Goal: Task Accomplishment & Management: Complete application form

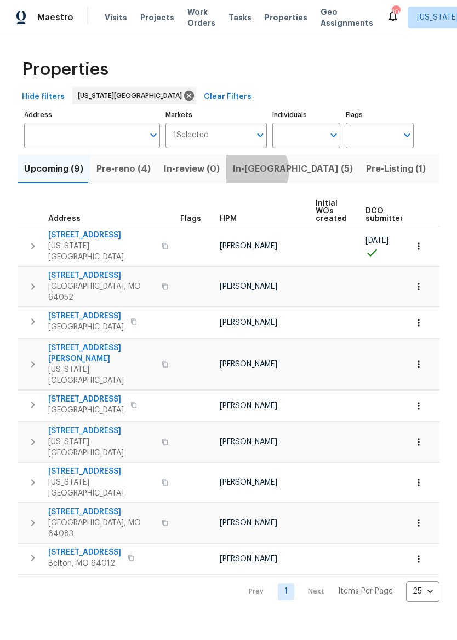
click at [248, 172] on span "In-[GEOGRAPHIC_DATA] (5)" at bounding box center [293, 168] width 120 height 15
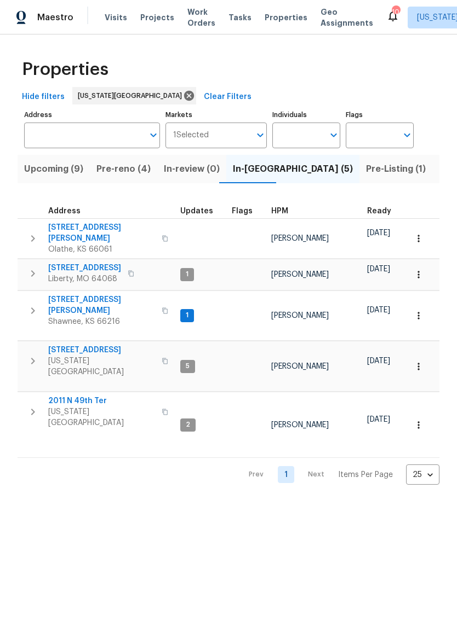
click at [54, 172] on span "Upcoming (9)" at bounding box center [53, 168] width 59 height 15
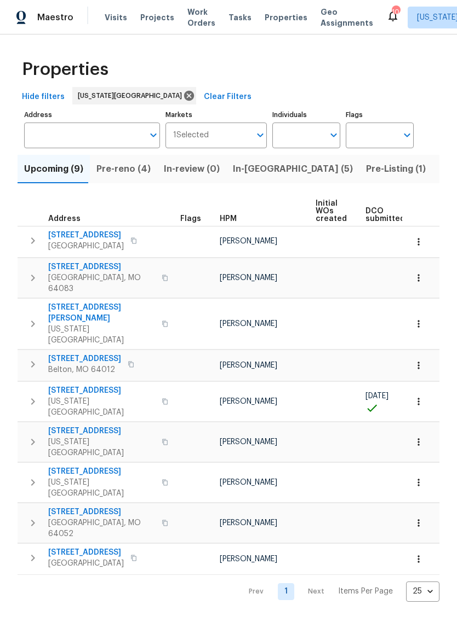
click at [68, 25] on div "Maestro" at bounding box center [36, 18] width 73 height 22
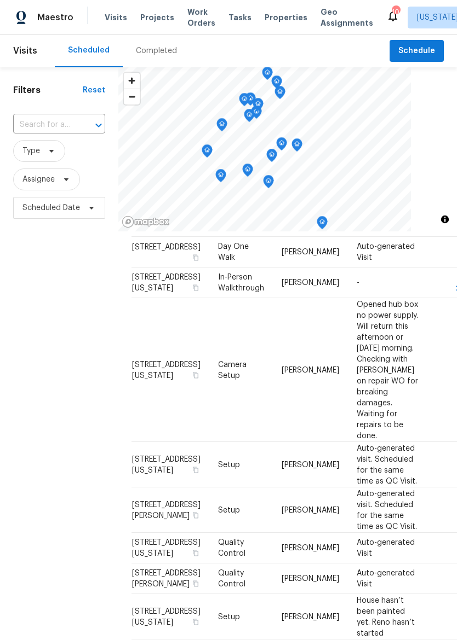
scroll to position [207, 0]
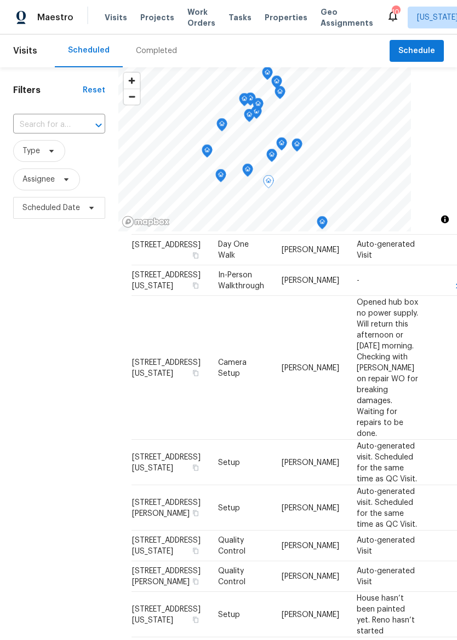
click at [163, 377] on span "8412 E 103rd Ter, Kansas City, MO 64134" at bounding box center [166, 368] width 68 height 19
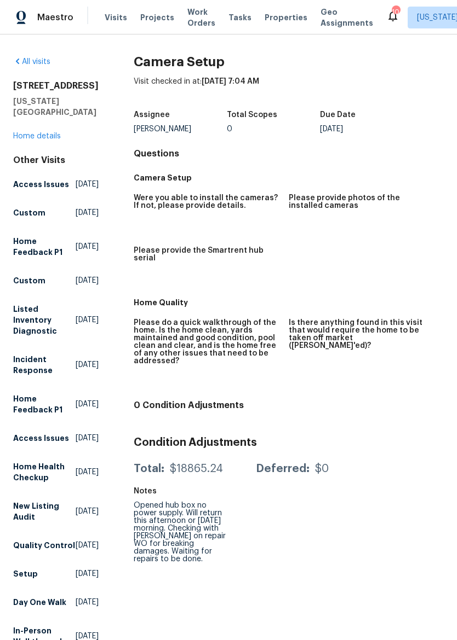
click at [33, 133] on link "Home details" at bounding box center [37, 136] width 48 height 8
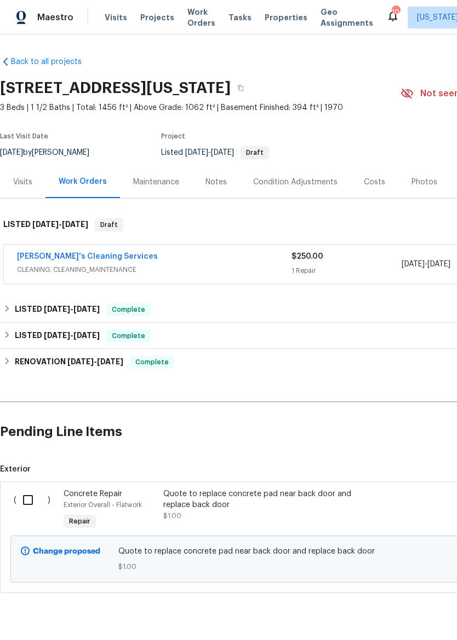
click at [92, 253] on link "Velo's Cleaning Services" at bounding box center [87, 257] width 141 height 8
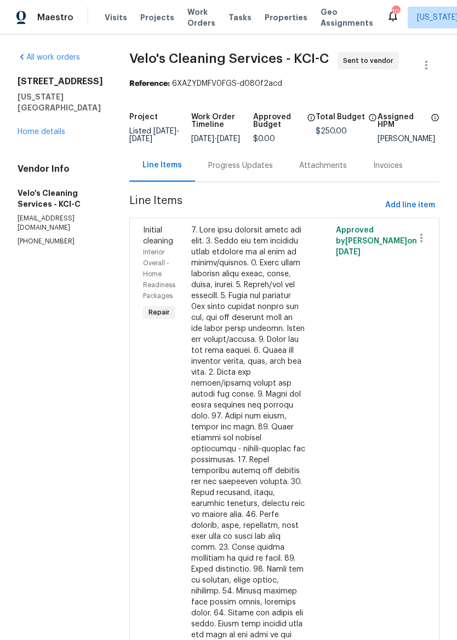
click at [228, 171] on div "Progress Updates" at bounding box center [240, 165] width 65 height 11
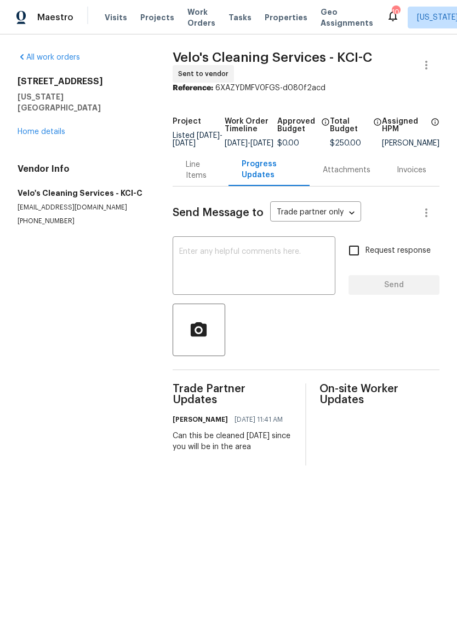
click at [269, 12] on span "Properties" at bounding box center [285, 17] width 43 height 11
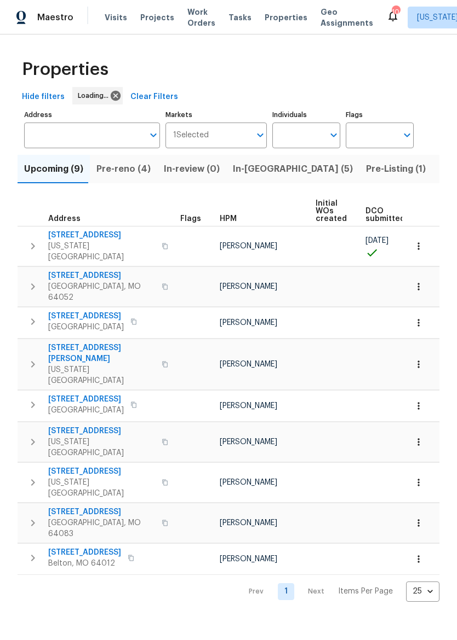
click at [118, 170] on span "Pre-reno (4)" at bounding box center [123, 168] width 54 height 15
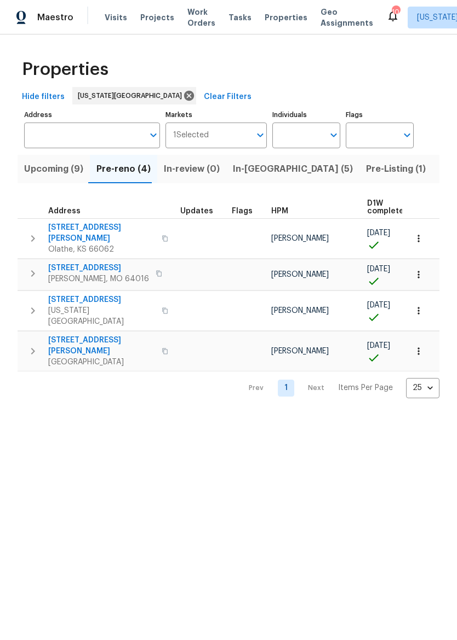
click at [69, 263] on span "8 Bart St" at bounding box center [98, 268] width 101 height 11
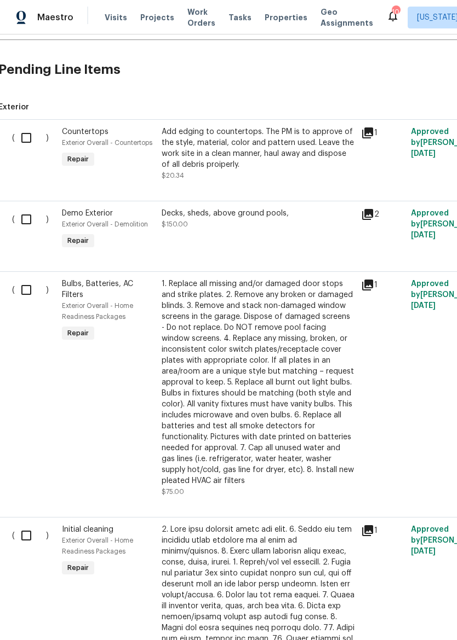
scroll to position [257, 2]
click at [26, 126] on input "checkbox" at bounding box center [30, 137] width 31 height 23
checkbox input "true"
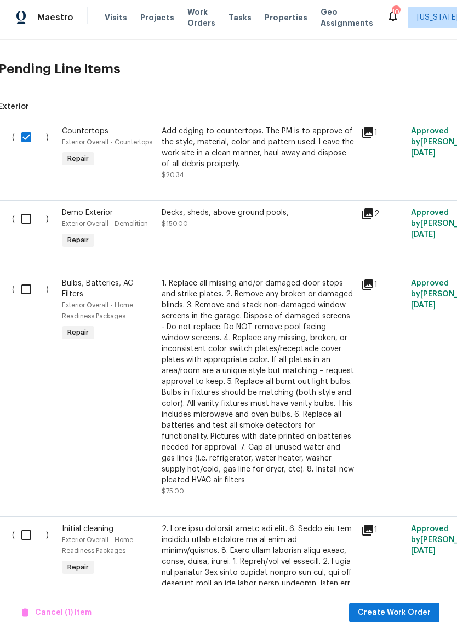
click at [19, 209] on input "checkbox" at bounding box center [30, 218] width 31 height 23
checkbox input "true"
click at [18, 285] on input "checkbox" at bounding box center [30, 289] width 31 height 23
checkbox input "true"
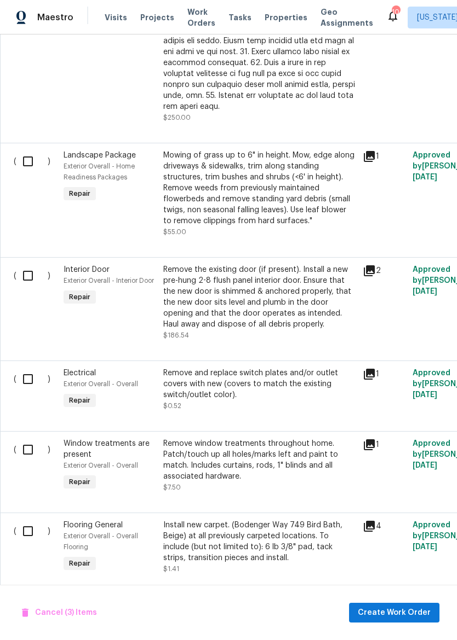
scroll to position [965, 0]
click at [14, 263] on div "( )" at bounding box center [35, 302] width 50 height 83
click at [24, 368] on input "checkbox" at bounding box center [31, 379] width 31 height 23
checkbox input "true"
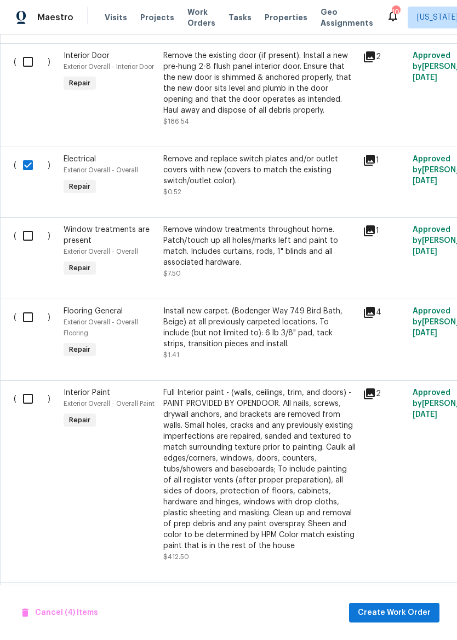
scroll to position [1180, 0]
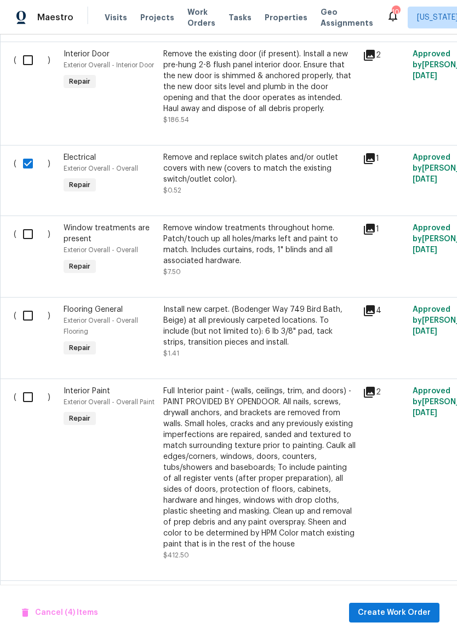
click at [24, 225] on input "checkbox" at bounding box center [31, 234] width 31 height 23
checkbox input "true"
click at [22, 307] on input "checkbox" at bounding box center [31, 315] width 31 height 23
click at [22, 304] on input "checkbox" at bounding box center [31, 315] width 31 height 23
checkbox input "false"
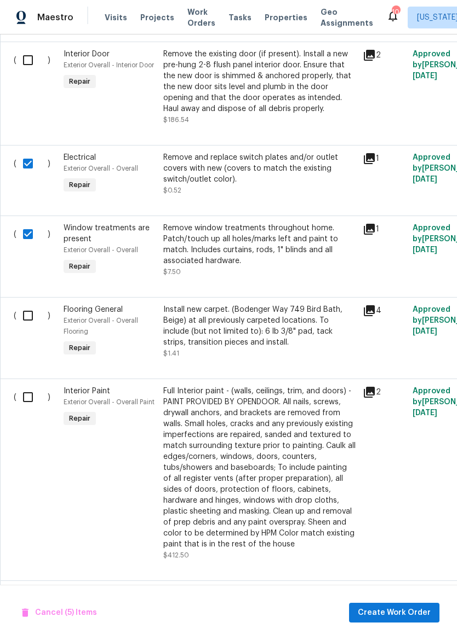
click at [27, 386] on input "checkbox" at bounding box center [31, 397] width 31 height 23
checkbox input "true"
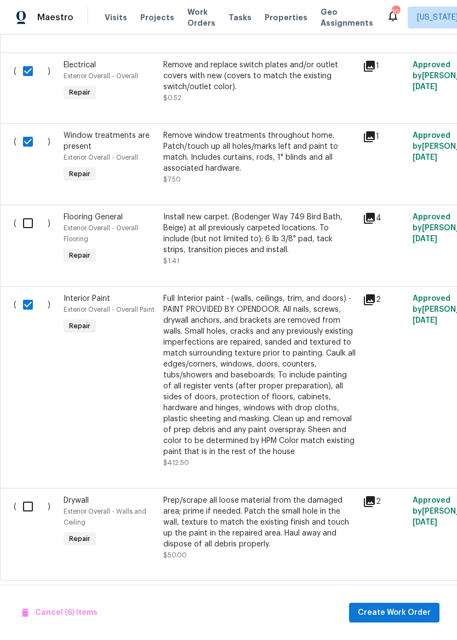
scroll to position [1272, 0]
click at [31, 496] on input "checkbox" at bounding box center [31, 507] width 31 height 23
checkbox input "true"
click at [393, 617] on span "Create Work Order" at bounding box center [393, 614] width 73 height 14
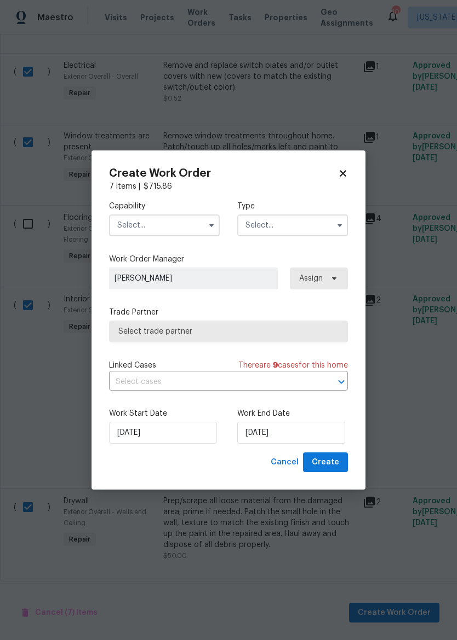
click at [185, 217] on input "text" at bounding box center [164, 226] width 111 height 22
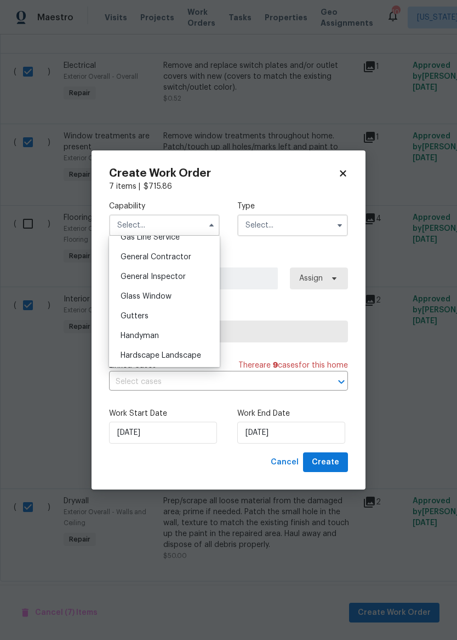
scroll to position [516, 0]
click at [199, 257] on div "General Contractor" at bounding box center [164, 256] width 105 height 20
type input "General Contractor"
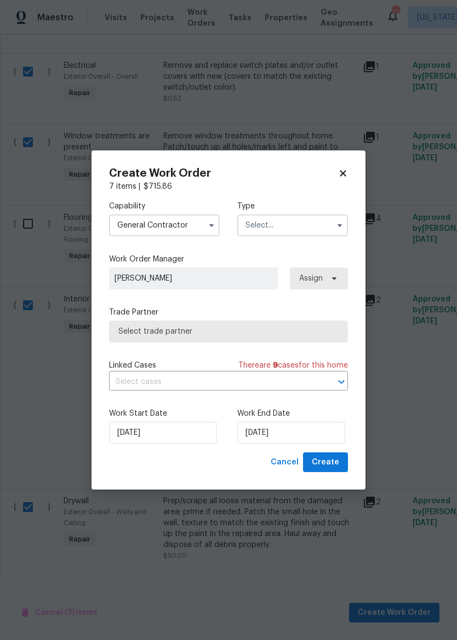
click at [303, 225] on input "text" at bounding box center [292, 226] width 111 height 22
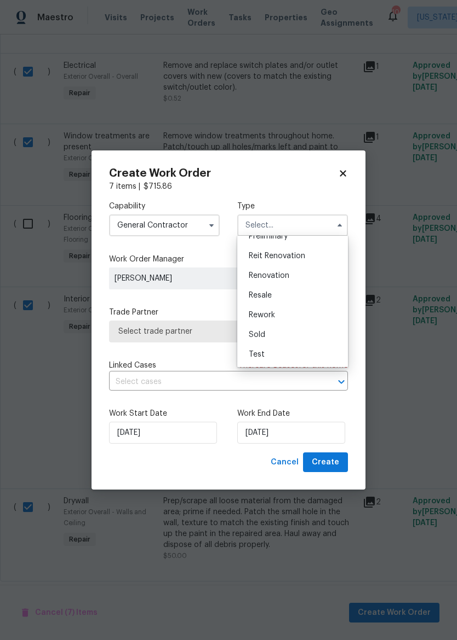
scroll to position [249, 0]
click at [313, 278] on div "Renovation" at bounding box center [292, 276] width 105 height 20
type input "Renovation"
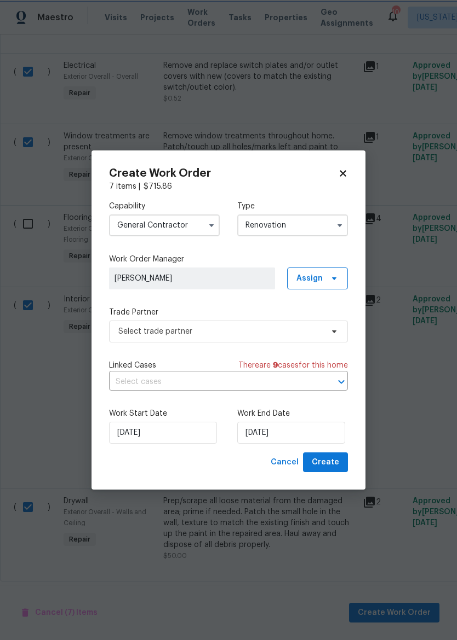
scroll to position [0, 0]
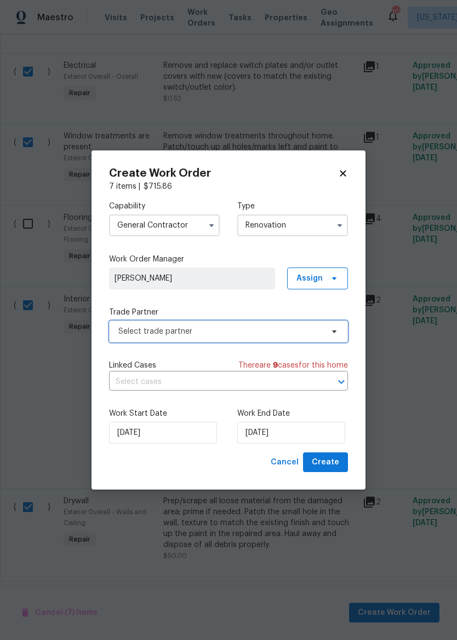
click at [283, 331] on span "Select trade partner" at bounding box center [220, 331] width 204 height 11
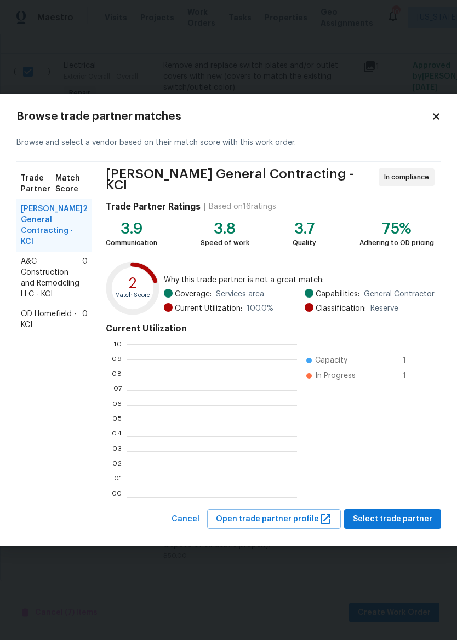
scroll to position [153, 170]
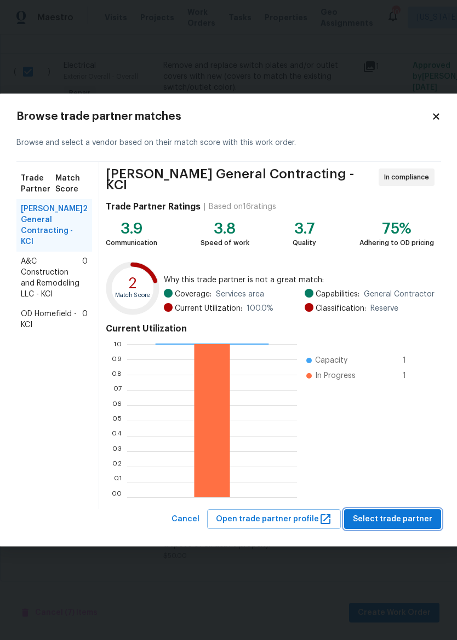
click at [406, 516] on span "Select trade partner" at bounding box center [392, 520] width 79 height 14
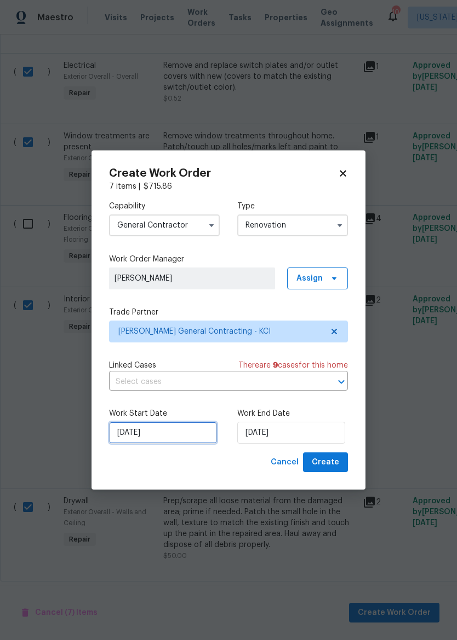
click at [181, 434] on input "[DATE]" at bounding box center [163, 433] width 108 height 22
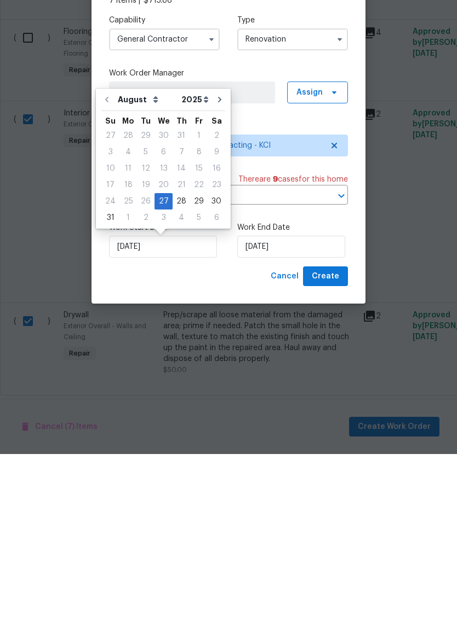
click at [263, 293] on div "Create Work Order 7 items | $ 715.86 Capability General Contractor Type Renovat…" at bounding box center [228, 321] width 274 height 340
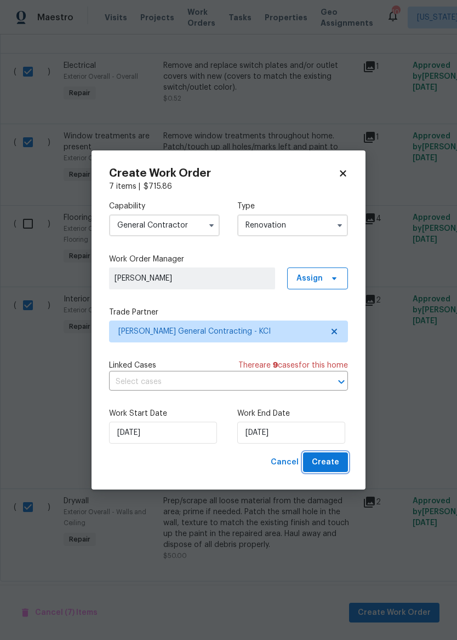
click at [334, 467] on span "Create" at bounding box center [324, 463] width 27 height 14
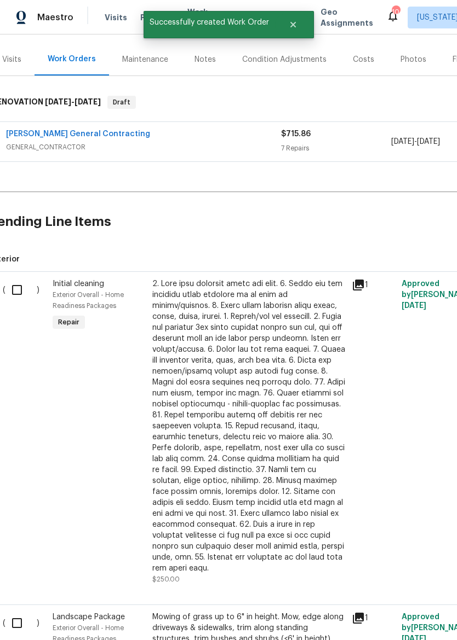
scroll to position [138, 12]
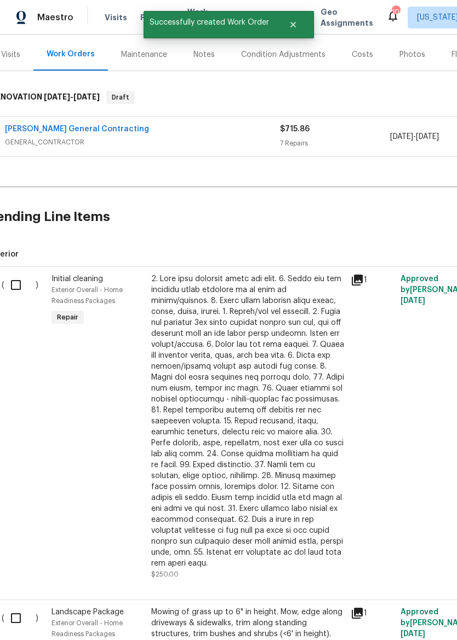
click at [21, 275] on input "checkbox" at bounding box center [19, 285] width 31 height 23
checkbox input "true"
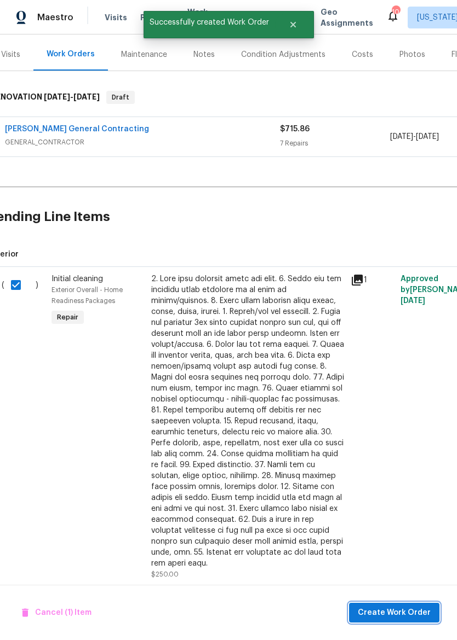
click at [391, 617] on span "Create Work Order" at bounding box center [393, 614] width 73 height 14
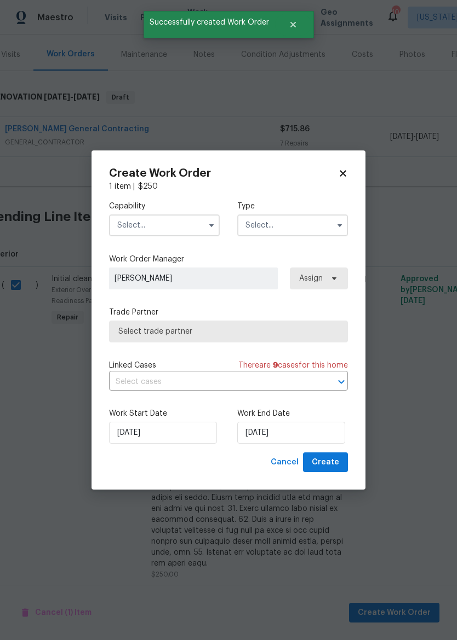
click at [171, 226] on input "text" at bounding box center [164, 226] width 111 height 22
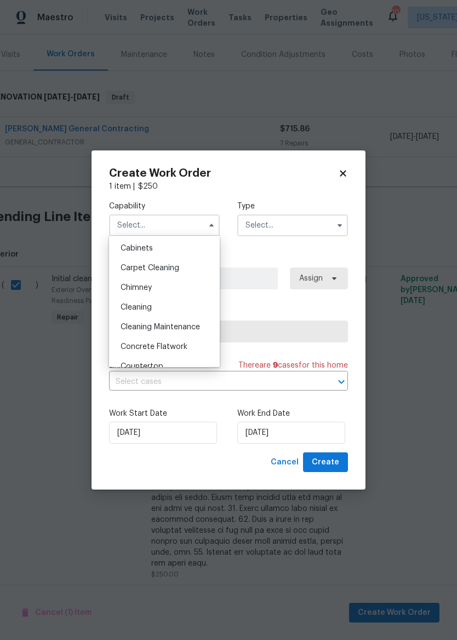
scroll to position [104, 0]
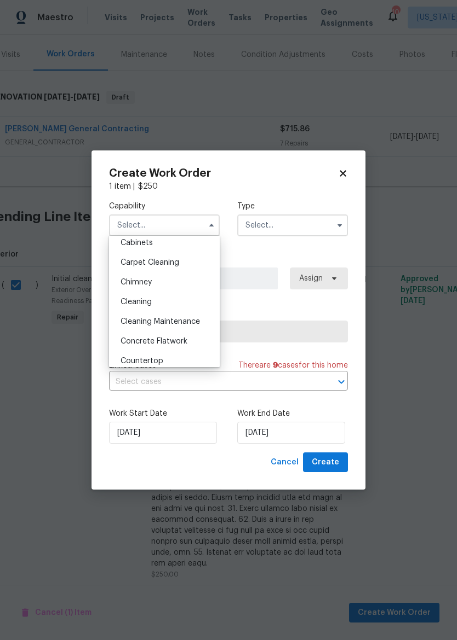
click at [184, 305] on div "Cleaning" at bounding box center [164, 302] width 105 height 20
type input "Cleaning"
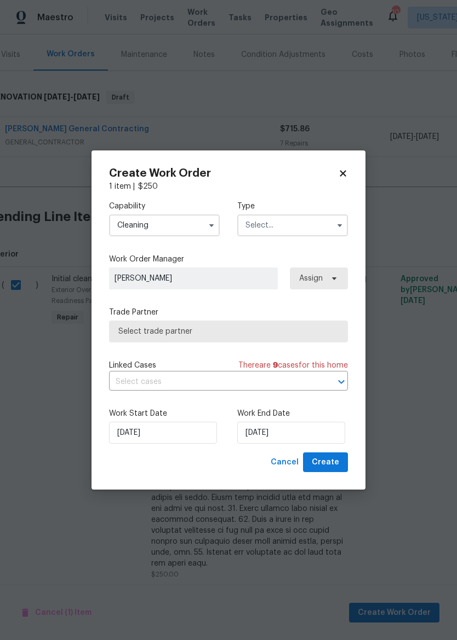
click at [313, 216] on input "text" at bounding box center [292, 226] width 111 height 22
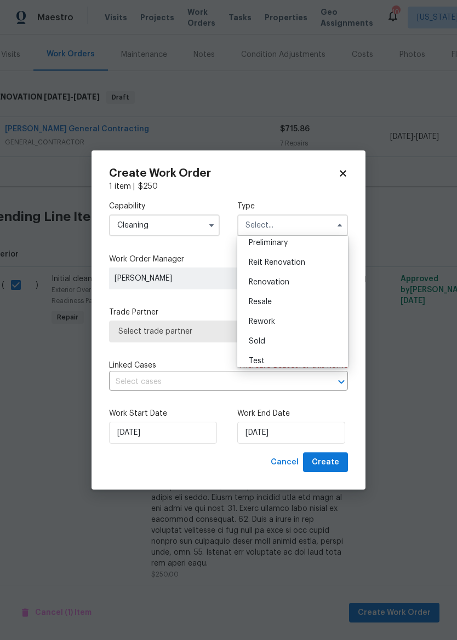
scroll to position [246, 0]
click at [316, 280] on div "Renovation" at bounding box center [292, 278] width 105 height 20
type input "Renovation"
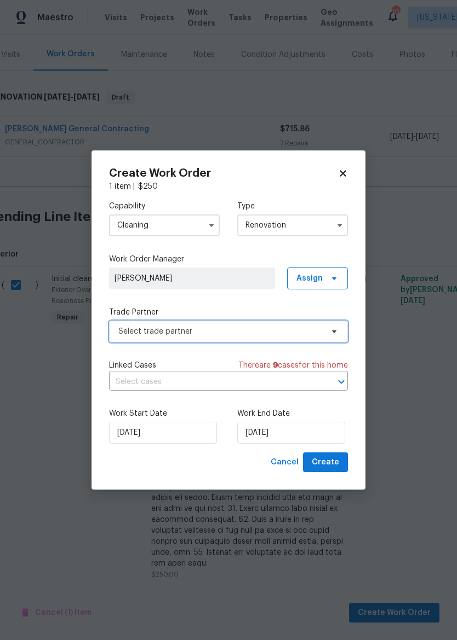
click at [285, 331] on span "Select trade partner" at bounding box center [220, 331] width 204 height 11
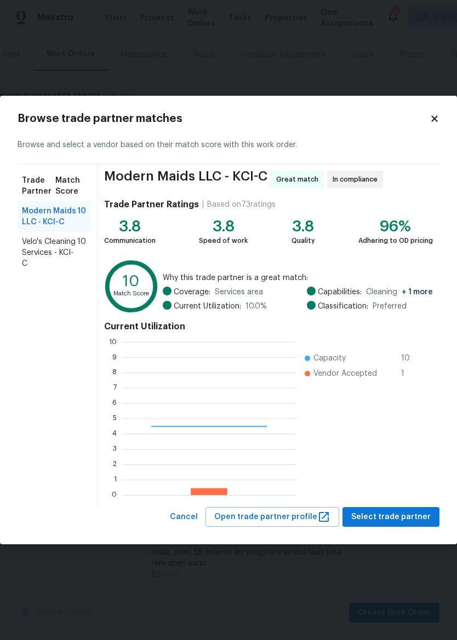
scroll to position [153, 174]
click at [60, 245] on span "Velo's Cleaning Services - KCI-C" at bounding box center [49, 252] width 55 height 33
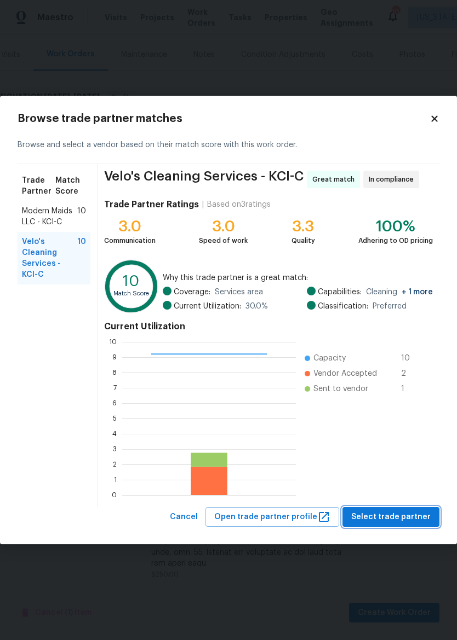
click at [389, 521] on span "Select trade partner" at bounding box center [390, 518] width 79 height 14
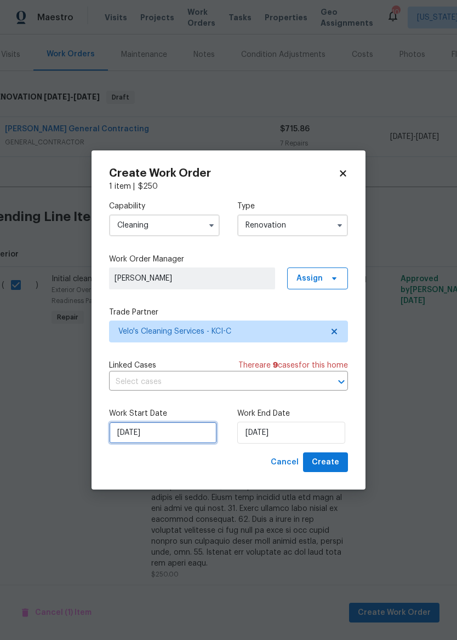
click at [173, 424] on input "[DATE]" at bounding box center [163, 433] width 108 height 22
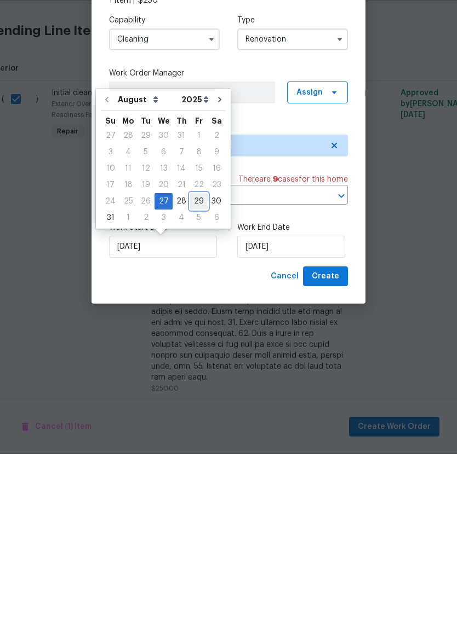
click at [196, 380] on div "29" at bounding box center [199, 387] width 18 height 15
type input "8/29/2025"
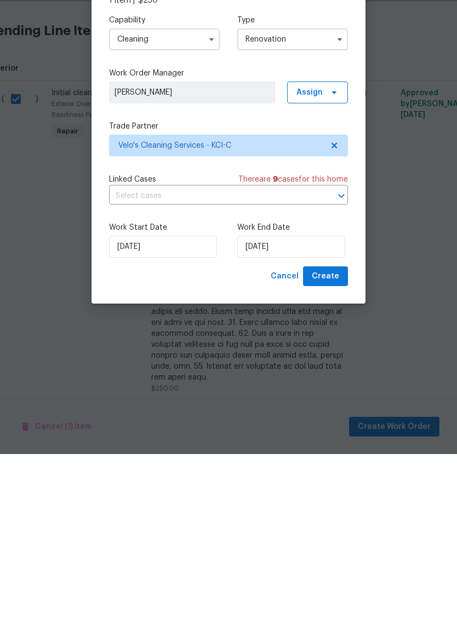
type input "8/29/2025"
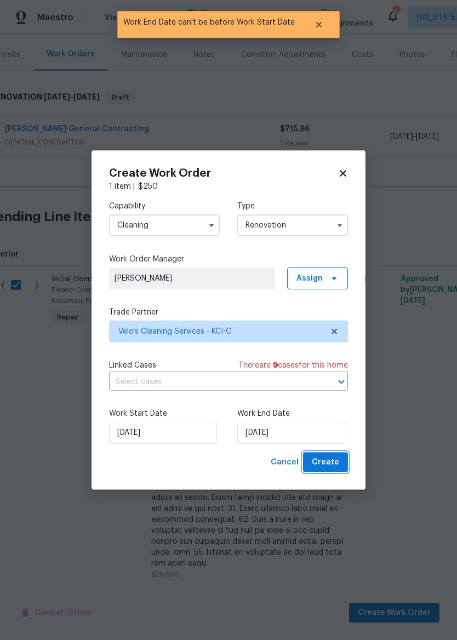
click at [332, 464] on span "Create" at bounding box center [324, 463] width 27 height 14
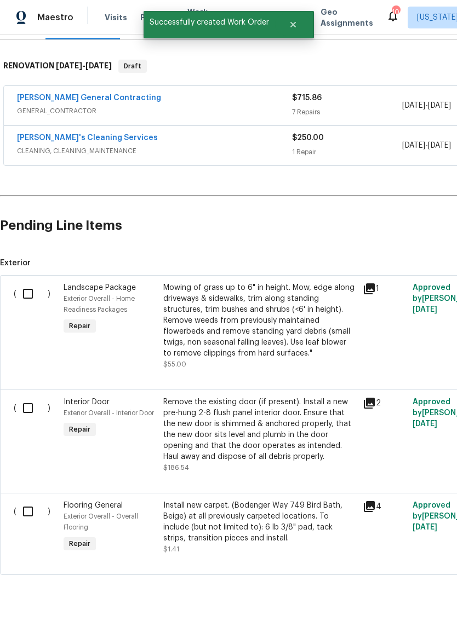
scroll to position [170, 0]
click at [31, 397] on input "checkbox" at bounding box center [31, 408] width 31 height 23
checkbox input "true"
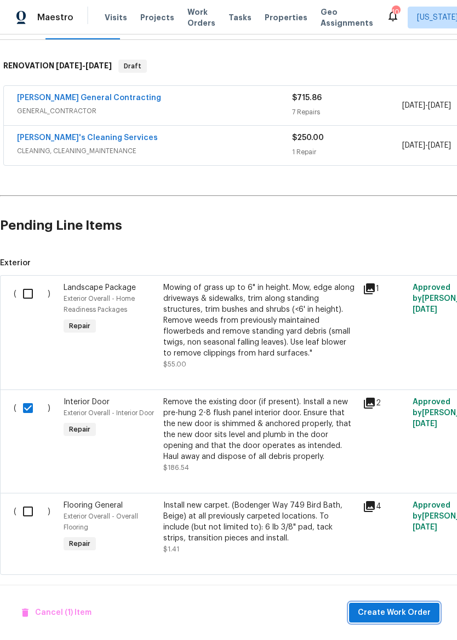
click at [394, 616] on span "Create Work Order" at bounding box center [393, 614] width 73 height 14
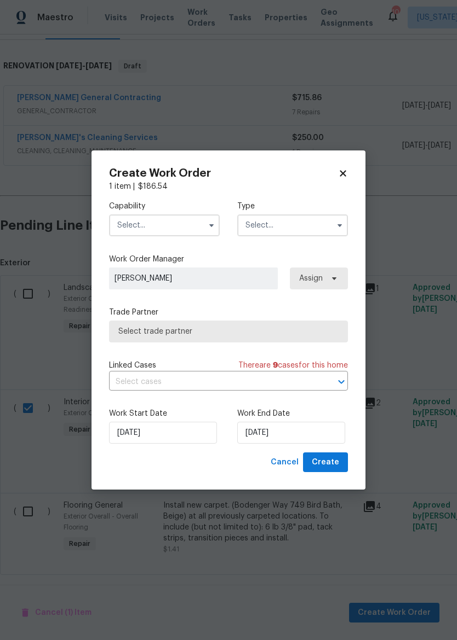
click at [183, 221] on input "text" at bounding box center [164, 226] width 111 height 22
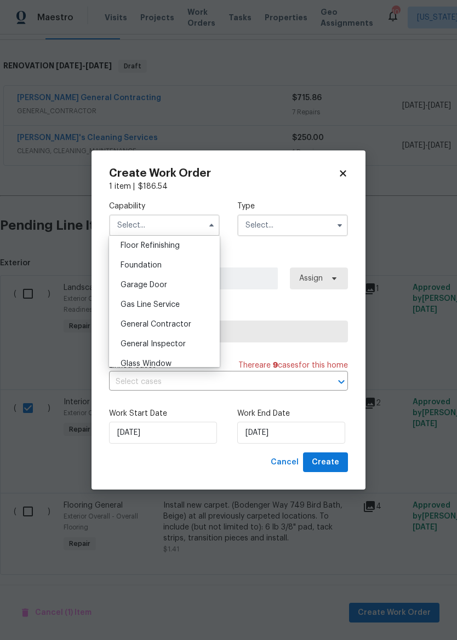
scroll to position [448, 0]
click at [183, 327] on span "General Contractor" at bounding box center [155, 324] width 71 height 8
type input "General Contractor"
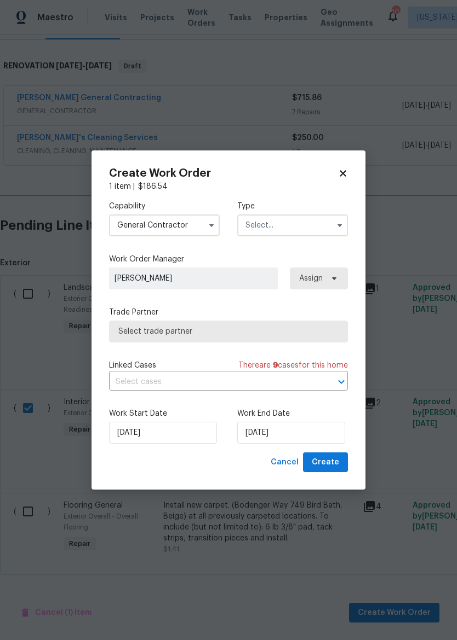
click at [308, 224] on input "text" at bounding box center [292, 226] width 111 height 22
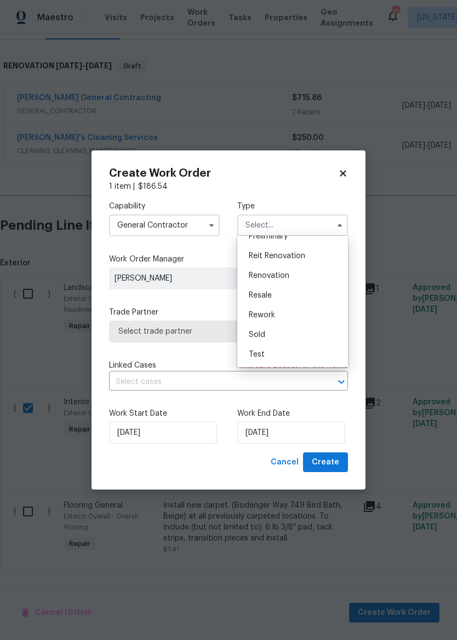
scroll to position [249, 0]
click at [305, 276] on div "Renovation" at bounding box center [292, 276] width 105 height 20
type input "Renovation"
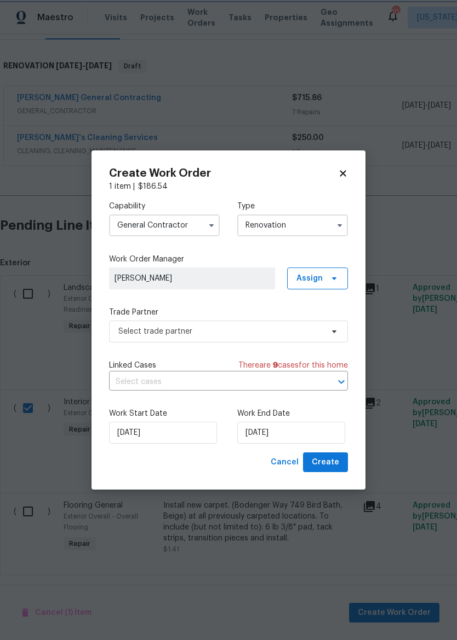
scroll to position [0, 0]
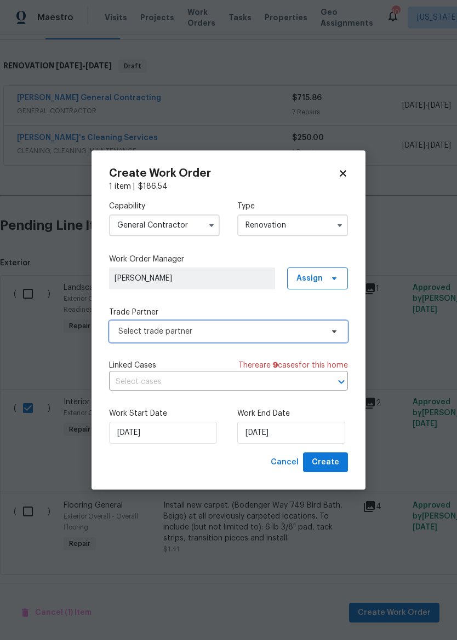
click at [229, 337] on span "Select trade partner" at bounding box center [228, 332] width 239 height 22
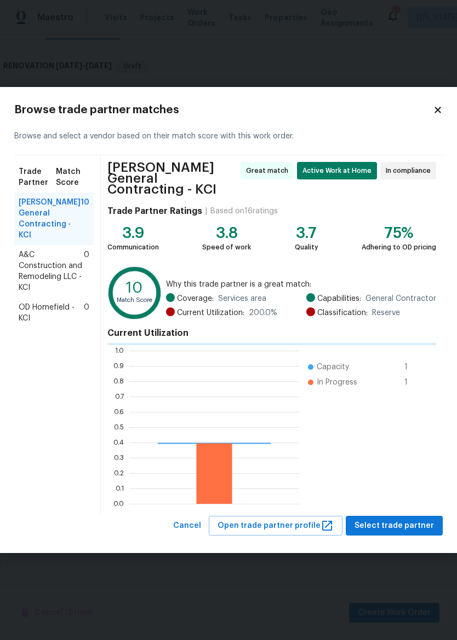
scroll to position [153, 170]
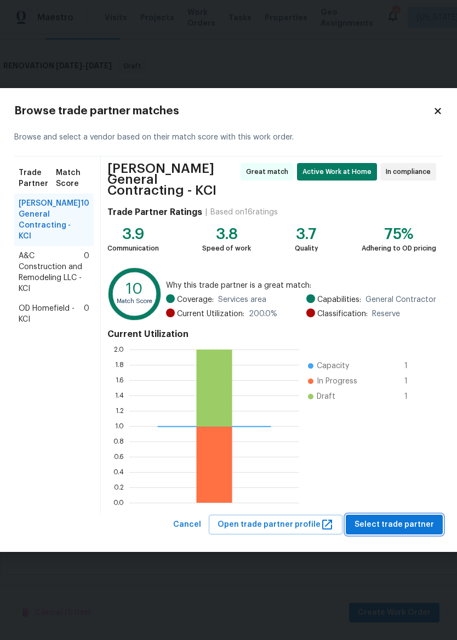
click at [400, 527] on button "Select trade partner" at bounding box center [393, 525] width 97 height 20
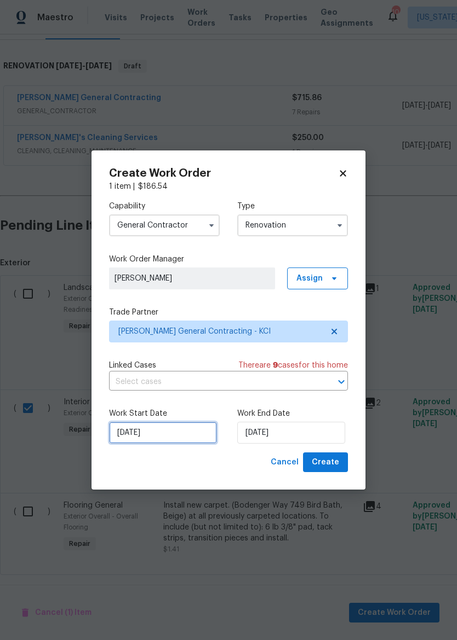
click at [172, 426] on input "[DATE]" at bounding box center [163, 433] width 108 height 22
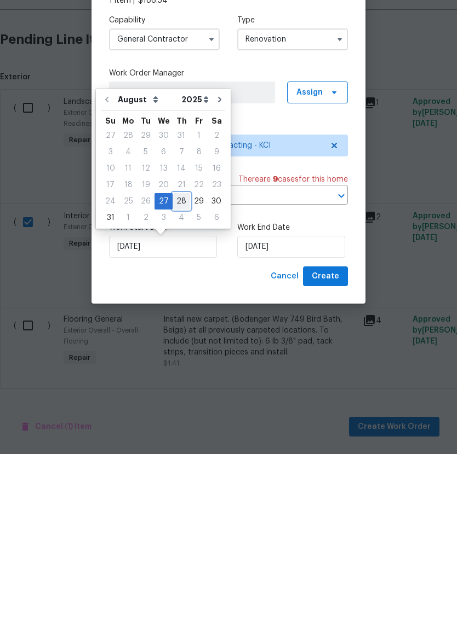
click at [174, 380] on div "28" at bounding box center [181, 387] width 18 height 15
type input "[DATE]"
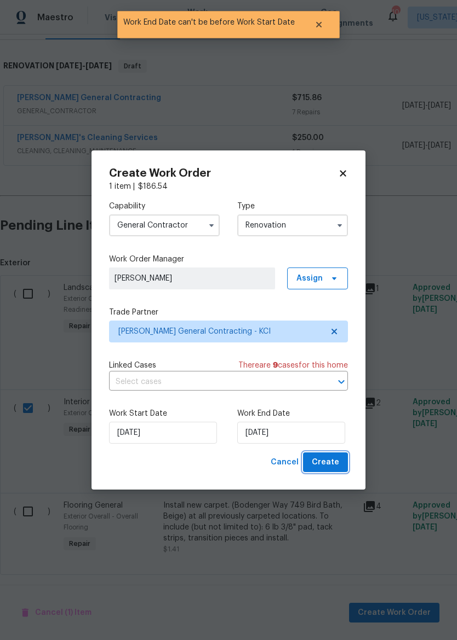
click at [327, 469] on span "Create" at bounding box center [324, 463] width 27 height 14
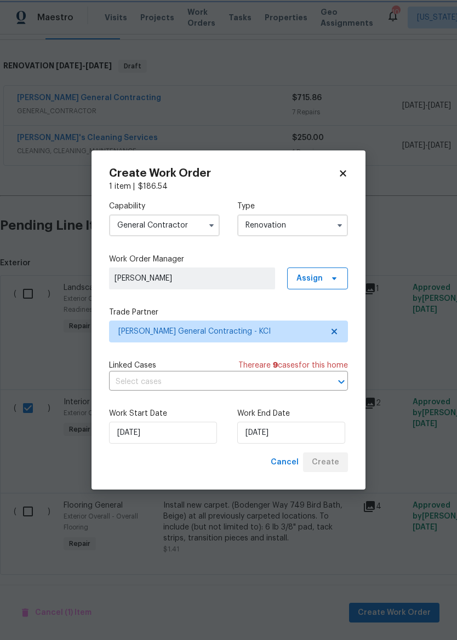
scroll to position [0, 0]
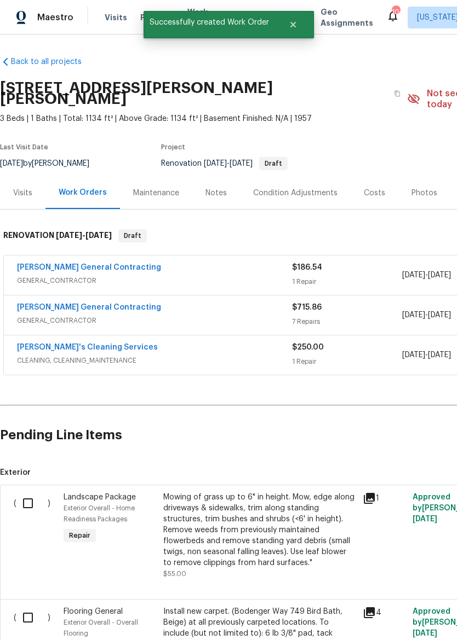
click at [26, 496] on input "checkbox" at bounding box center [31, 503] width 31 height 23
checkbox input "true"
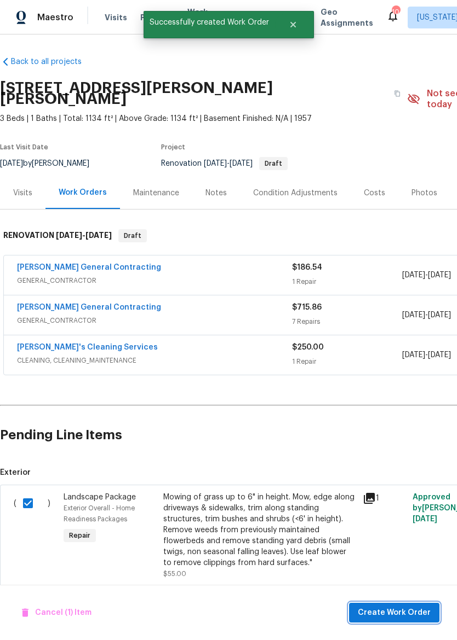
click at [405, 616] on span "Create Work Order" at bounding box center [393, 614] width 73 height 14
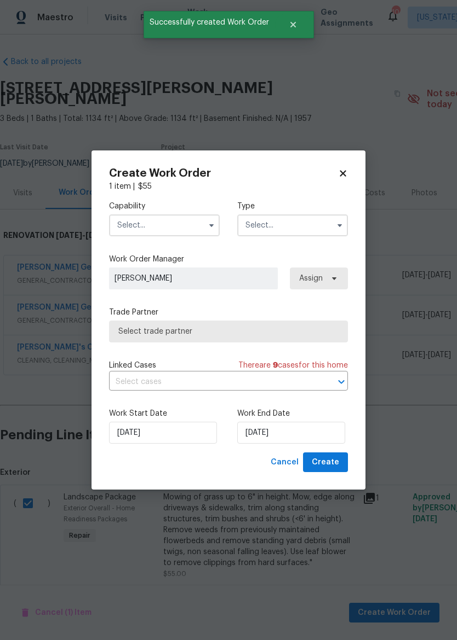
click at [158, 228] on input "text" at bounding box center [164, 226] width 111 height 22
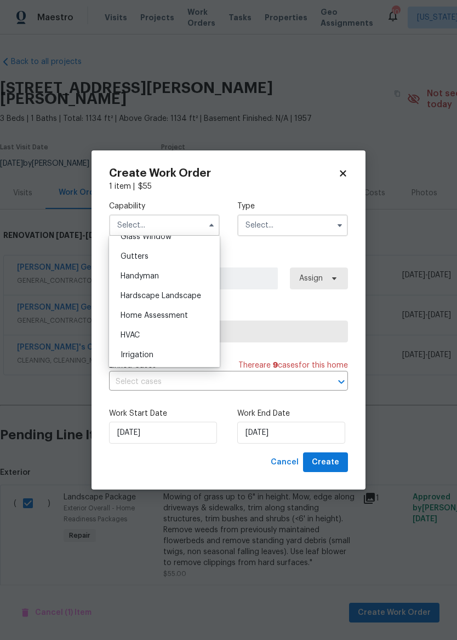
scroll to position [587, 0]
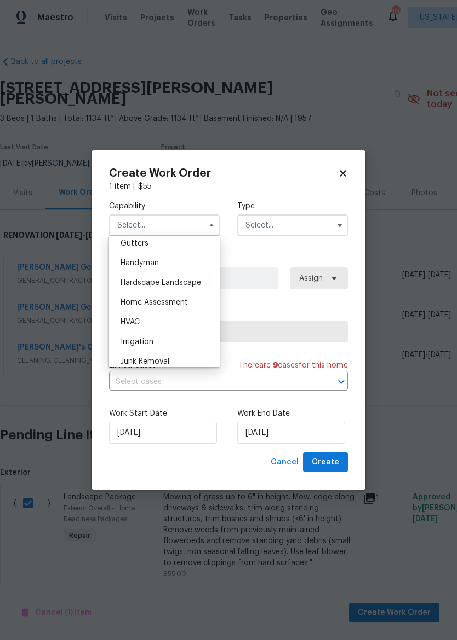
click at [186, 287] on div "Hardscape Landscape" at bounding box center [164, 283] width 105 height 20
type input "Hardscape Landscape"
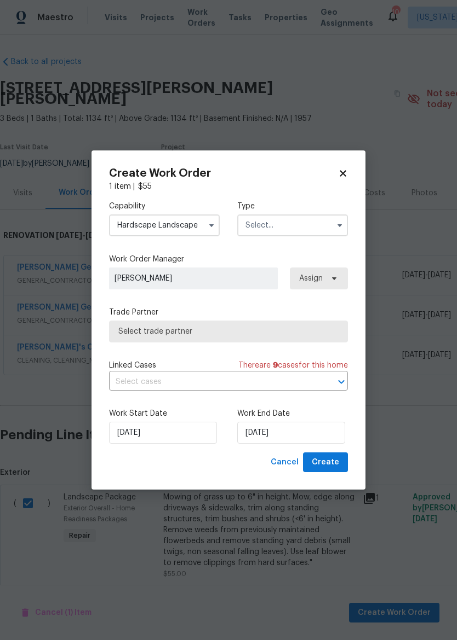
click at [297, 225] on input "text" at bounding box center [292, 226] width 111 height 22
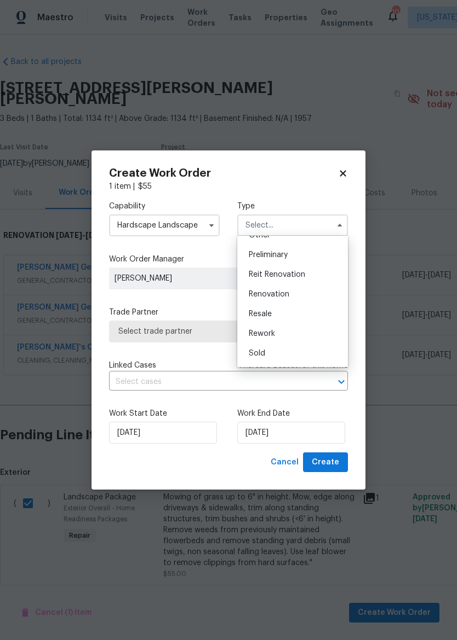
scroll to position [230, 0]
click at [301, 303] on div "Renovation" at bounding box center [292, 294] width 105 height 20
type input "Renovation"
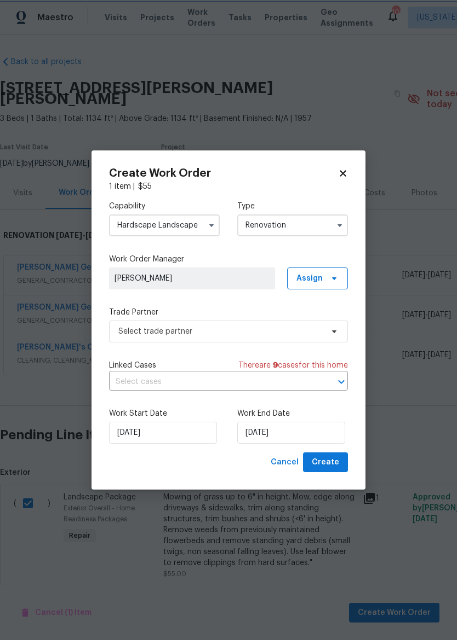
scroll to position [0, 0]
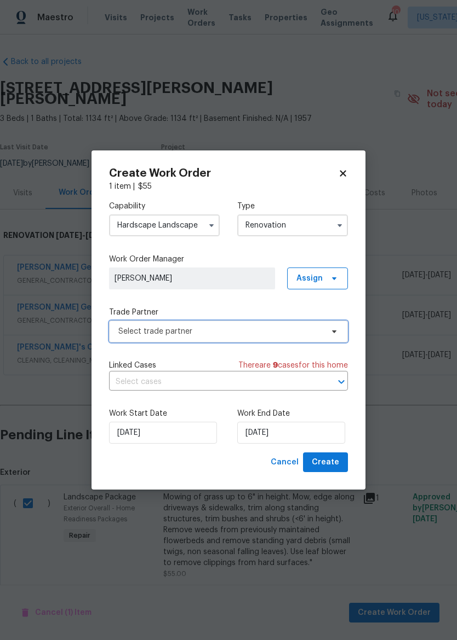
click at [249, 332] on span "Select trade partner" at bounding box center [220, 331] width 204 height 11
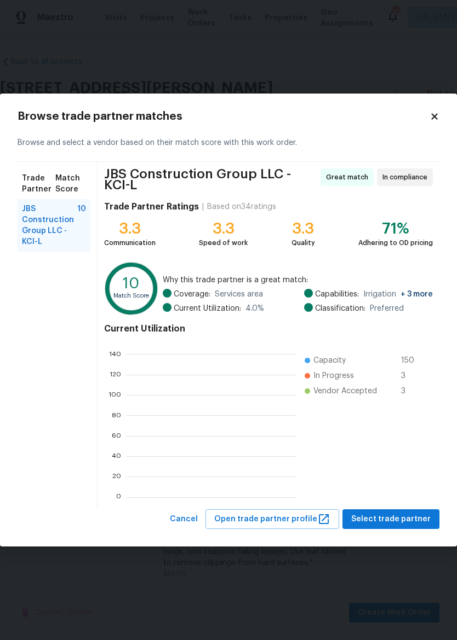
scroll to position [1, 1]
click at [388, 524] on span "Select trade partner" at bounding box center [390, 520] width 79 height 14
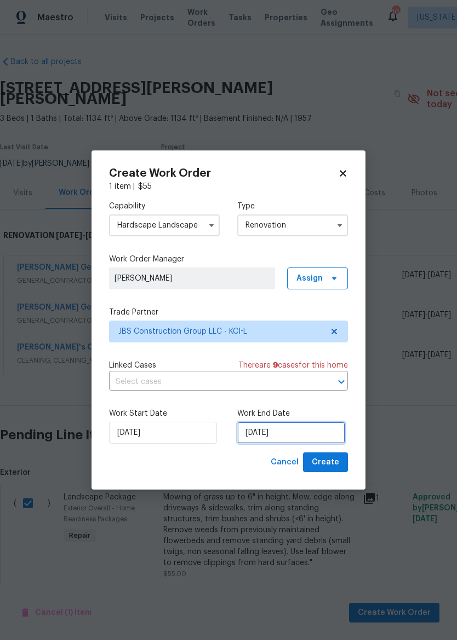
click at [286, 437] on input "[DATE]" at bounding box center [291, 433] width 108 height 22
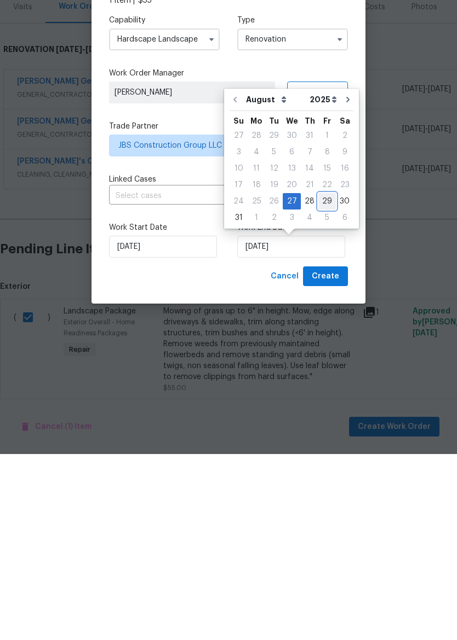
click at [320, 380] on div "29" at bounding box center [327, 387] width 18 height 15
type input "8/29/2025"
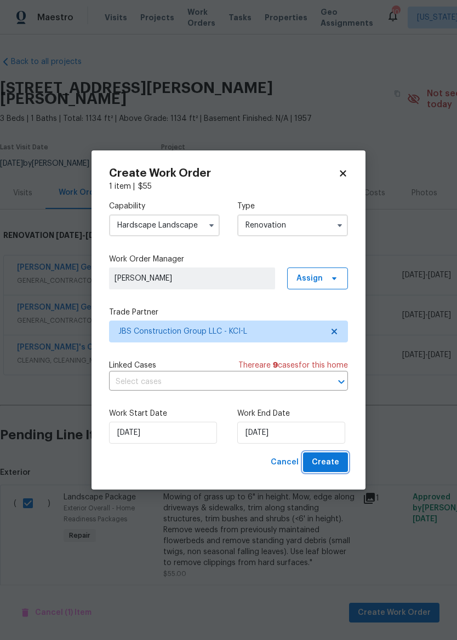
click at [337, 471] on button "Create" at bounding box center [325, 463] width 45 height 20
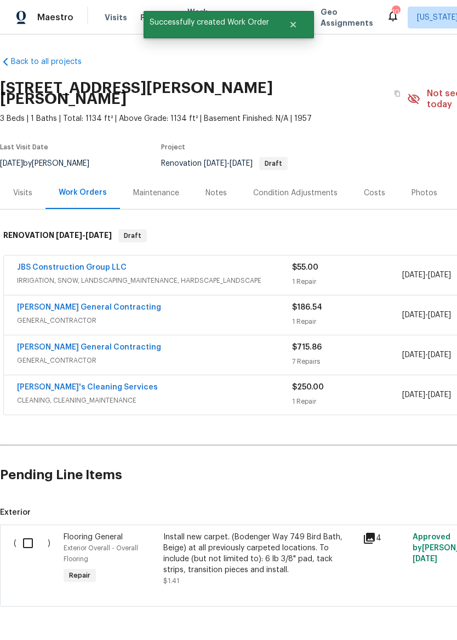
click at [34, 532] on input "checkbox" at bounding box center [31, 543] width 31 height 23
checkbox input "true"
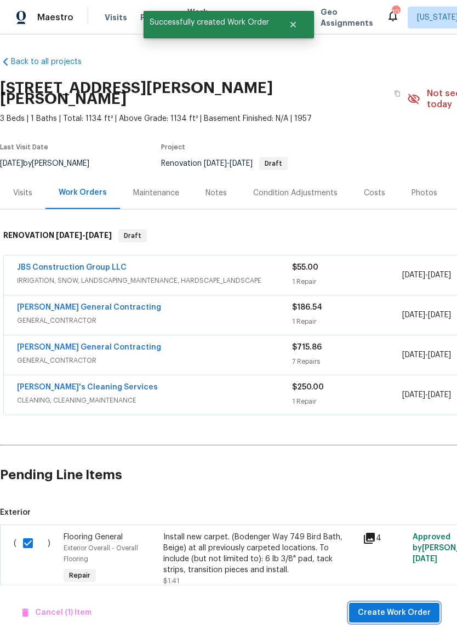
click at [397, 615] on span "Create Work Order" at bounding box center [393, 614] width 73 height 14
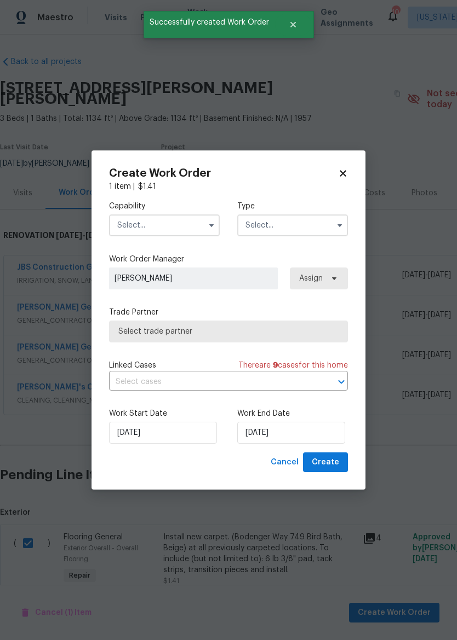
click at [165, 221] on input "text" at bounding box center [164, 226] width 111 height 22
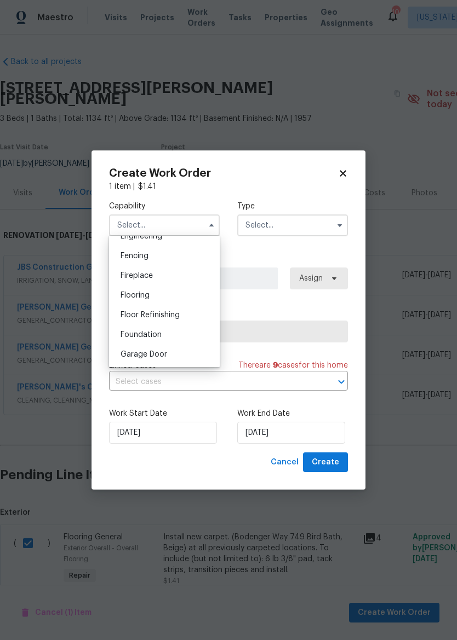
scroll to position [378, 0]
click at [173, 296] on div "Flooring" at bounding box center [164, 295] width 105 height 20
type input "Flooring"
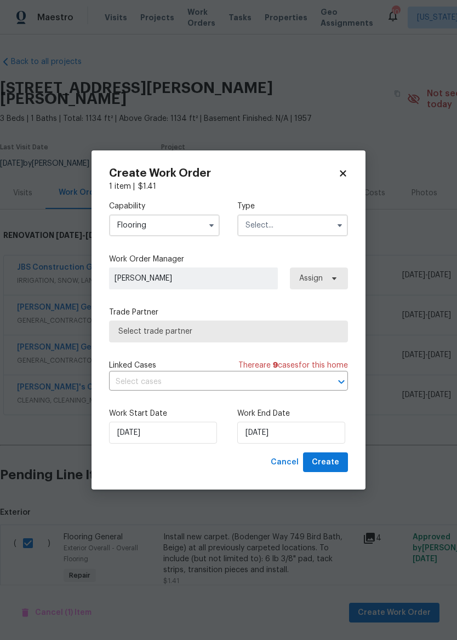
click at [305, 226] on input "text" at bounding box center [292, 226] width 111 height 22
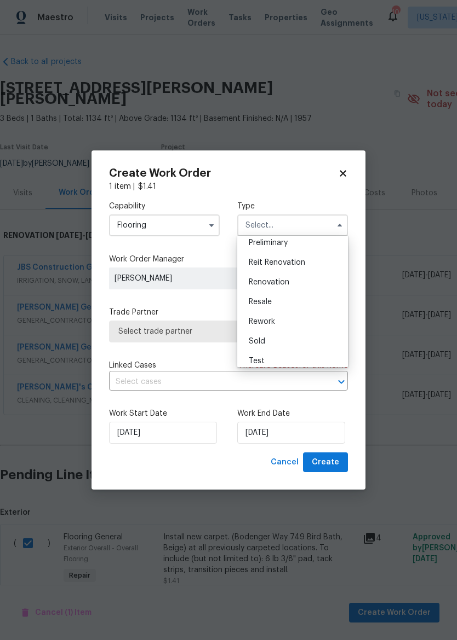
scroll to position [242, 0]
click at [300, 286] on div "Renovation" at bounding box center [292, 282] width 105 height 20
type input "Renovation"
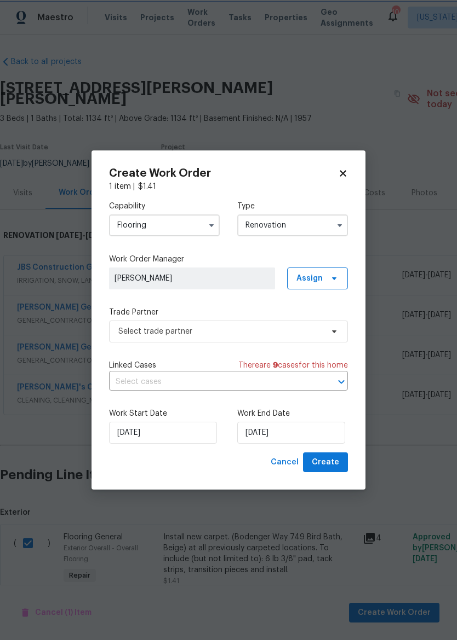
scroll to position [0, 0]
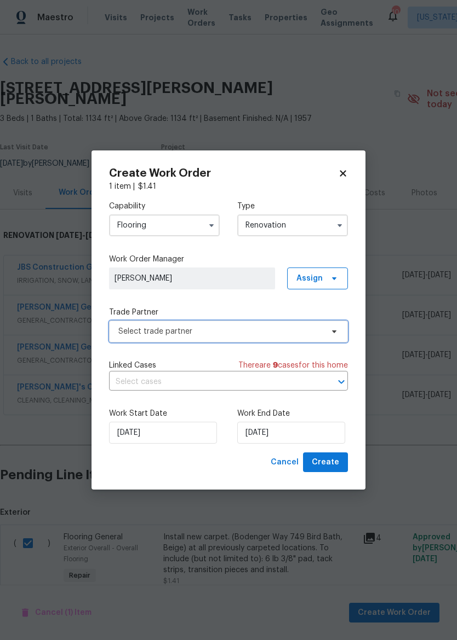
click at [270, 332] on span "Select trade partner" at bounding box center [220, 331] width 204 height 11
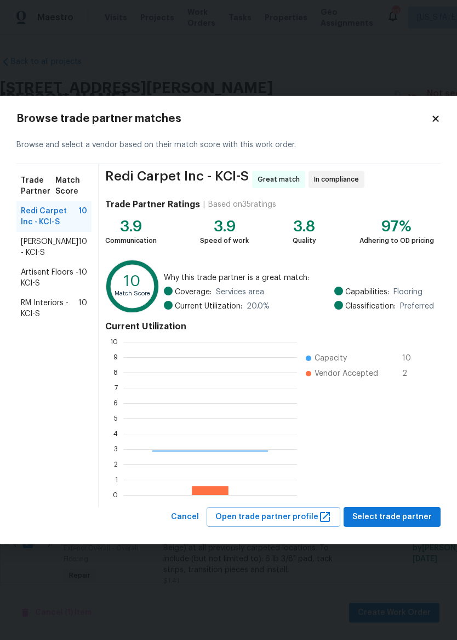
scroll to position [153, 174]
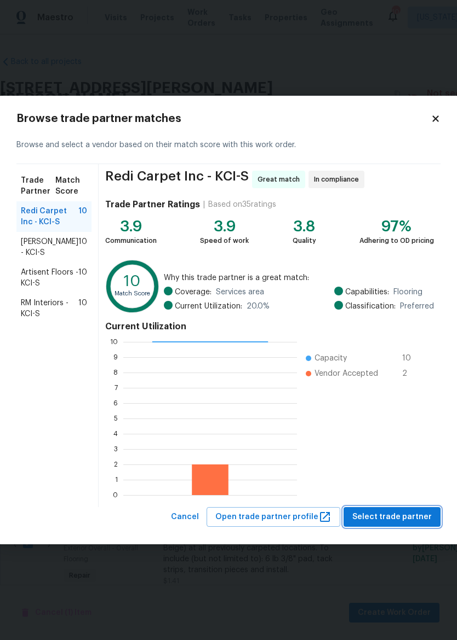
click at [416, 519] on span "Select trade partner" at bounding box center [391, 518] width 79 height 14
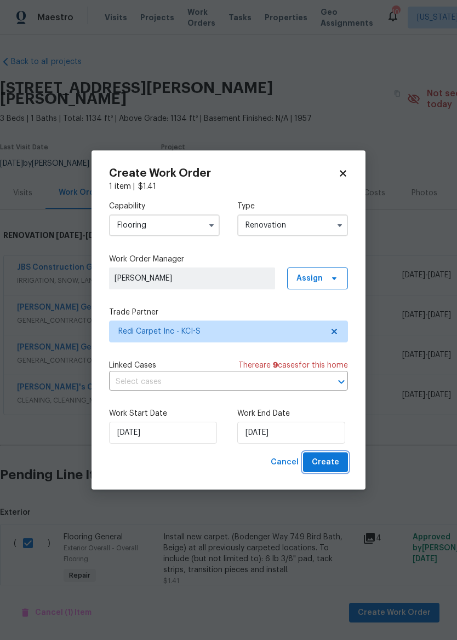
click at [328, 460] on span "Create" at bounding box center [324, 463] width 27 height 14
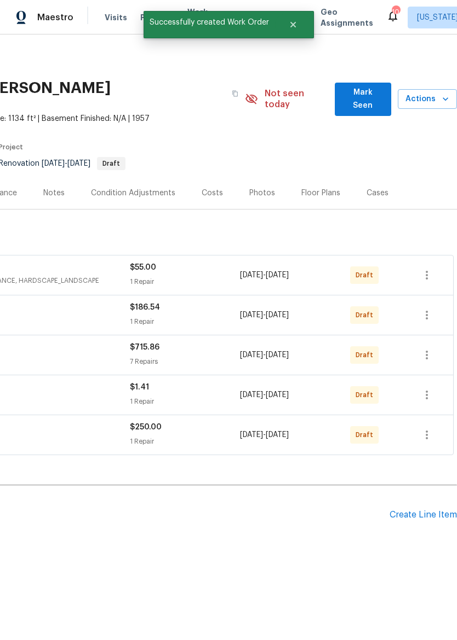
scroll to position [0, 162]
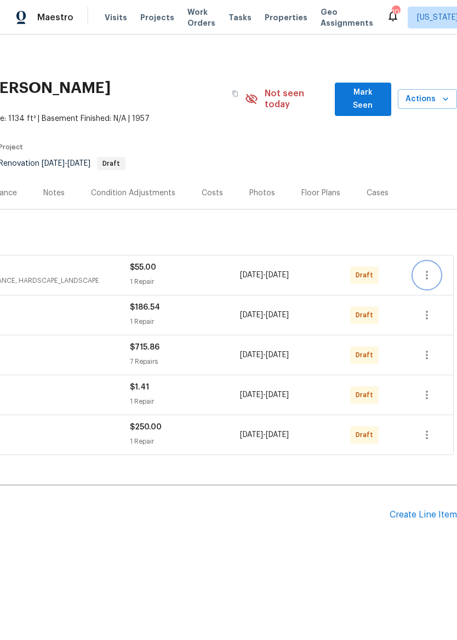
click at [438, 262] on button "button" at bounding box center [426, 275] width 26 height 26
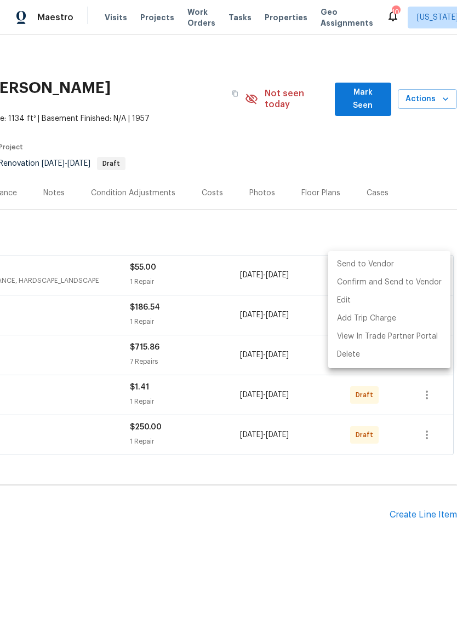
click at [418, 265] on li "Send to Vendor" at bounding box center [389, 265] width 122 height 18
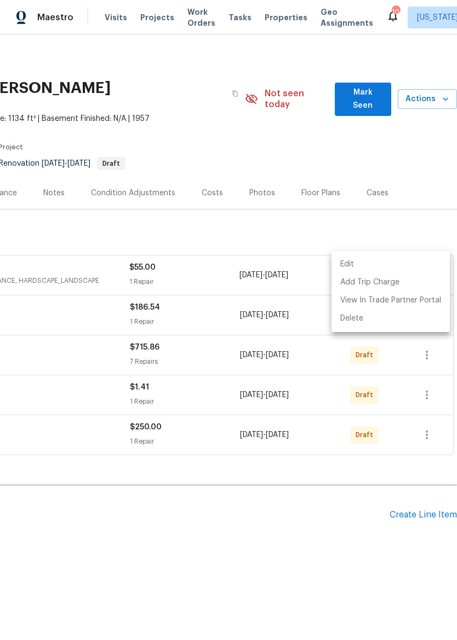
click at [418, 223] on div at bounding box center [228, 320] width 457 height 640
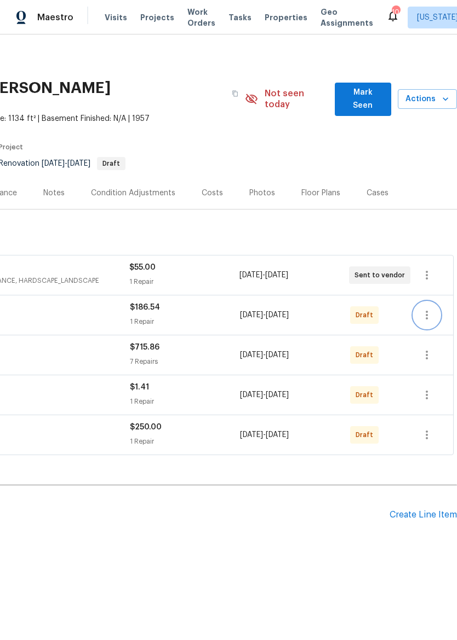
click at [431, 309] on icon "button" at bounding box center [426, 315] width 13 height 13
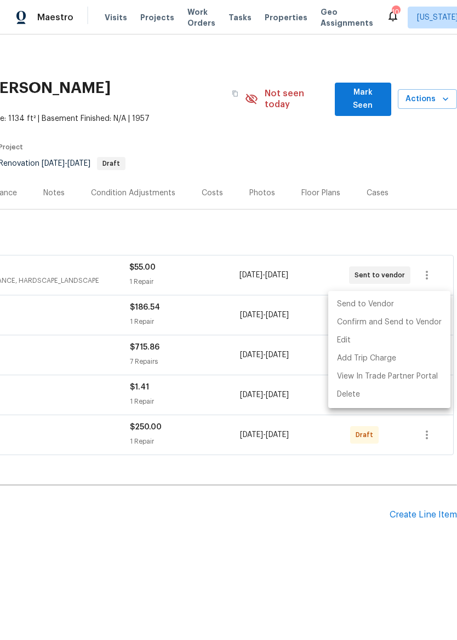
click at [411, 306] on li "Send to Vendor" at bounding box center [389, 305] width 122 height 18
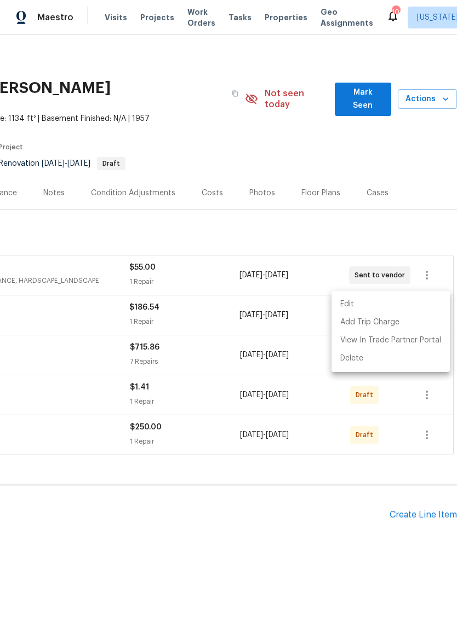
click at [425, 211] on div at bounding box center [228, 320] width 457 height 640
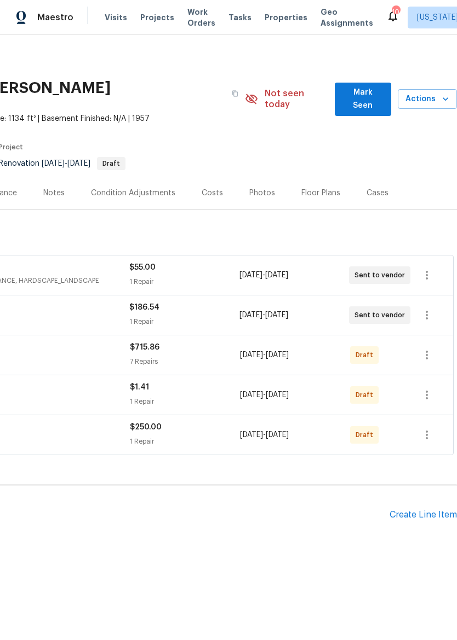
click at [430, 355] on button "button" at bounding box center [426, 355] width 26 height 26
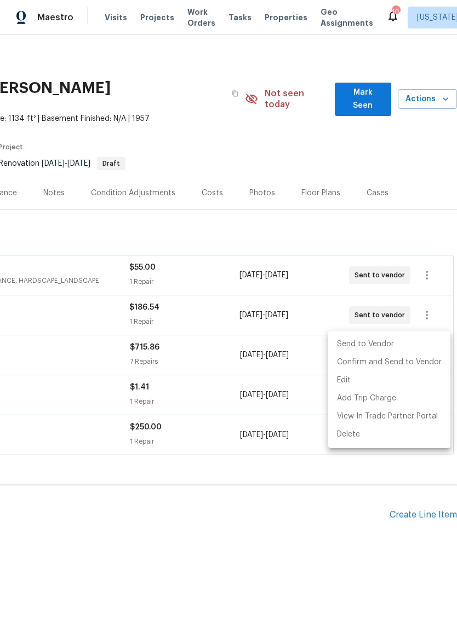
click at [401, 348] on li "Send to Vendor" at bounding box center [389, 345] width 122 height 18
click at [411, 194] on div at bounding box center [228, 320] width 457 height 640
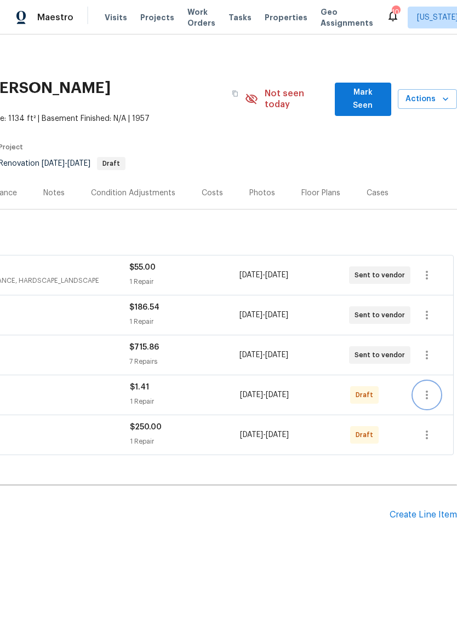
click at [424, 395] on button "button" at bounding box center [426, 395] width 26 height 26
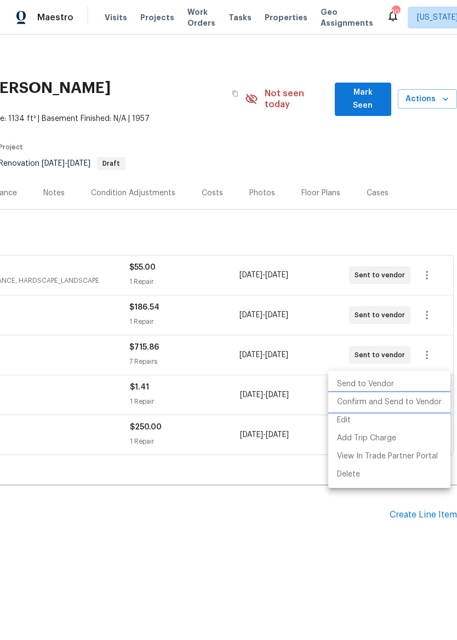
click at [409, 394] on li "Confirm and Send to Vendor" at bounding box center [389, 403] width 122 height 18
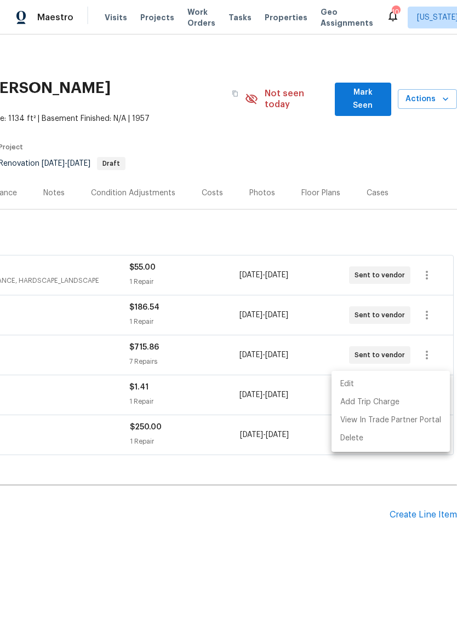
click at [402, 207] on div at bounding box center [228, 320] width 457 height 640
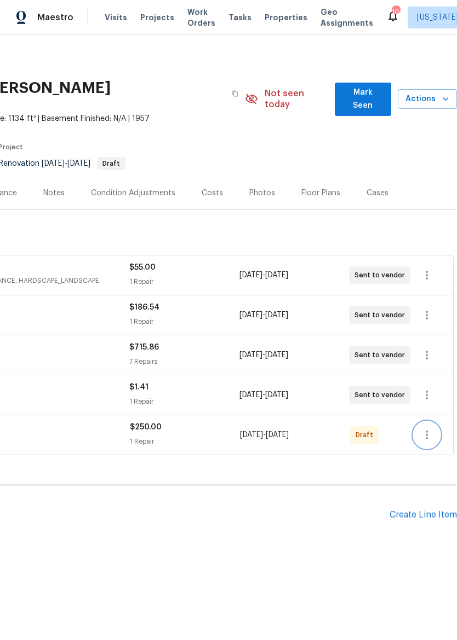
click at [425, 431] on icon "button" at bounding box center [426, 435] width 2 height 9
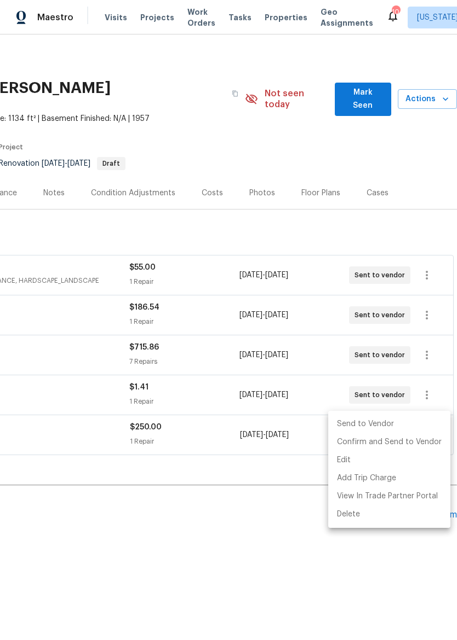
click at [413, 426] on li "Send to Vendor" at bounding box center [389, 424] width 122 height 18
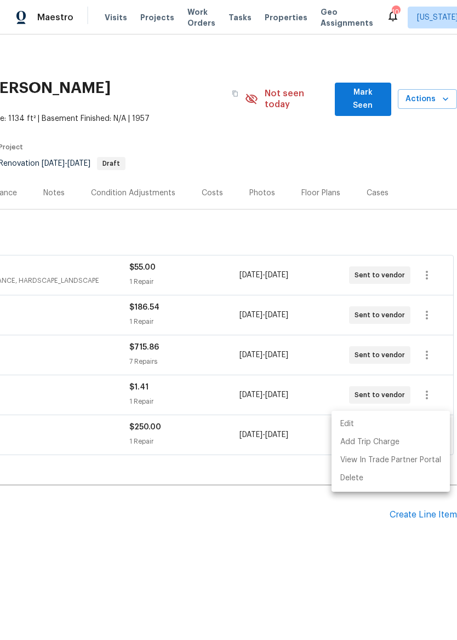
click at [357, 534] on div at bounding box center [228, 320] width 457 height 640
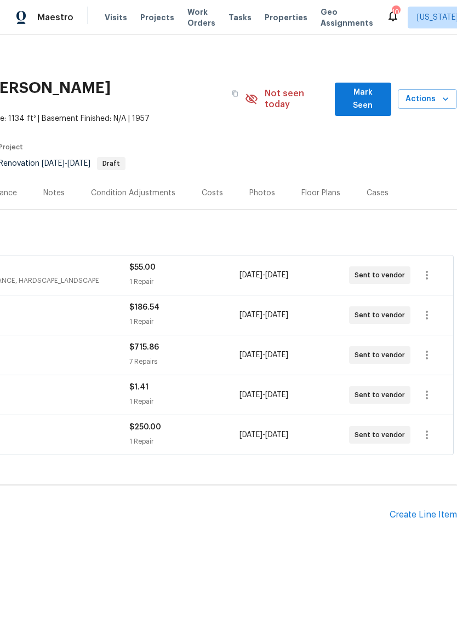
click at [277, 10] on div "Visits Projects Work Orders Tasks Properties Geo Assignments" at bounding box center [245, 18] width 281 height 22
click at [281, 21] on span "Properties" at bounding box center [285, 17] width 43 height 11
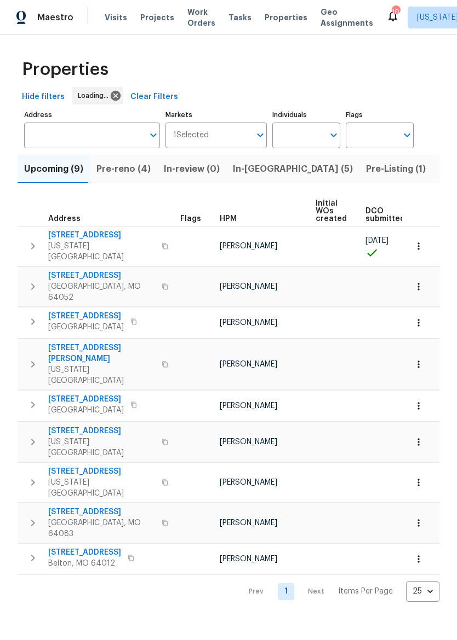
click at [129, 169] on span "Pre-reno (4)" at bounding box center [123, 168] width 54 height 15
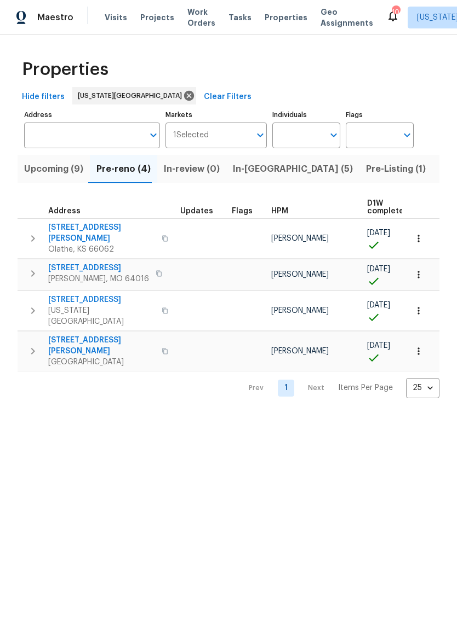
click at [96, 335] on span "309 SE Shawn Ct" at bounding box center [101, 346] width 107 height 22
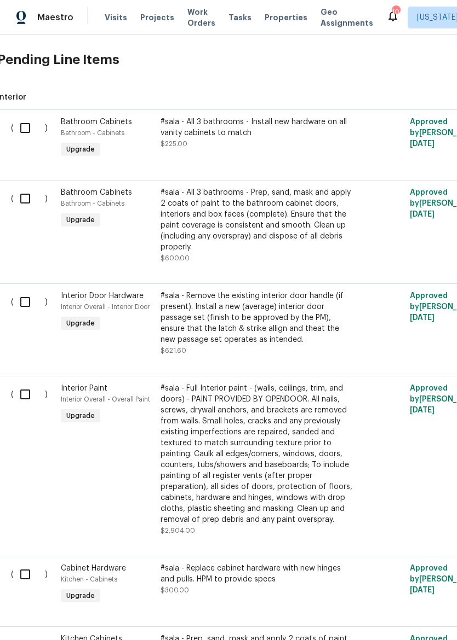
scroll to position [256, 3]
click at [31, 122] on input "checkbox" at bounding box center [28, 128] width 31 height 23
checkbox input "true"
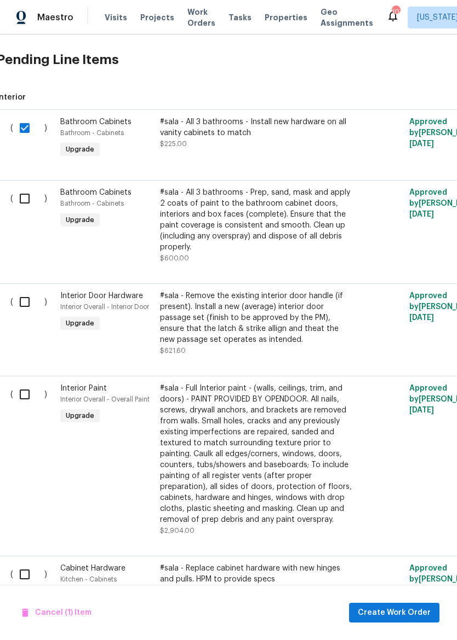
click at [25, 209] on input "checkbox" at bounding box center [28, 198] width 31 height 23
checkbox input "true"
click at [26, 303] on input "checkbox" at bounding box center [28, 302] width 31 height 23
checkbox input "true"
click at [22, 405] on input "checkbox" at bounding box center [28, 394] width 31 height 23
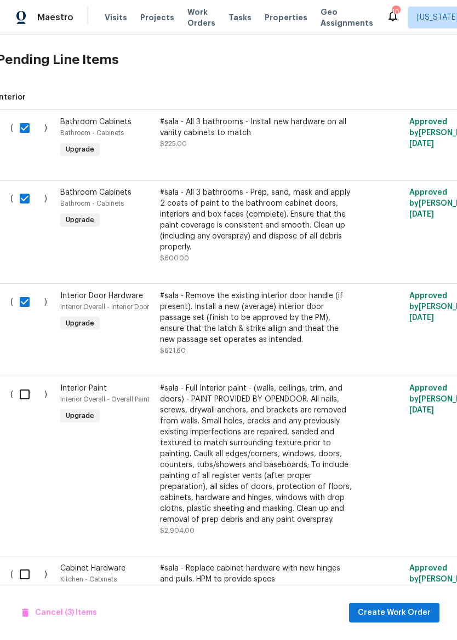
checkbox input "true"
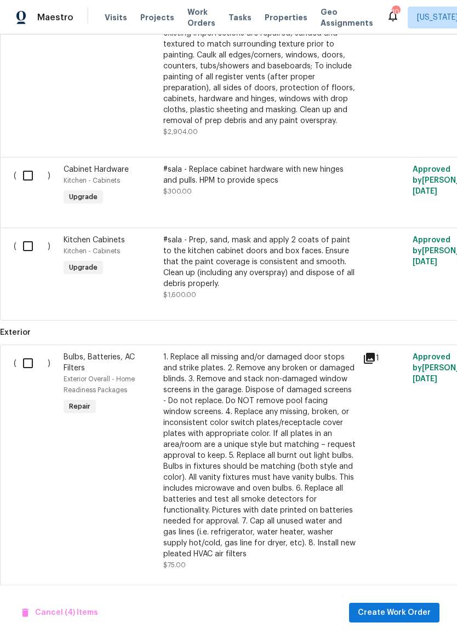
scroll to position [656, 0]
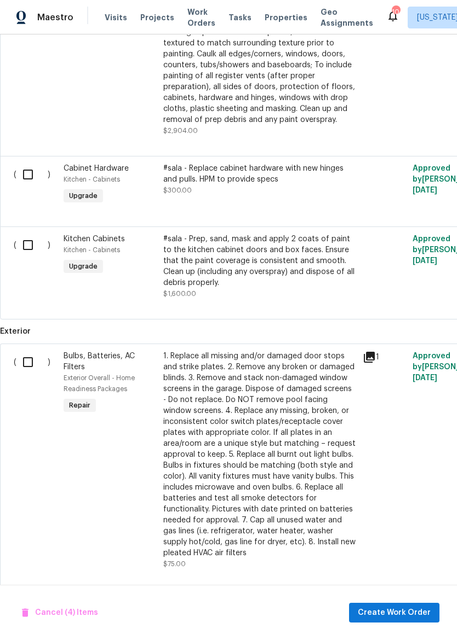
click at [31, 177] on input "checkbox" at bounding box center [31, 174] width 31 height 23
checkbox input "true"
click at [26, 257] on input "checkbox" at bounding box center [31, 245] width 31 height 23
checkbox input "true"
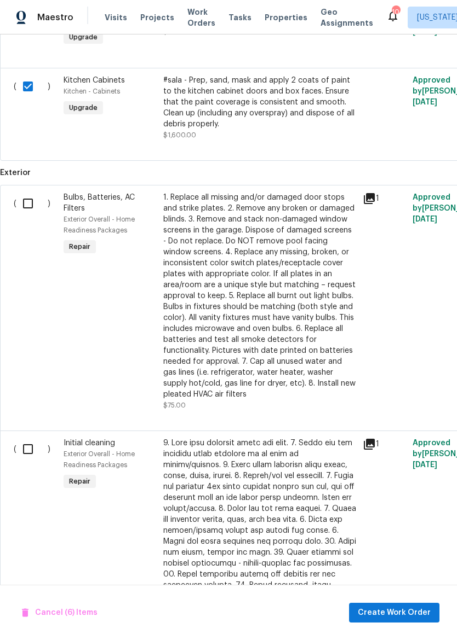
scroll to position [815, 0]
click at [35, 208] on input "checkbox" at bounding box center [31, 203] width 31 height 23
checkbox input "true"
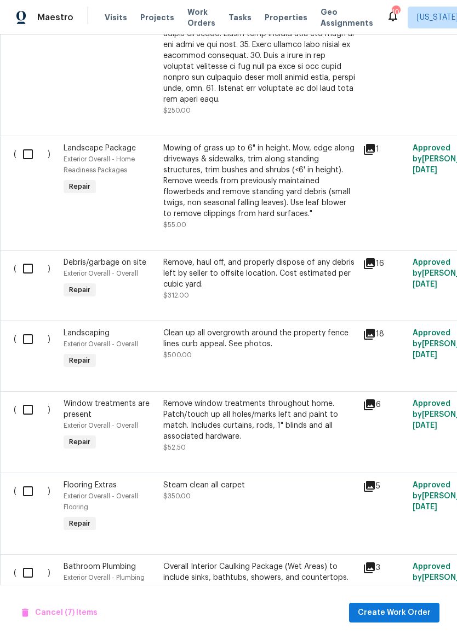
scroll to position [1443, 0]
click at [29, 257] on input "checkbox" at bounding box center [31, 268] width 31 height 23
checkbox input "true"
click at [31, 333] on input "checkbox" at bounding box center [31, 339] width 31 height 23
checkbox input "true"
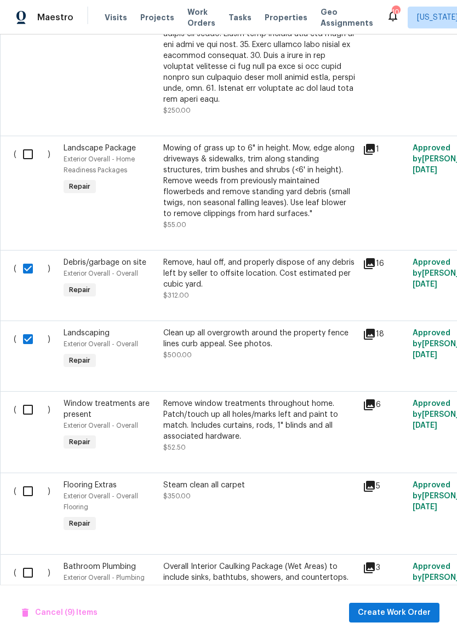
click at [34, 411] on input "checkbox" at bounding box center [31, 410] width 31 height 23
checkbox input "true"
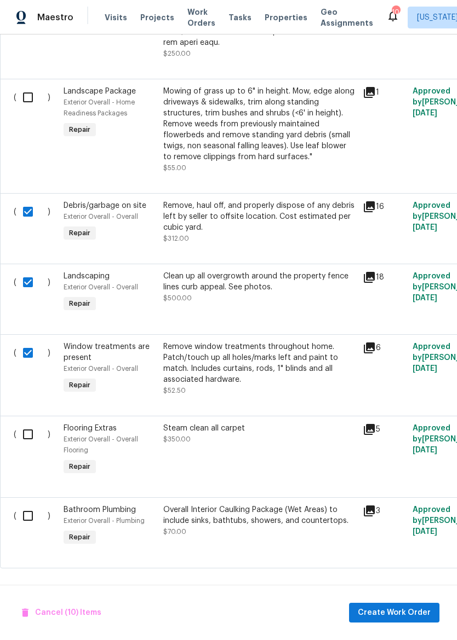
scroll to position [1499, 0]
click at [33, 436] on input "checkbox" at bounding box center [31, 435] width 31 height 23
checkbox input "true"
click at [34, 521] on input "checkbox" at bounding box center [31, 516] width 31 height 23
checkbox input "true"
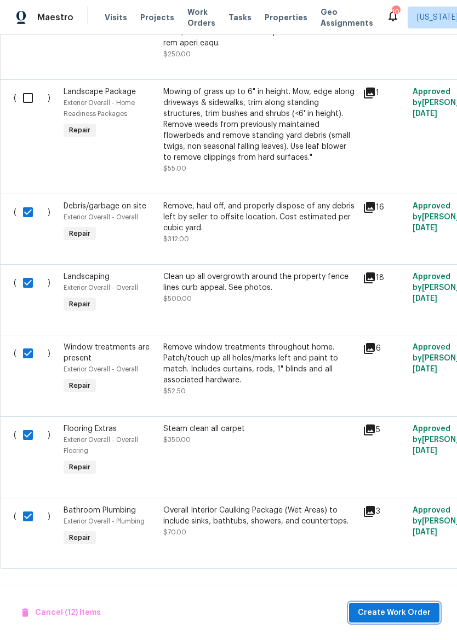
click at [392, 612] on span "Create Work Order" at bounding box center [393, 614] width 73 height 14
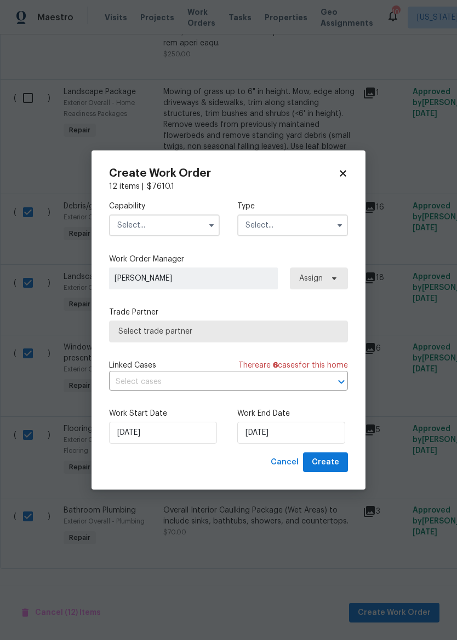
click at [184, 225] on input "text" at bounding box center [164, 226] width 111 height 22
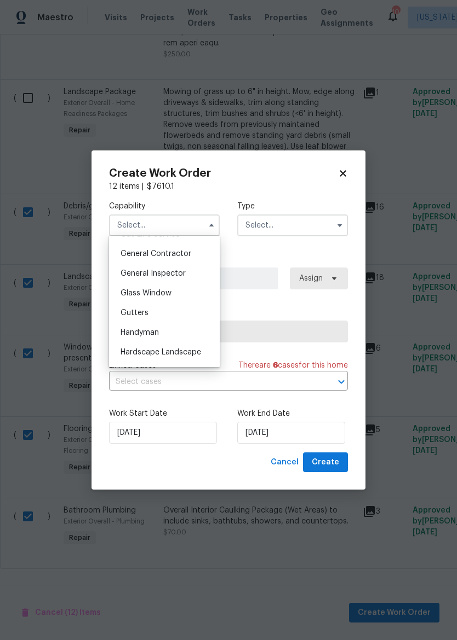
scroll to position [517, 0]
click at [195, 257] on div "General Contractor" at bounding box center [164, 255] width 105 height 20
type input "General Contractor"
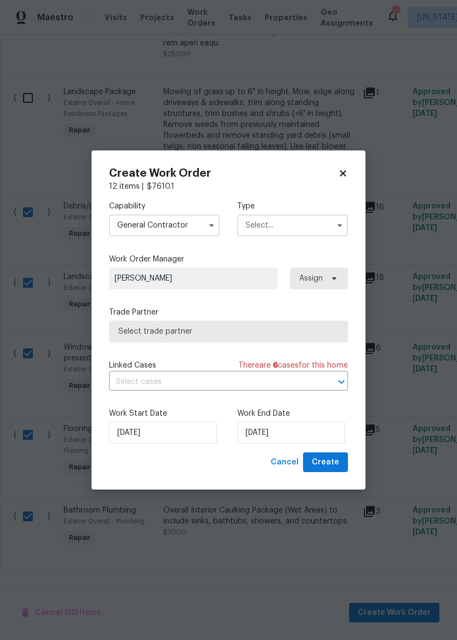
click at [311, 229] on input "text" at bounding box center [292, 226] width 111 height 22
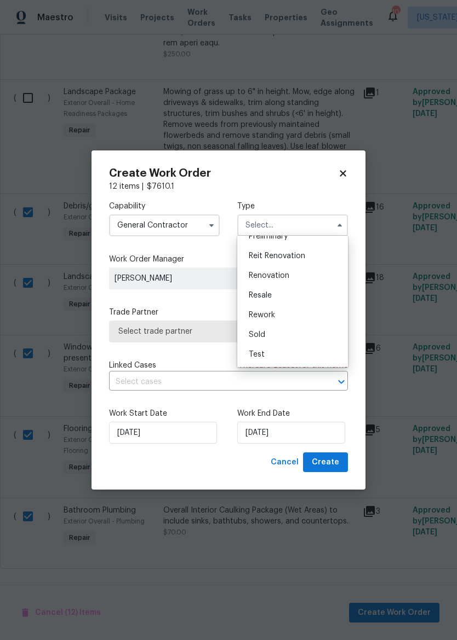
scroll to position [249, 0]
click at [314, 278] on div "Renovation" at bounding box center [292, 276] width 105 height 20
type input "Renovation"
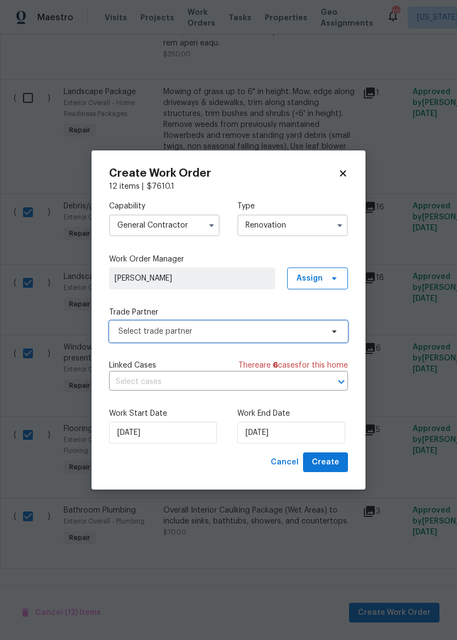
click at [282, 337] on span "Select trade partner" at bounding box center [228, 332] width 239 height 22
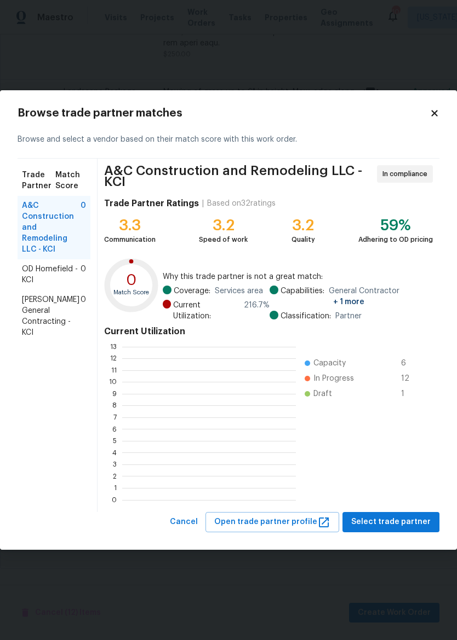
scroll to position [153, 174]
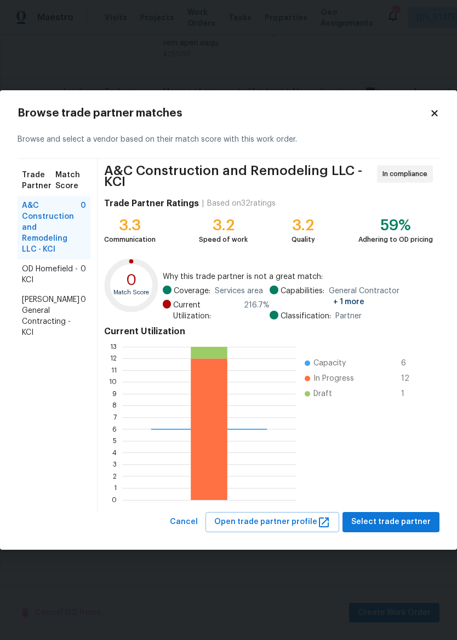
click at [59, 314] on span "[PERSON_NAME] General Contracting - KCI" at bounding box center [51, 316] width 59 height 44
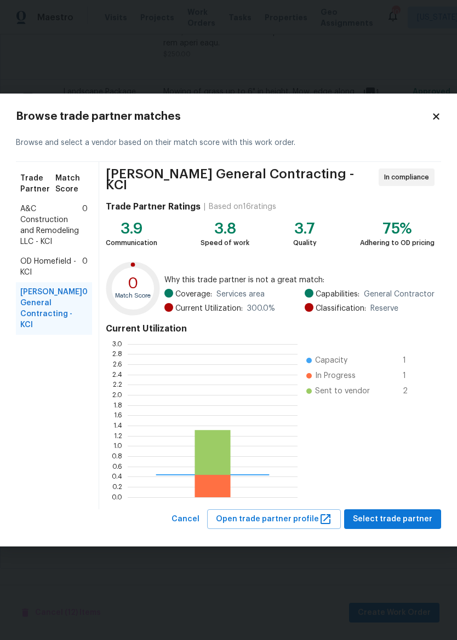
scroll to position [153, 170]
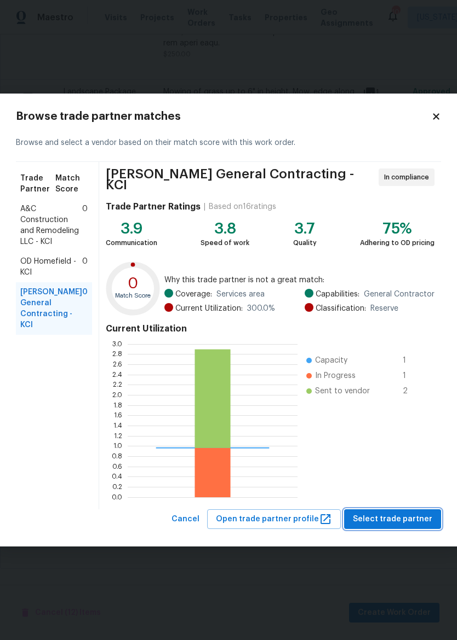
click at [410, 519] on span "Select trade partner" at bounding box center [392, 520] width 79 height 14
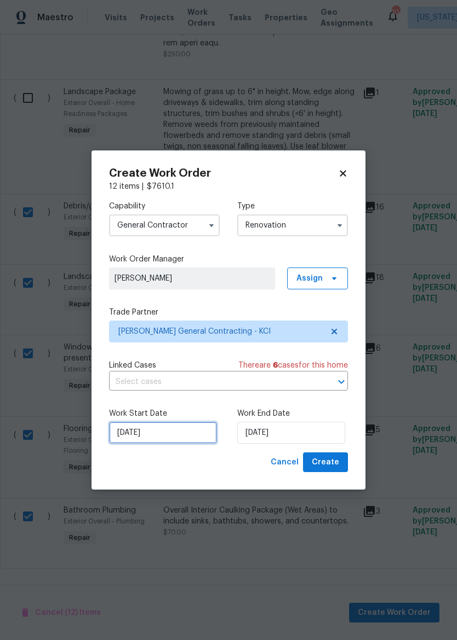
click at [187, 432] on input "[DATE]" at bounding box center [163, 433] width 108 height 22
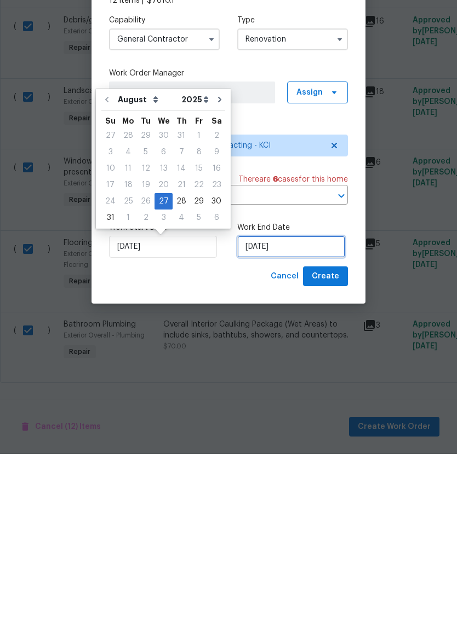
click at [315, 422] on input "[DATE]" at bounding box center [291, 433] width 108 height 22
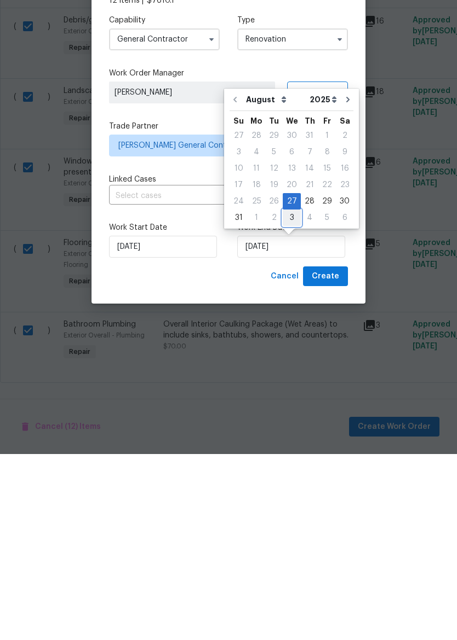
click at [292, 396] on div "3" at bounding box center [291, 403] width 18 height 15
type input "[DATE]"
select select "8"
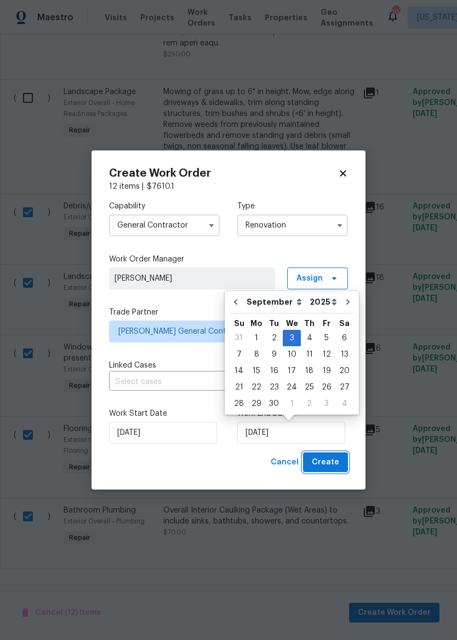
click at [338, 465] on span "Create" at bounding box center [324, 463] width 27 height 14
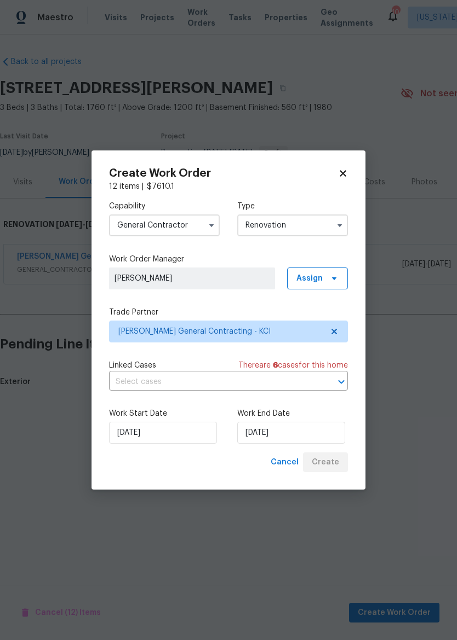
scroll to position [0, 0]
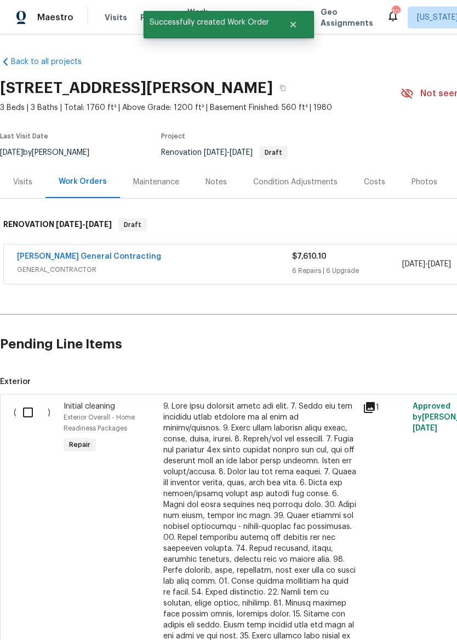
click at [31, 402] on input "checkbox" at bounding box center [31, 412] width 31 height 23
checkbox input "true"
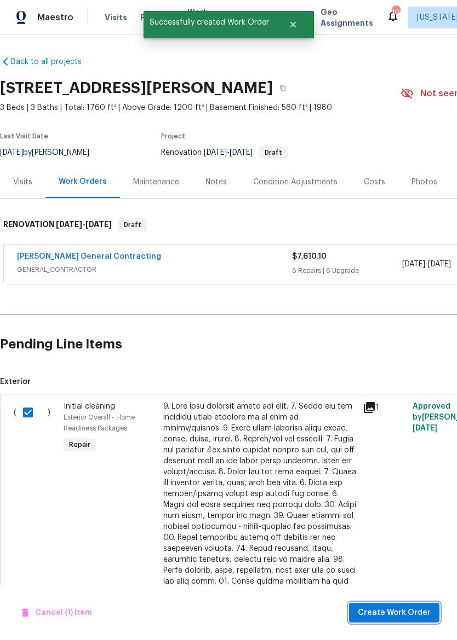
click at [402, 618] on span "Create Work Order" at bounding box center [393, 614] width 73 height 14
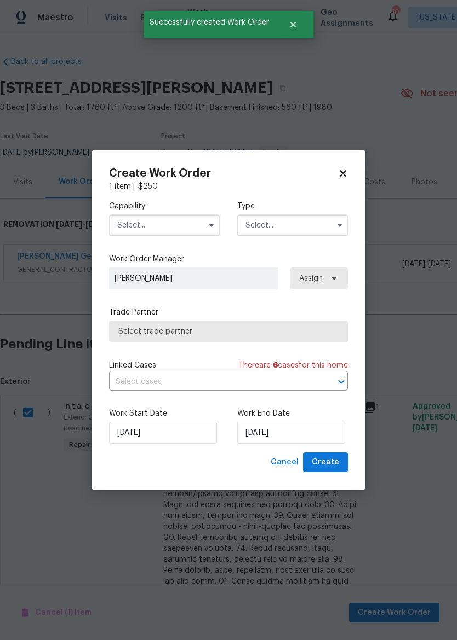
click at [162, 229] on input "text" at bounding box center [164, 226] width 111 height 22
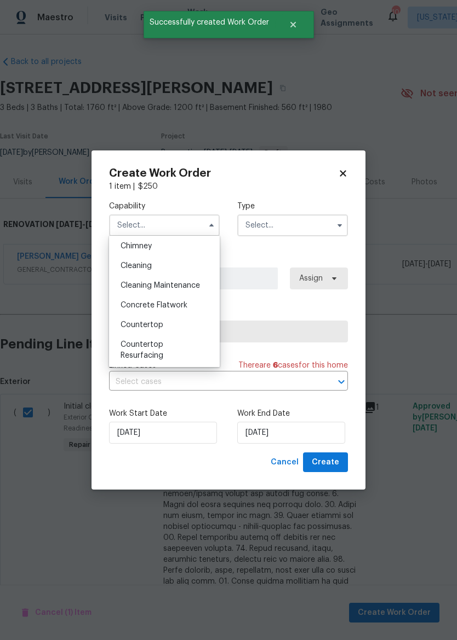
scroll to position [141, 0]
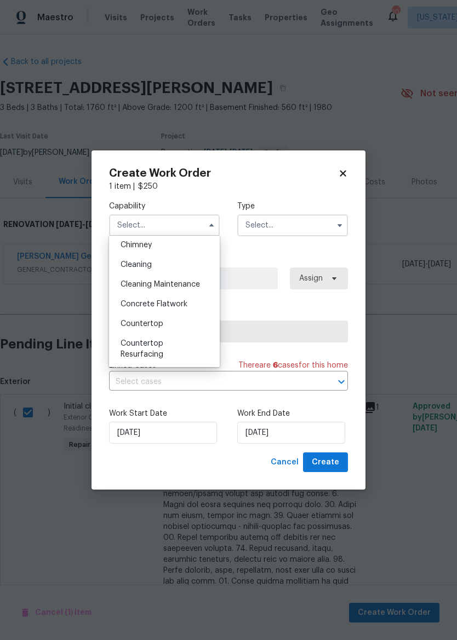
click at [184, 264] on div "Cleaning" at bounding box center [164, 265] width 105 height 20
type input "Cleaning"
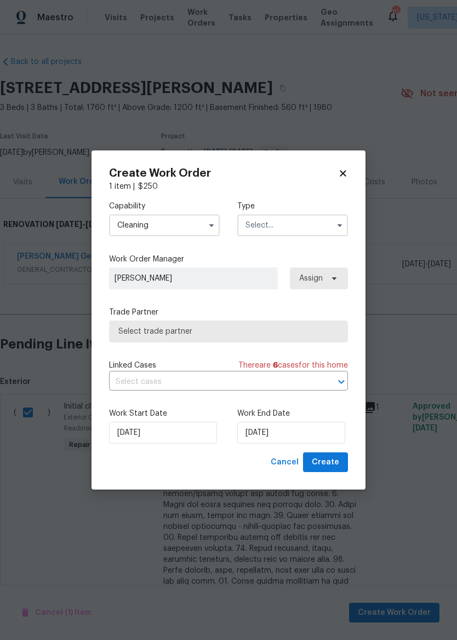
click at [300, 221] on input "text" at bounding box center [292, 226] width 111 height 22
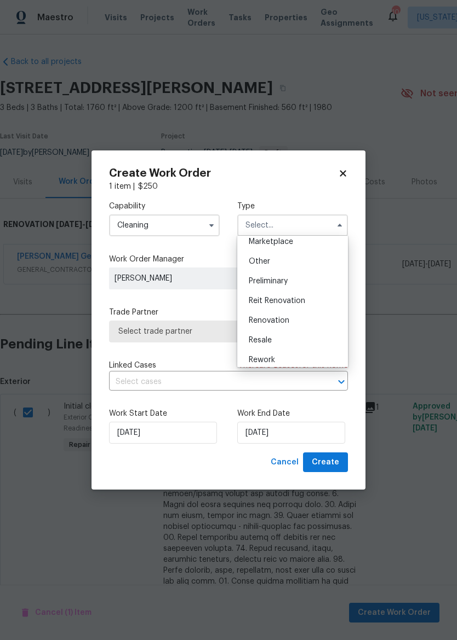
scroll to position [211, 0]
click at [308, 310] on div "Renovation" at bounding box center [292, 313] width 105 height 20
type input "Renovation"
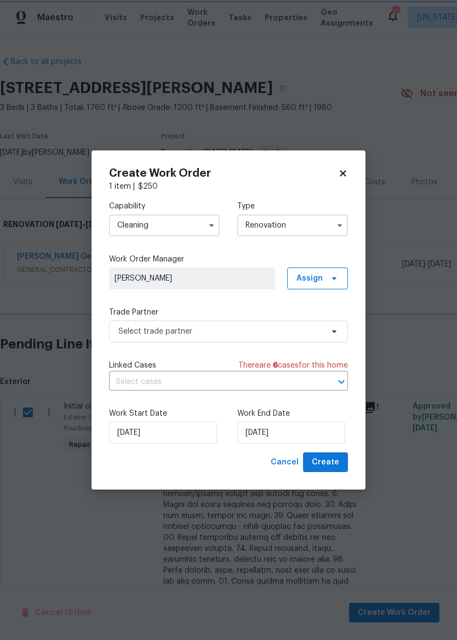
scroll to position [0, 0]
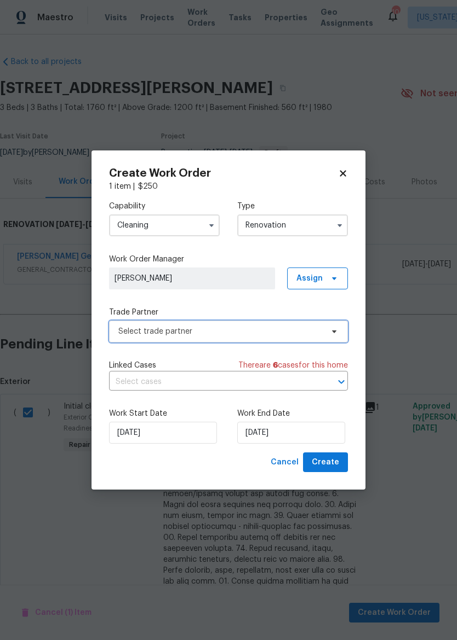
click at [291, 336] on span "Select trade partner" at bounding box center [220, 331] width 204 height 11
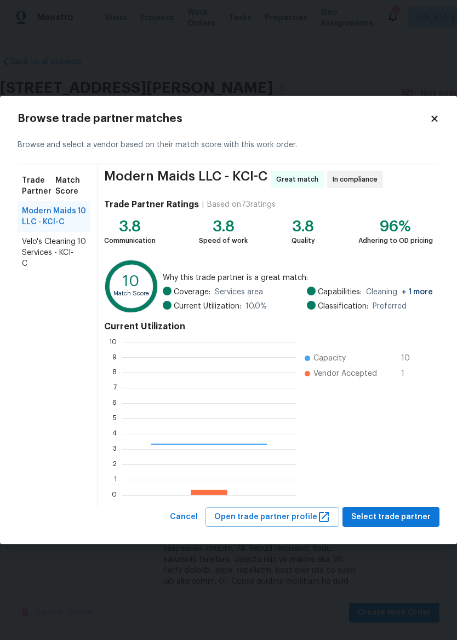
scroll to position [153, 174]
click at [57, 251] on span "Velo's Cleaning Services - KCI-C" at bounding box center [49, 252] width 55 height 33
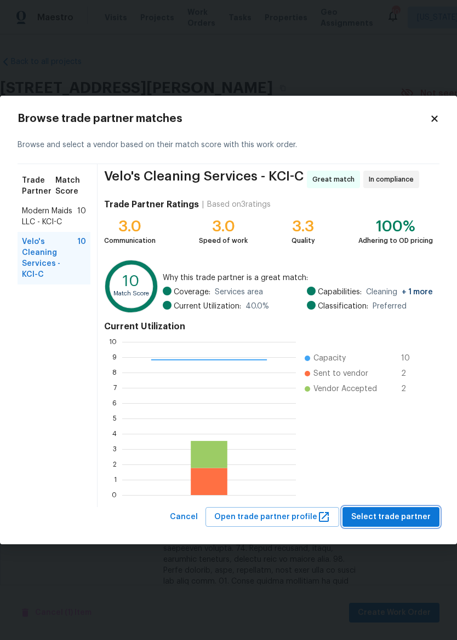
click at [410, 513] on span "Select trade partner" at bounding box center [390, 518] width 79 height 14
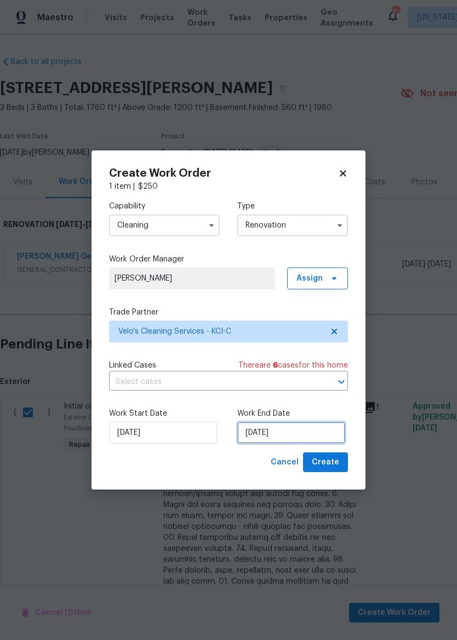
click at [288, 434] on input "[DATE]" at bounding box center [291, 433] width 108 height 22
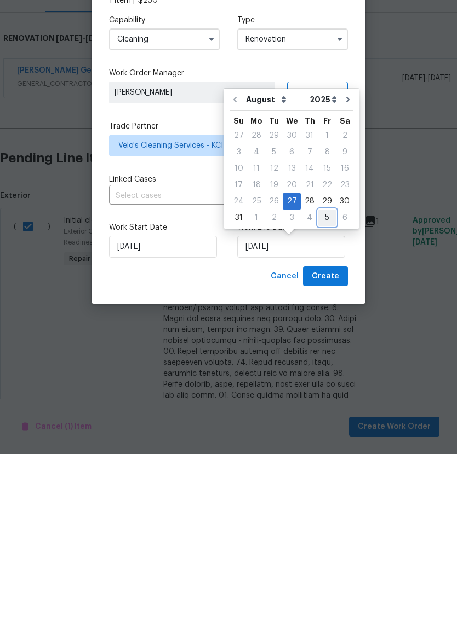
click at [319, 396] on div "5" at bounding box center [327, 403] width 18 height 15
type input "[DATE]"
select select "8"
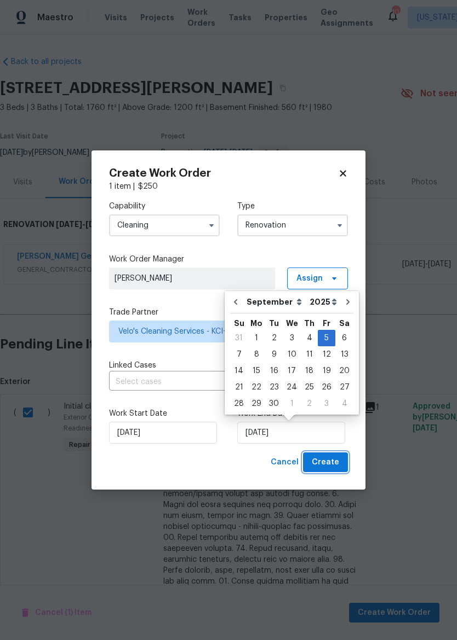
click at [332, 462] on span "Create" at bounding box center [324, 463] width 27 height 14
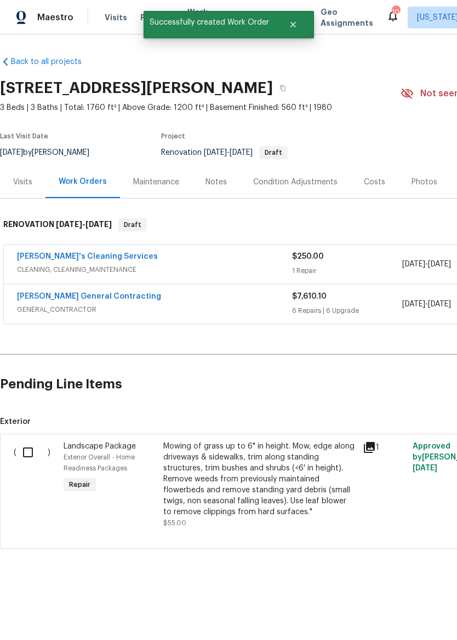
click at [32, 449] on input "checkbox" at bounding box center [31, 452] width 31 height 23
checkbox input "true"
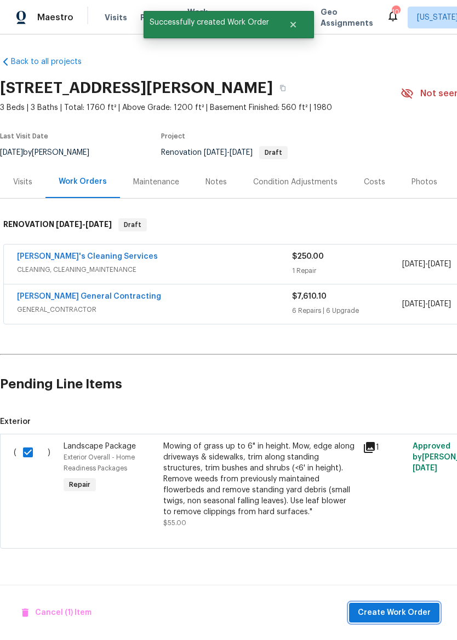
click at [403, 617] on span "Create Work Order" at bounding box center [393, 614] width 73 height 14
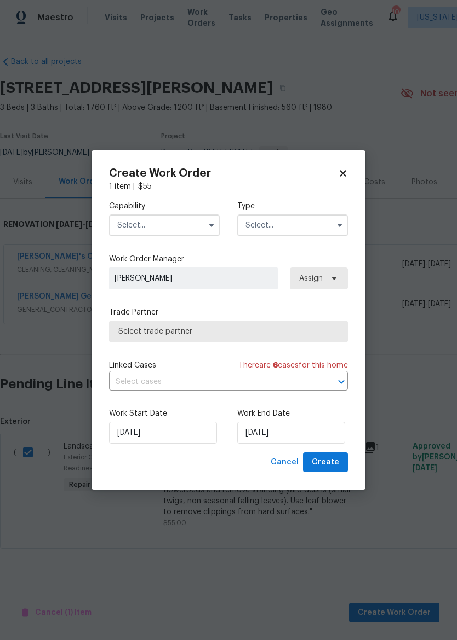
click at [186, 221] on input "text" at bounding box center [164, 226] width 111 height 22
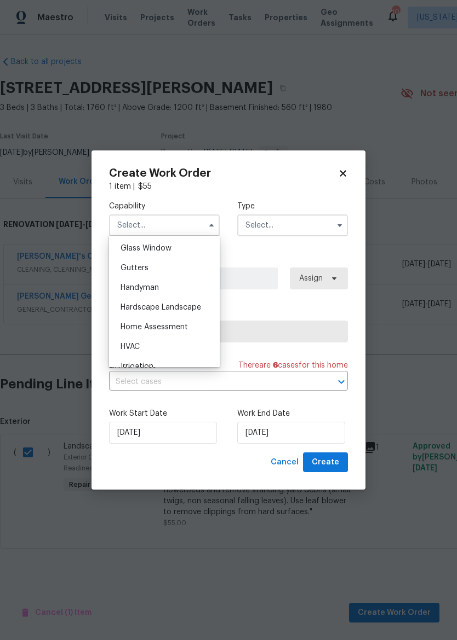
scroll to position [569, 0]
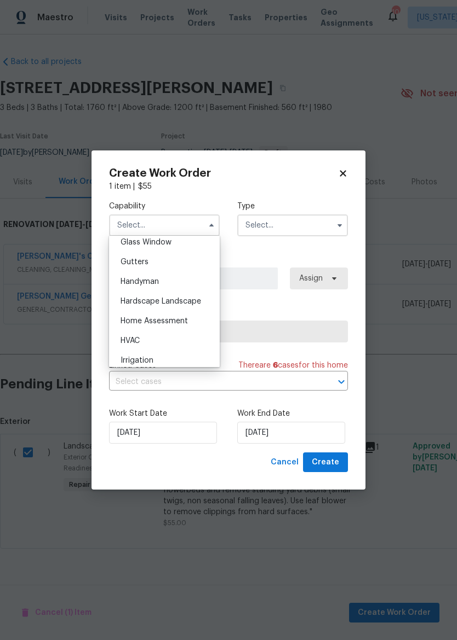
click at [197, 302] on span "Hardscape Landscape" at bounding box center [160, 302] width 80 height 8
type input "Hardscape Landscape"
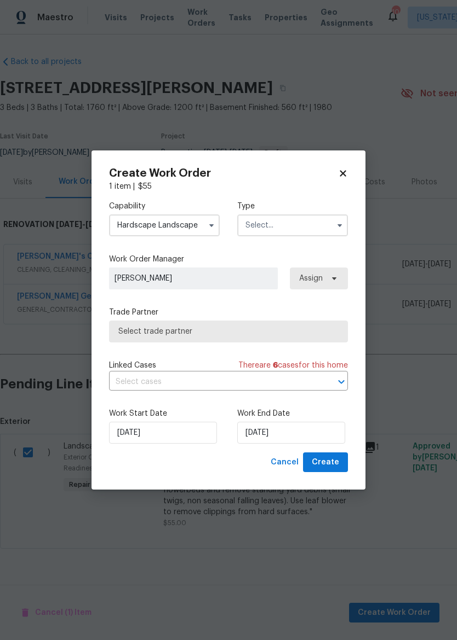
click at [313, 230] on input "text" at bounding box center [292, 226] width 111 height 22
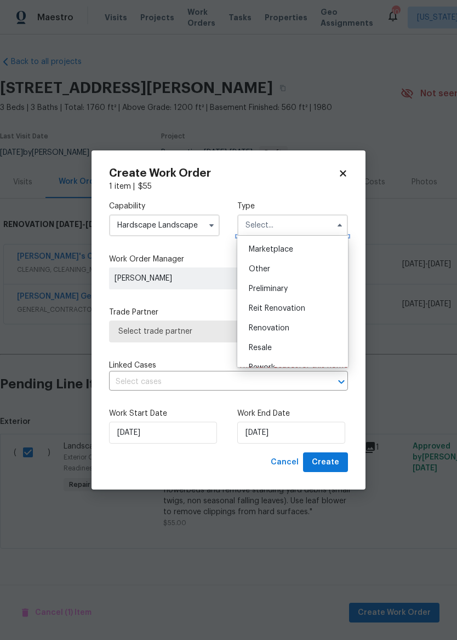
scroll to position [199, 0]
click at [299, 330] on div "Renovation" at bounding box center [292, 325] width 105 height 20
type input "Renovation"
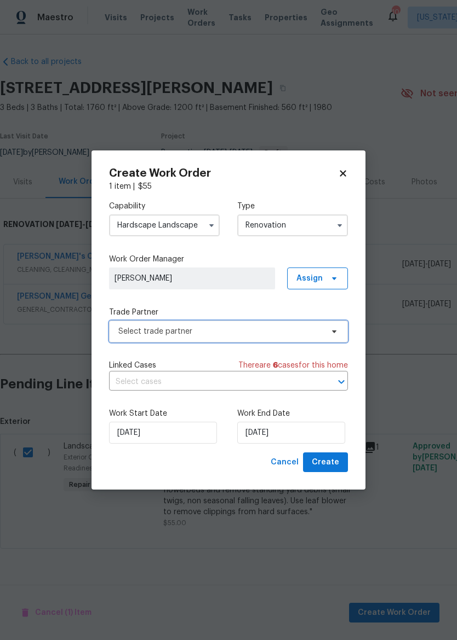
click at [307, 331] on span "Select trade partner" at bounding box center [220, 331] width 204 height 11
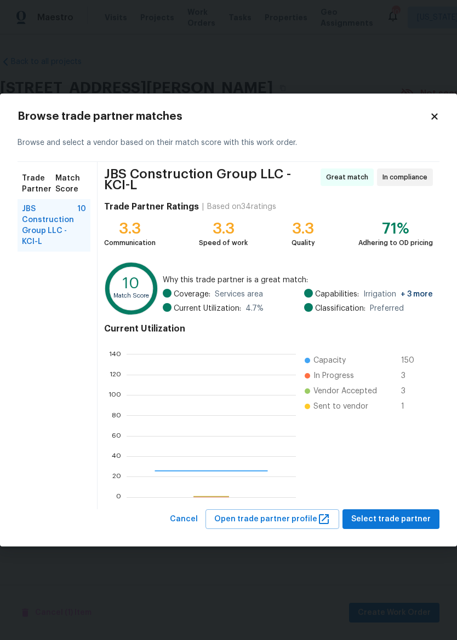
scroll to position [153, 169]
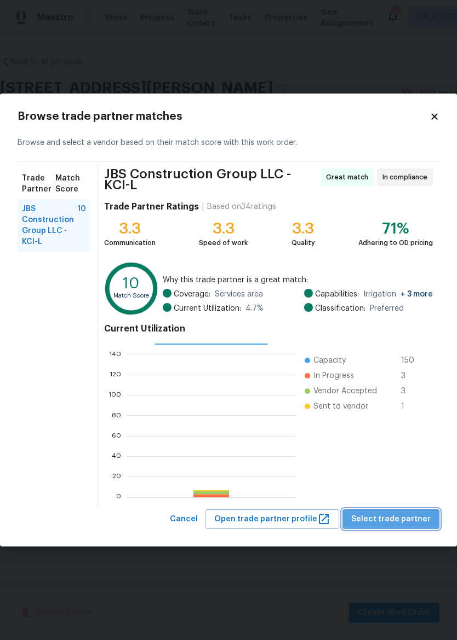
click at [397, 520] on span "Select trade partner" at bounding box center [390, 520] width 79 height 14
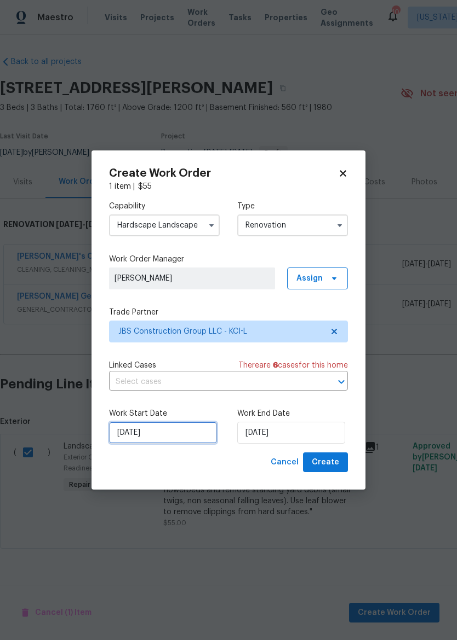
click at [181, 431] on input "[DATE]" at bounding box center [163, 433] width 108 height 22
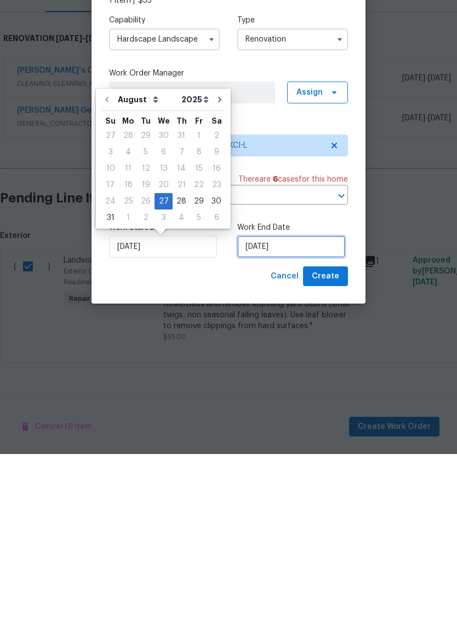
click at [324, 422] on input "[DATE]" at bounding box center [291, 433] width 108 height 22
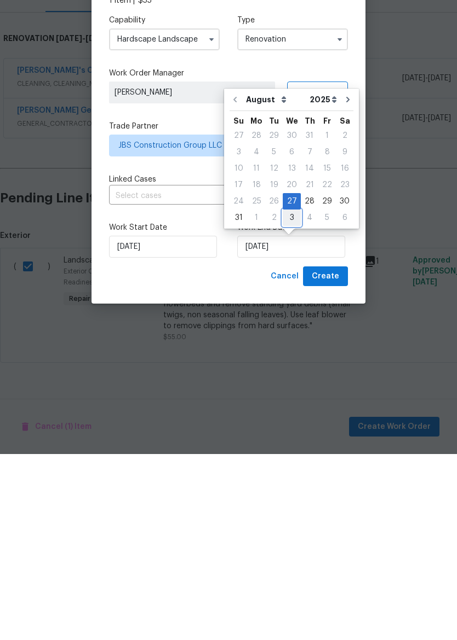
click at [293, 396] on div "3" at bounding box center [291, 403] width 18 height 15
type input "[DATE]"
select select "8"
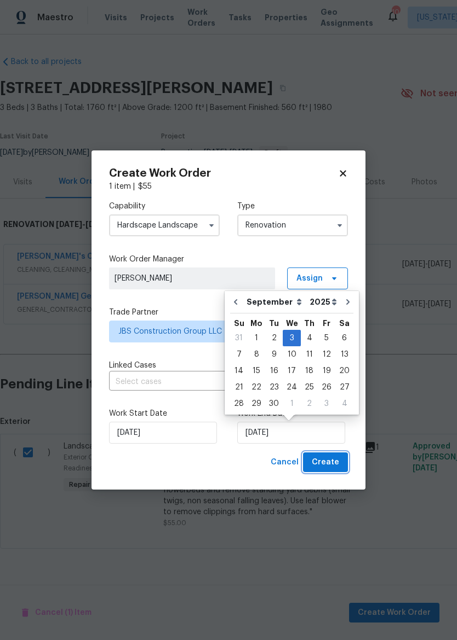
click at [330, 464] on span "Create" at bounding box center [324, 463] width 27 height 14
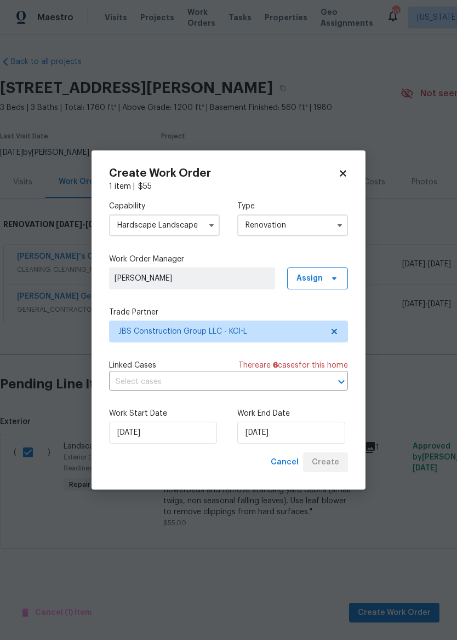
click at [331, 467] on div "Cancel Create" at bounding box center [307, 463] width 82 height 20
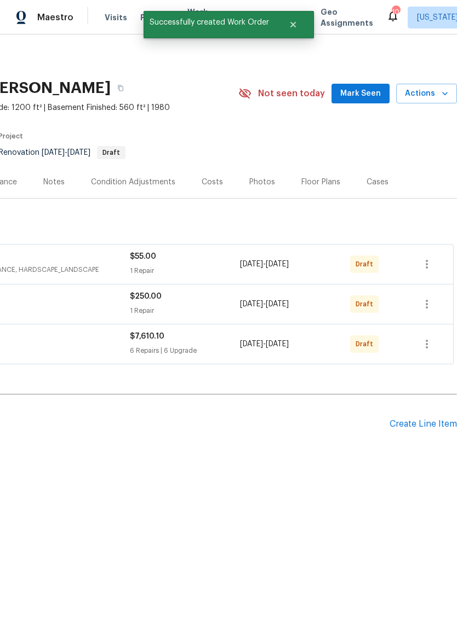
scroll to position [0, 162]
click at [434, 265] on button "button" at bounding box center [426, 264] width 26 height 26
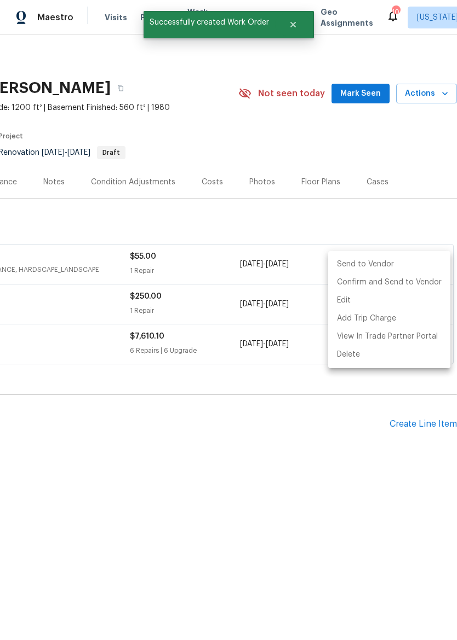
click at [399, 264] on li "Send to Vendor" at bounding box center [389, 265] width 122 height 18
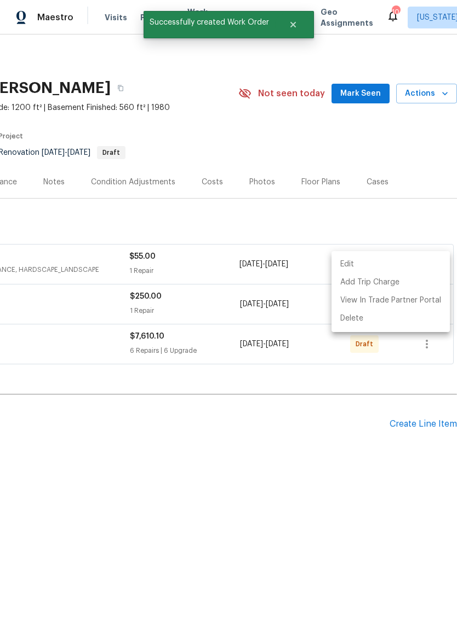
click at [355, 445] on div at bounding box center [228, 320] width 457 height 640
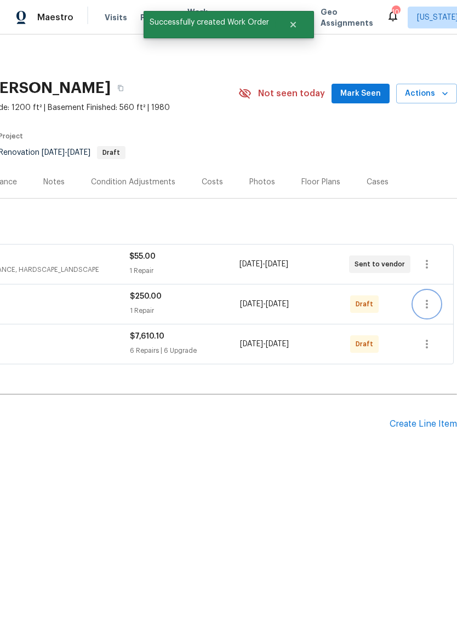
click at [438, 305] on button "button" at bounding box center [426, 304] width 26 height 26
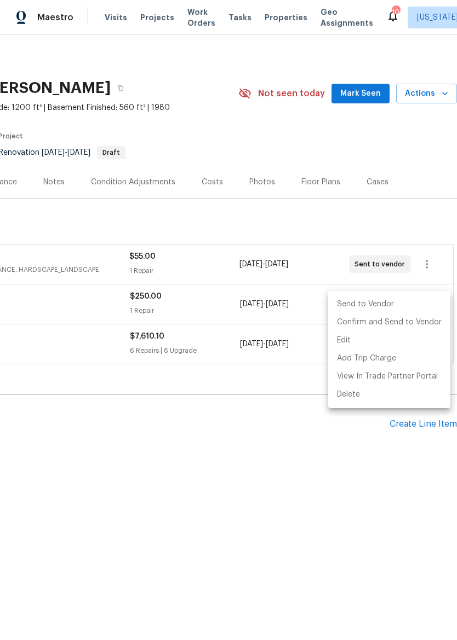
click at [411, 309] on li "Send to Vendor" at bounding box center [389, 305] width 122 height 18
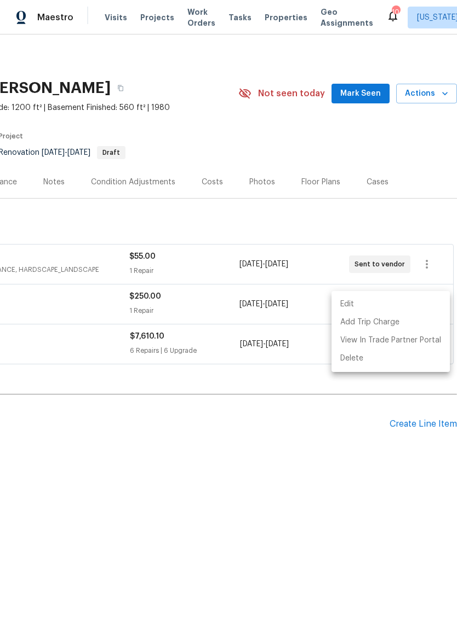
click at [326, 457] on div at bounding box center [228, 320] width 457 height 640
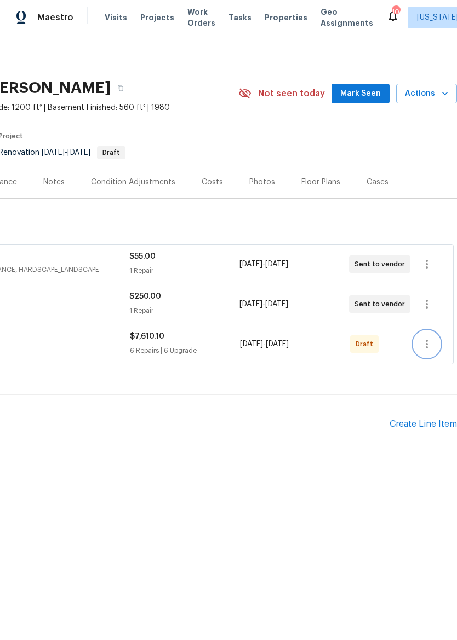
click at [431, 350] on icon "button" at bounding box center [426, 344] width 13 height 13
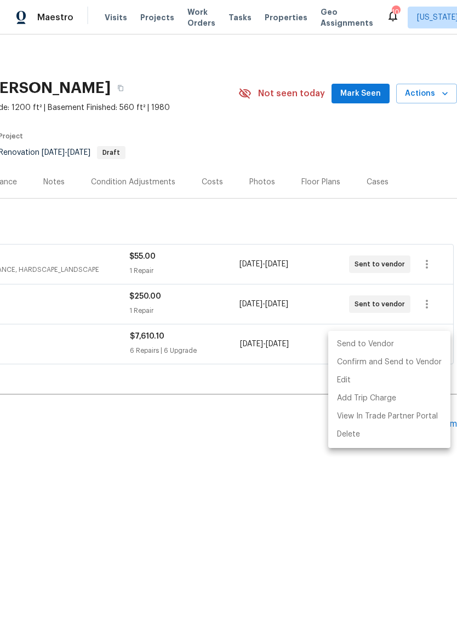
click at [403, 343] on li "Send to Vendor" at bounding box center [389, 345] width 122 height 18
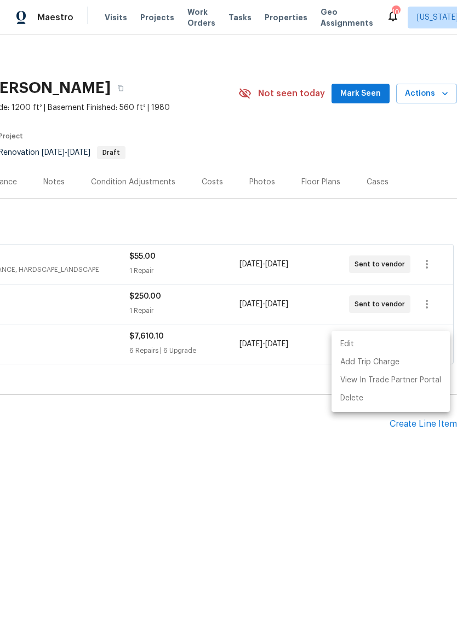
click at [302, 482] on div at bounding box center [228, 320] width 457 height 640
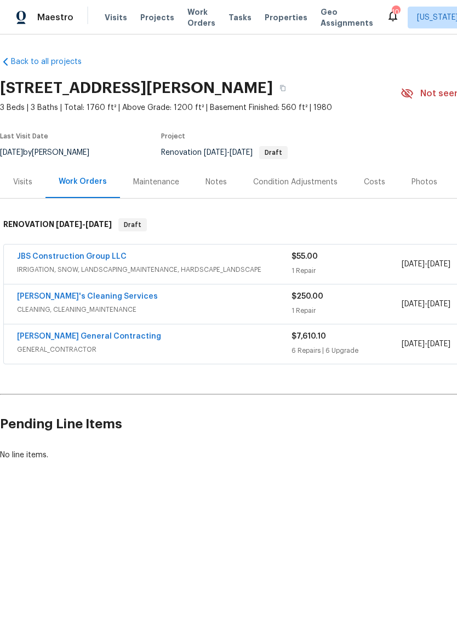
scroll to position [0, 0]
click at [269, 19] on span "Properties" at bounding box center [285, 17] width 43 height 11
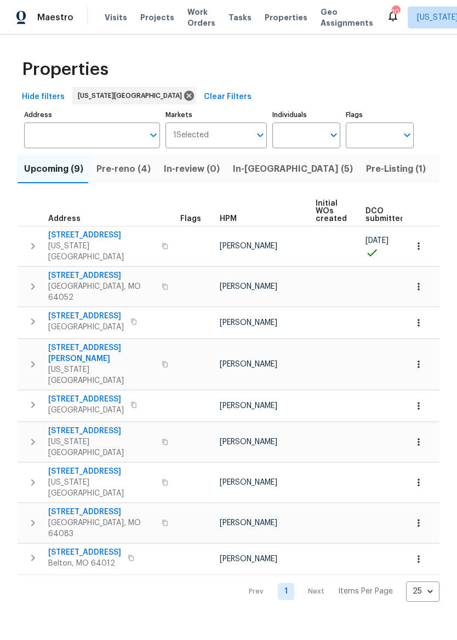
click at [141, 172] on span "Pre-reno (4)" at bounding box center [123, 168] width 54 height 15
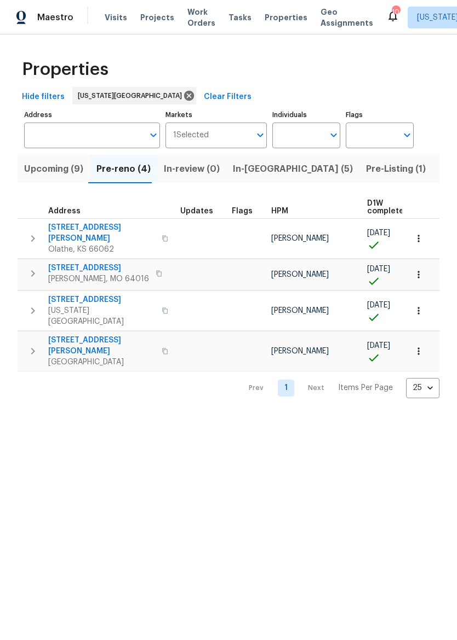
click at [99, 227] on span "12534 S Alcan Cir" at bounding box center [101, 233] width 107 height 22
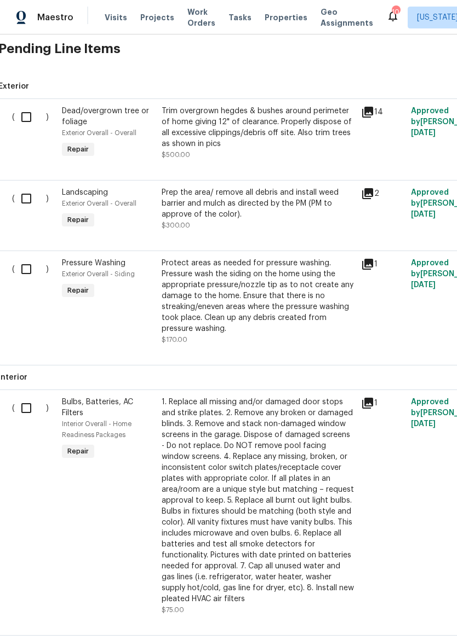
scroll to position [267, 2]
click at [26, 117] on input "checkbox" at bounding box center [29, 117] width 31 height 23
checkbox input "true"
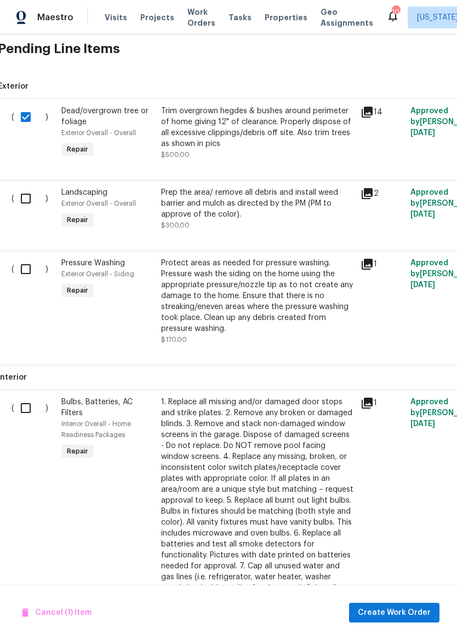
click at [27, 209] on input "checkbox" at bounding box center [29, 198] width 31 height 23
checkbox input "true"
click at [30, 269] on input "checkbox" at bounding box center [29, 269] width 31 height 23
checkbox input "true"
click at [31, 411] on input "checkbox" at bounding box center [29, 408] width 31 height 23
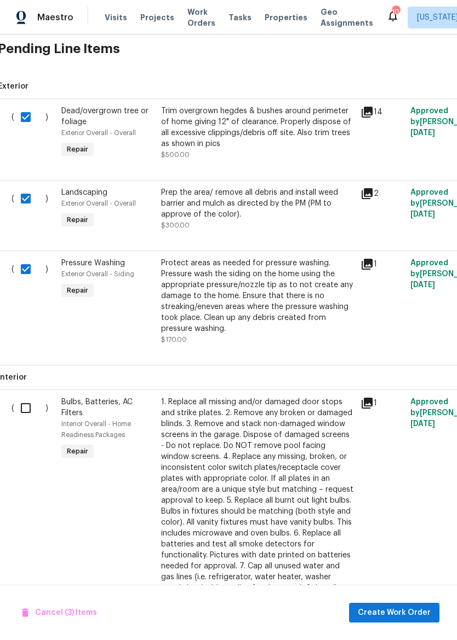
checkbox input "true"
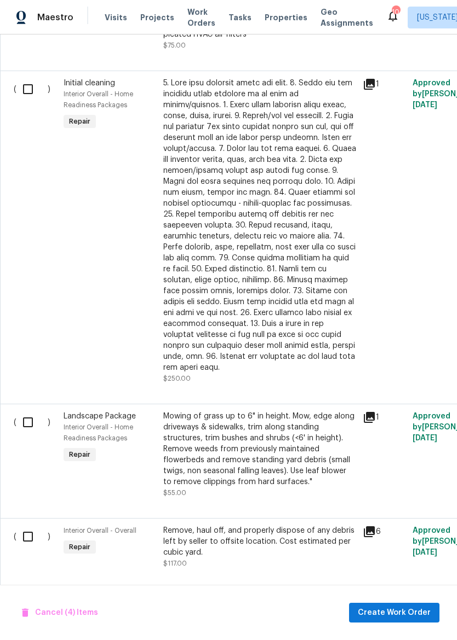
scroll to position [832, 0]
click at [30, 97] on input "checkbox" at bounding box center [31, 88] width 31 height 23
checkbox input "true"
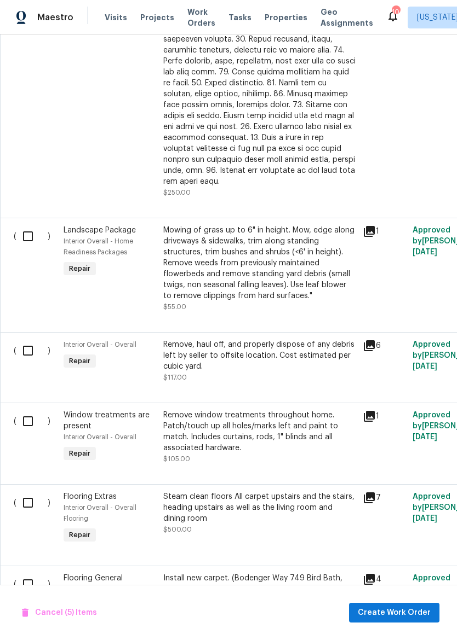
scroll to position [1019, 0]
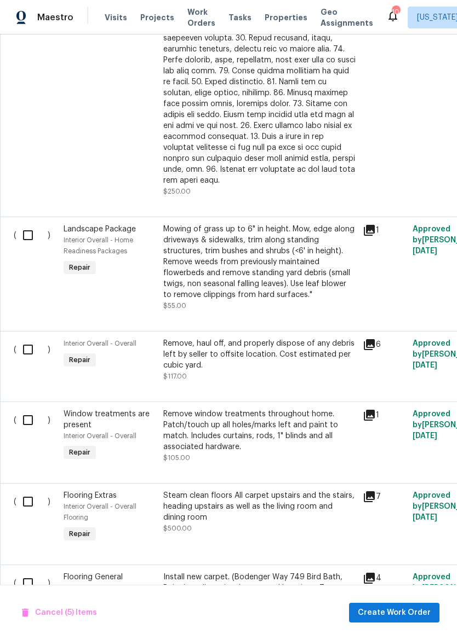
click at [31, 230] on input "checkbox" at bounding box center [31, 235] width 31 height 23
click at [31, 226] on input "checkbox" at bounding box center [31, 235] width 31 height 23
checkbox input "false"
click at [26, 344] on input "checkbox" at bounding box center [31, 349] width 31 height 23
checkbox input "true"
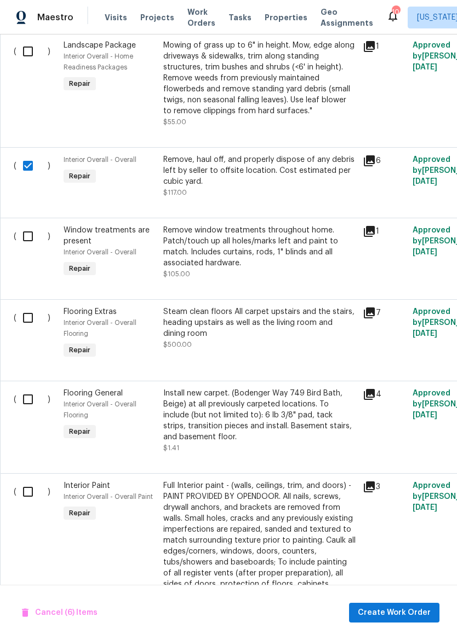
scroll to position [1203, 0]
click at [30, 226] on input "checkbox" at bounding box center [31, 235] width 31 height 23
checkbox input "true"
click at [32, 315] on input "checkbox" at bounding box center [31, 317] width 31 height 23
checkbox input "true"
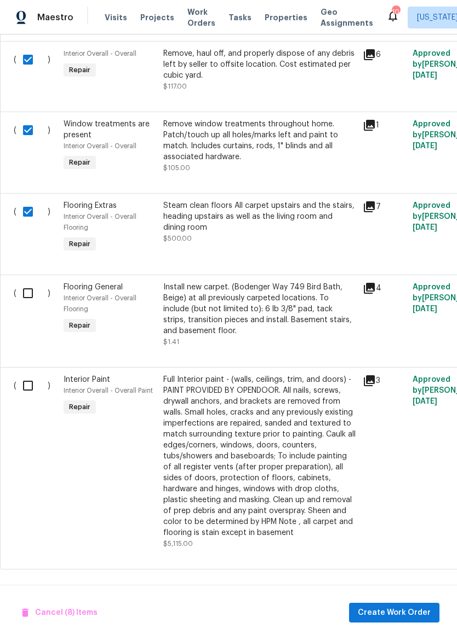
scroll to position [1308, 0]
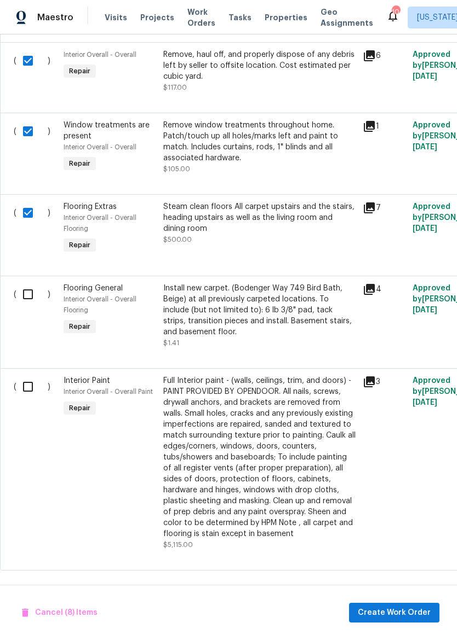
click at [26, 388] on input "checkbox" at bounding box center [31, 387] width 31 height 23
checkbox input "true"
click at [393, 619] on span "Create Work Order" at bounding box center [393, 614] width 73 height 14
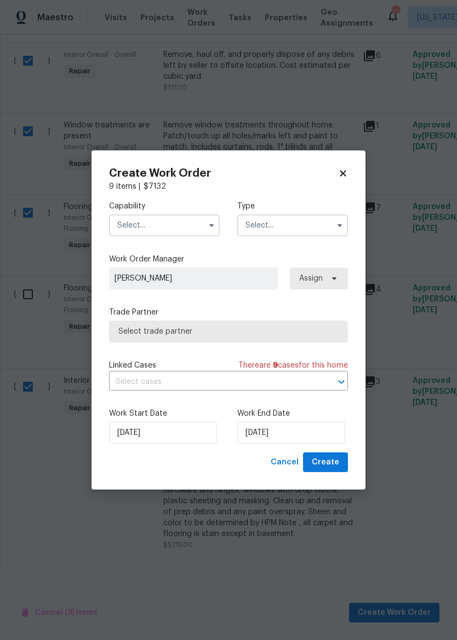
click at [175, 216] on input "text" at bounding box center [164, 226] width 111 height 22
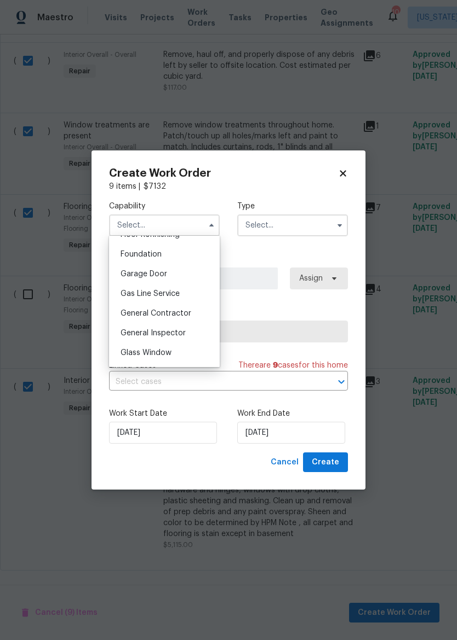
scroll to position [459, 0]
click at [199, 313] on div "General Contractor" at bounding box center [164, 313] width 105 height 20
type input "General Contractor"
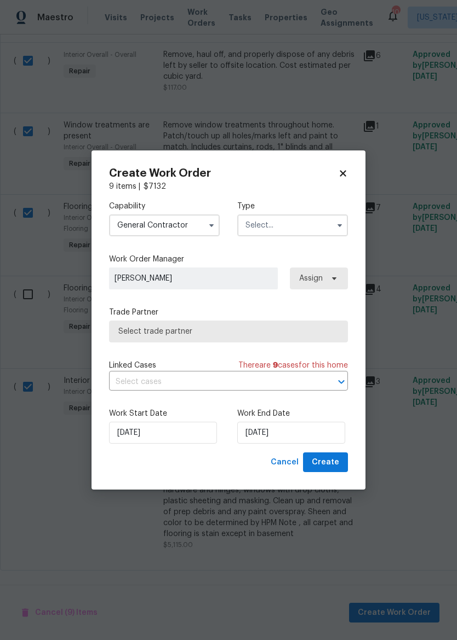
click at [297, 229] on input "text" at bounding box center [292, 226] width 111 height 22
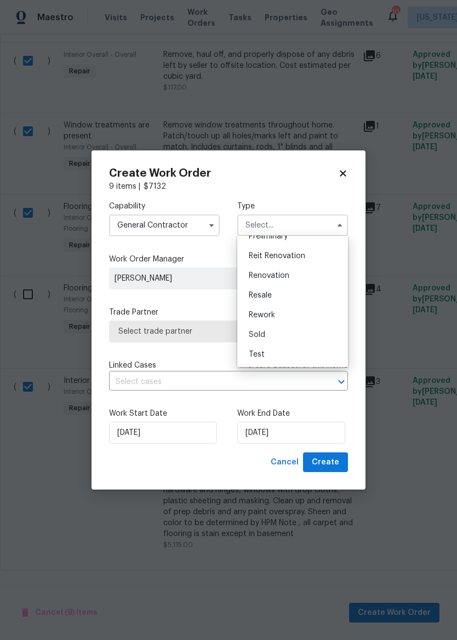
scroll to position [249, 0]
click at [310, 277] on div "Renovation" at bounding box center [292, 276] width 105 height 20
type input "Renovation"
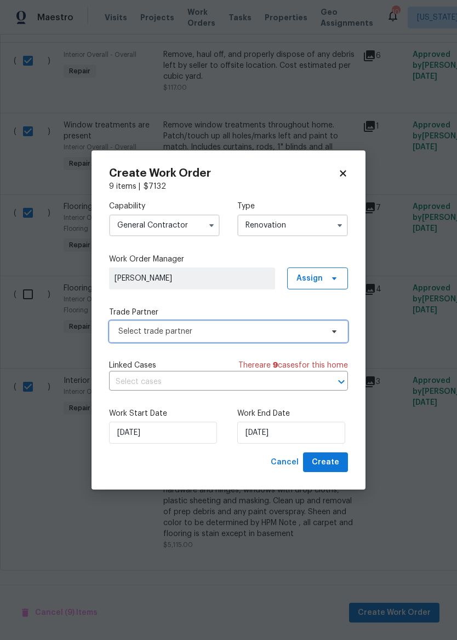
click at [294, 330] on span "Select trade partner" at bounding box center [220, 331] width 204 height 11
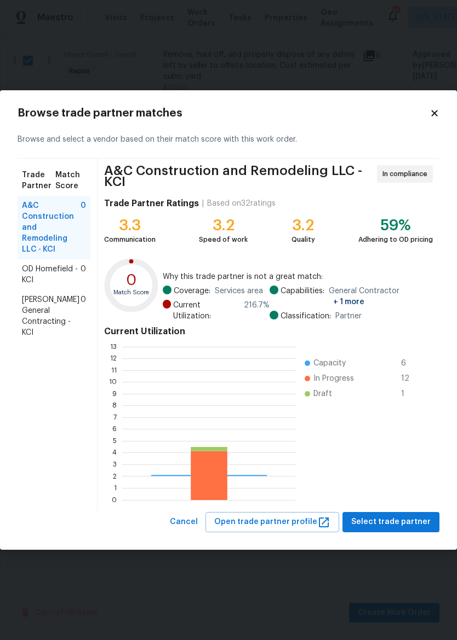
scroll to position [153, 174]
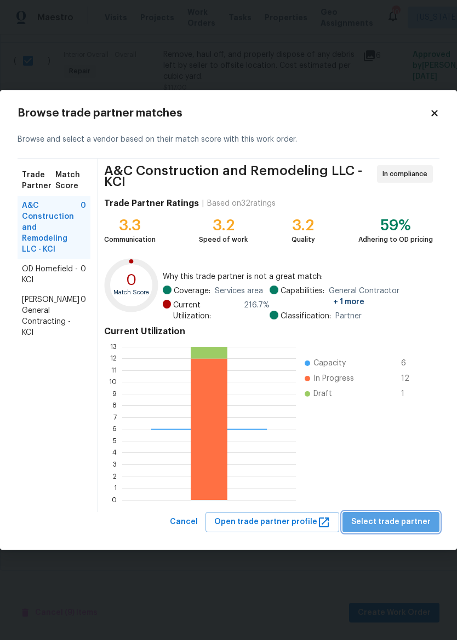
click at [412, 519] on span "Select trade partner" at bounding box center [390, 523] width 79 height 14
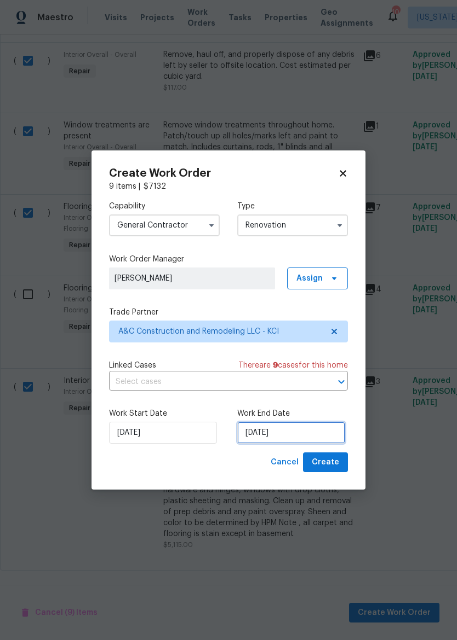
click at [289, 436] on input "[DATE]" at bounding box center [291, 433] width 108 height 22
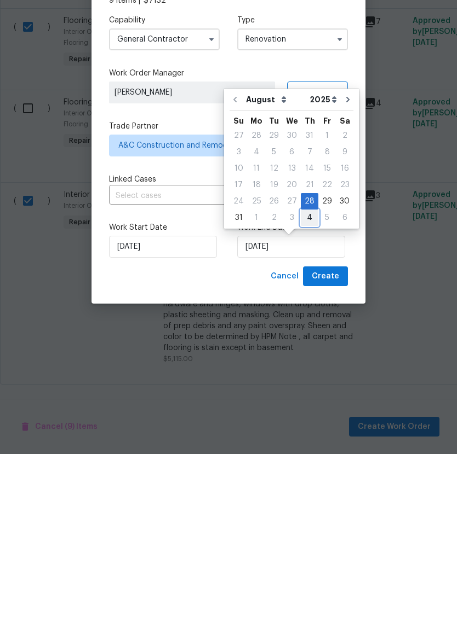
click at [311, 396] on div "4" at bounding box center [310, 403] width 18 height 15
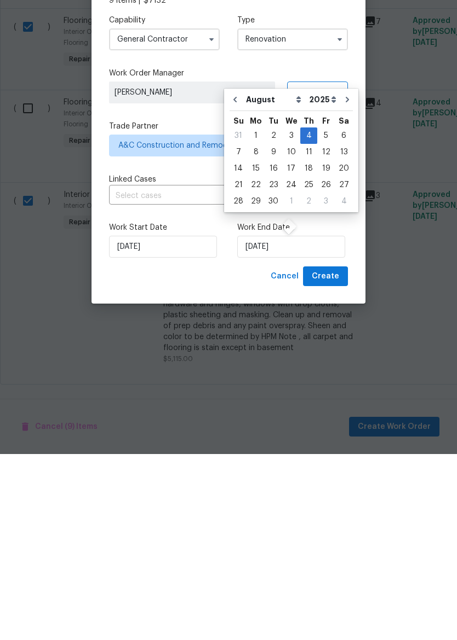
type input "9/4/2025"
select select "8"
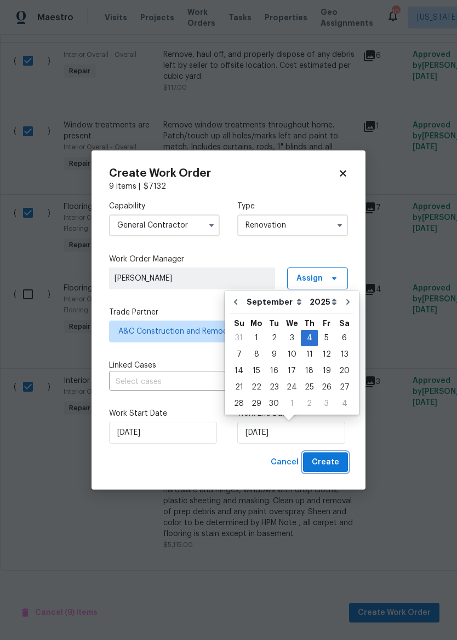
click at [338, 461] on span "Create" at bounding box center [324, 463] width 27 height 14
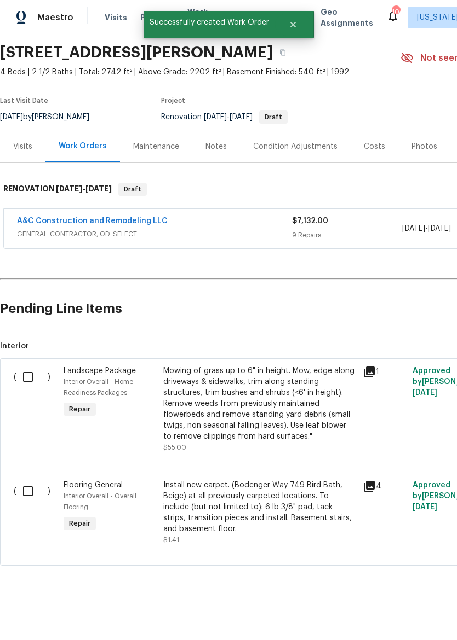
scroll to position [36, 0]
click at [34, 369] on input "checkbox" at bounding box center [31, 377] width 31 height 23
checkbox input "true"
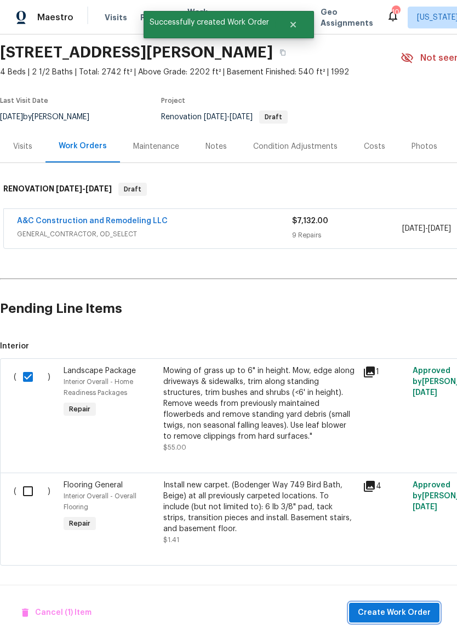
click at [412, 607] on span "Create Work Order" at bounding box center [393, 614] width 73 height 14
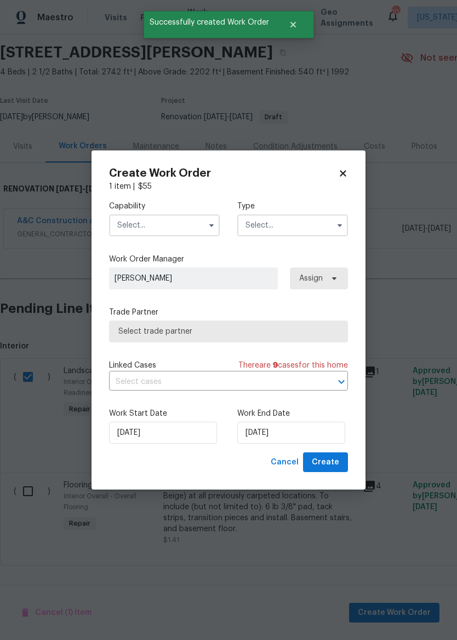
click at [182, 221] on input "text" at bounding box center [164, 226] width 111 height 22
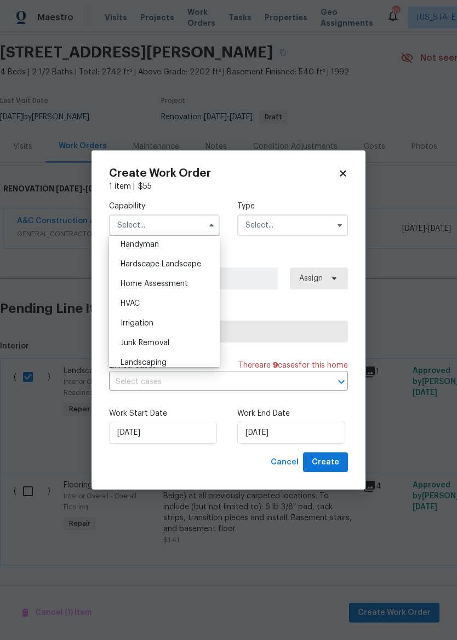
scroll to position [610, 0]
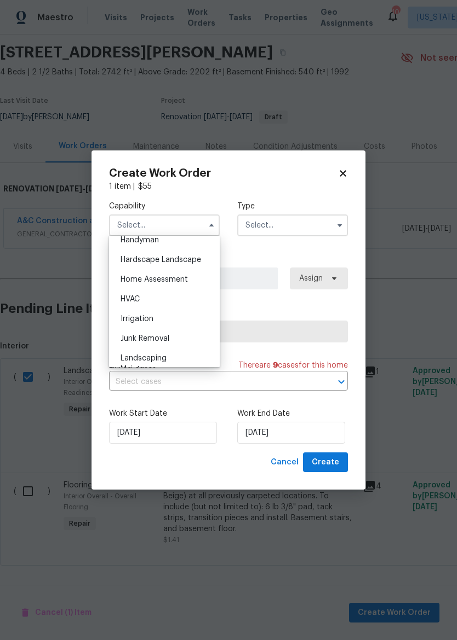
click at [200, 264] on div "Hardscape Landscape" at bounding box center [164, 260] width 105 height 20
type input "Hardscape Landscape"
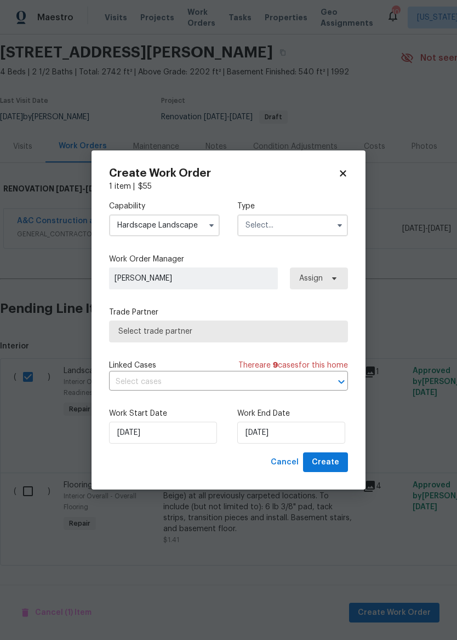
click at [299, 229] on input "text" at bounding box center [292, 226] width 111 height 22
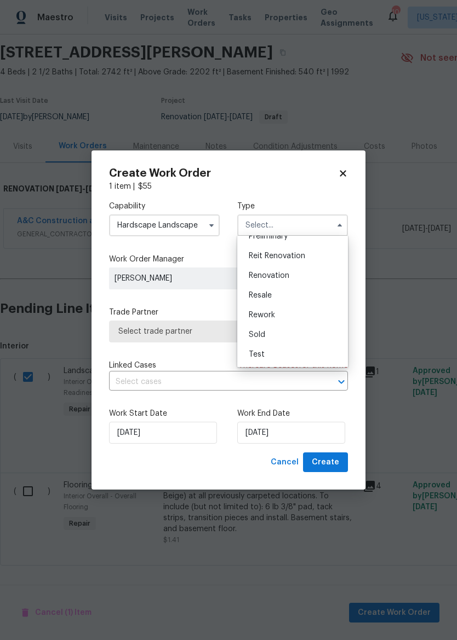
scroll to position [249, 0]
click at [307, 279] on div "Renovation" at bounding box center [292, 276] width 105 height 20
type input "Renovation"
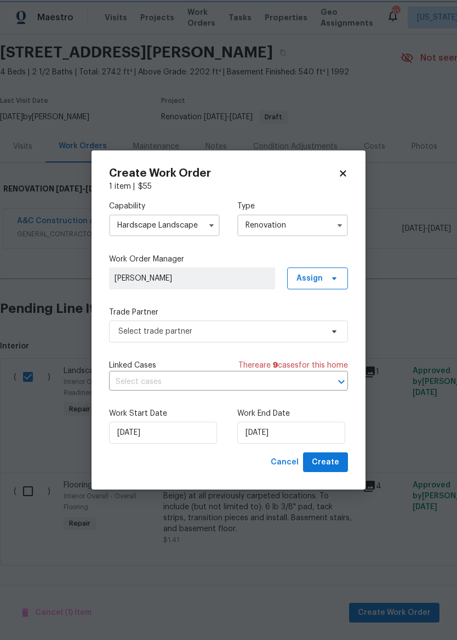
scroll to position [0, 0]
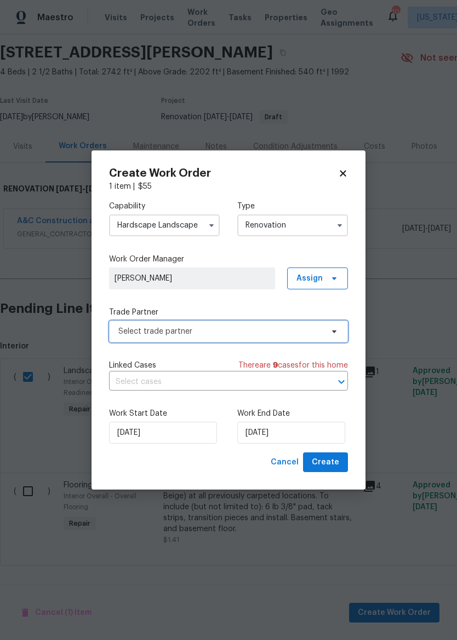
click at [250, 334] on span "Select trade partner" at bounding box center [220, 331] width 204 height 11
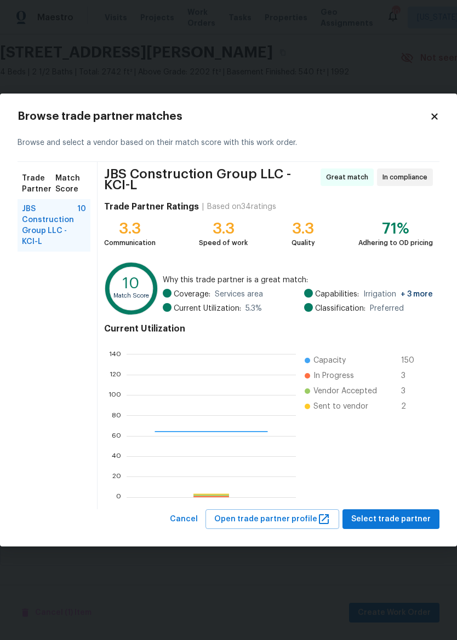
scroll to position [153, 169]
click at [411, 525] on span "Select trade partner" at bounding box center [390, 520] width 79 height 14
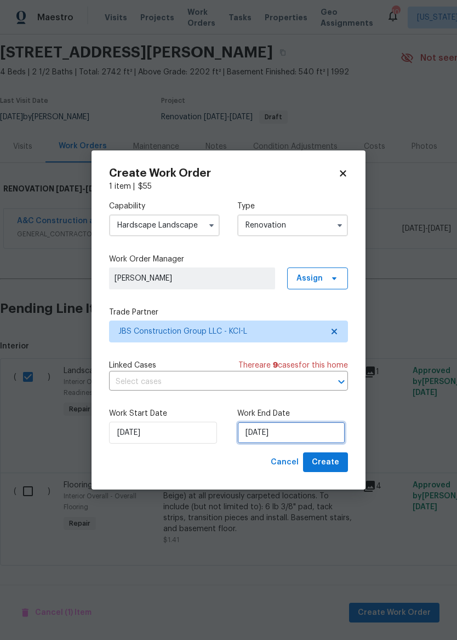
click at [310, 432] on input "[DATE]" at bounding box center [291, 433] width 108 height 22
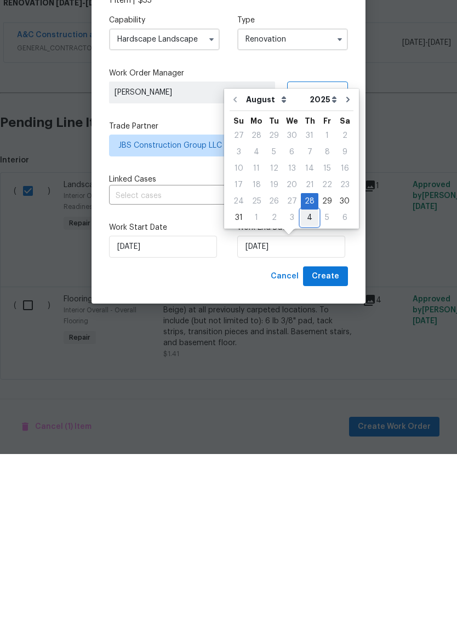
click at [309, 396] on div "4" at bounding box center [310, 403] width 18 height 15
type input "9/4/2025"
select select "8"
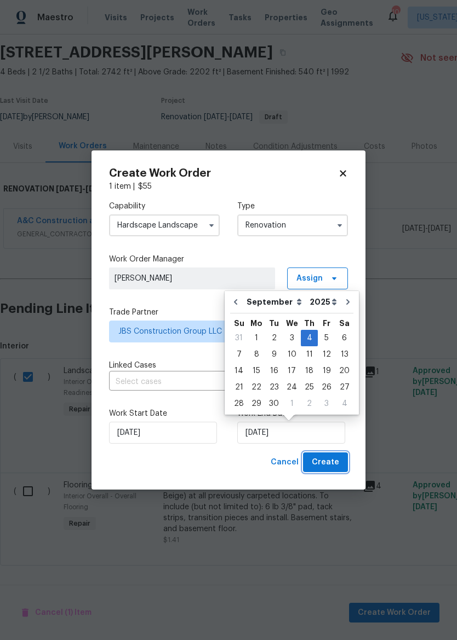
click at [334, 459] on span "Create" at bounding box center [324, 463] width 27 height 14
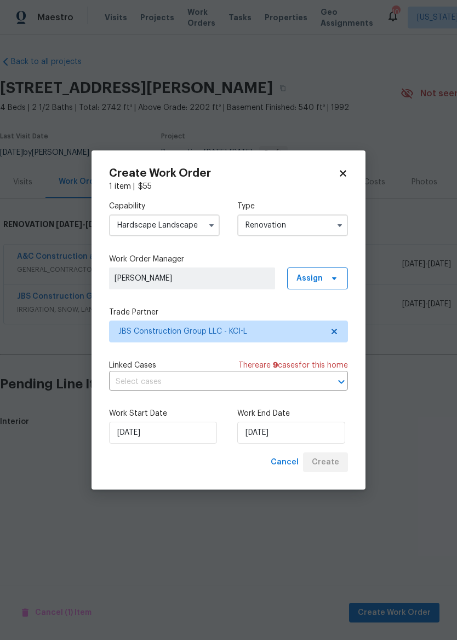
scroll to position [0, 0]
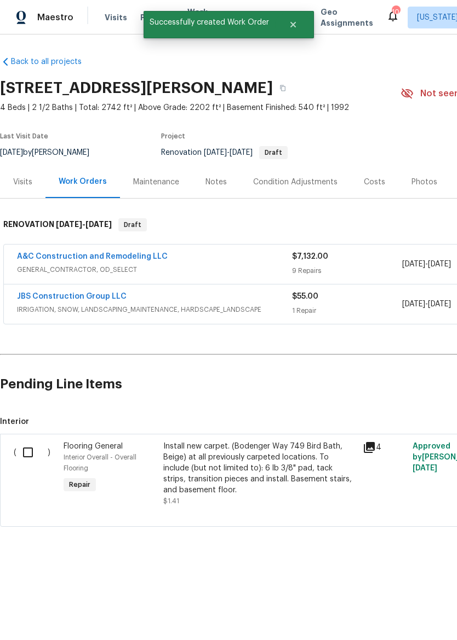
click at [32, 458] on input "checkbox" at bounding box center [31, 452] width 31 height 23
checkbox input "true"
click at [400, 609] on span "Create Work Order" at bounding box center [393, 614] width 73 height 14
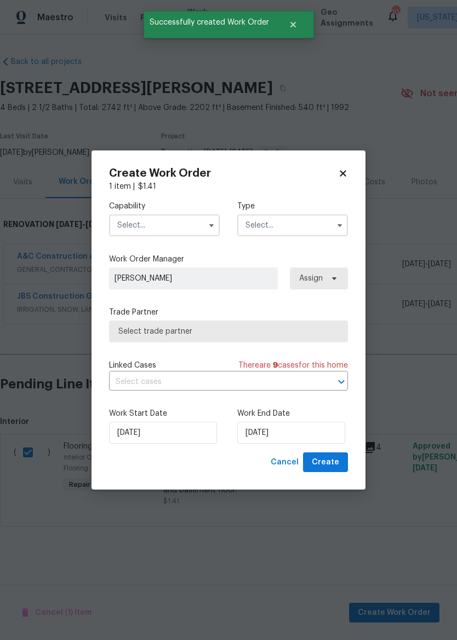
click at [184, 226] on input "text" at bounding box center [164, 226] width 111 height 22
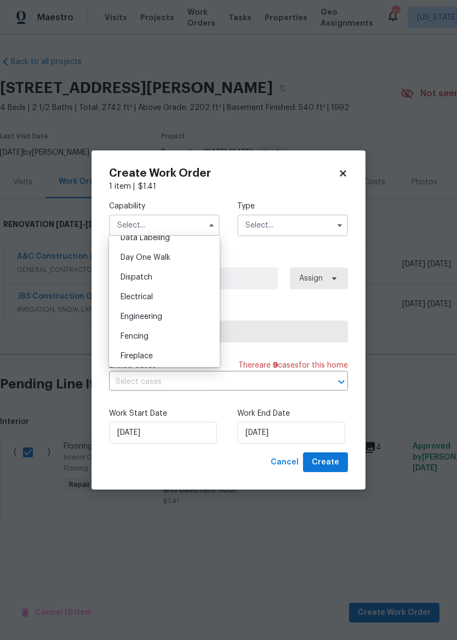
scroll to position [320, 0]
click at [176, 356] on div "Flooring" at bounding box center [164, 354] width 105 height 20
type input "Flooring"
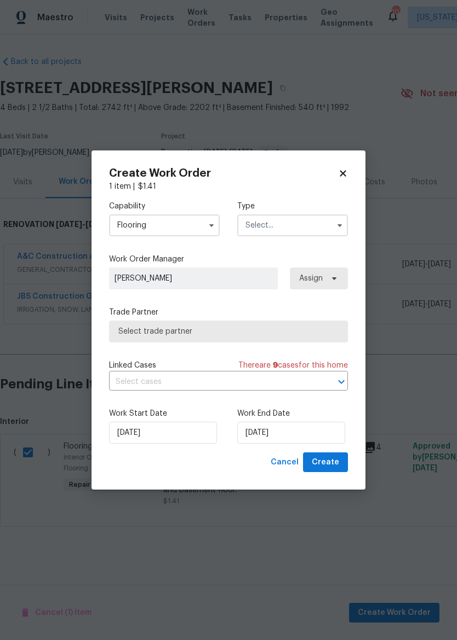
click at [322, 229] on input "text" at bounding box center [292, 226] width 111 height 22
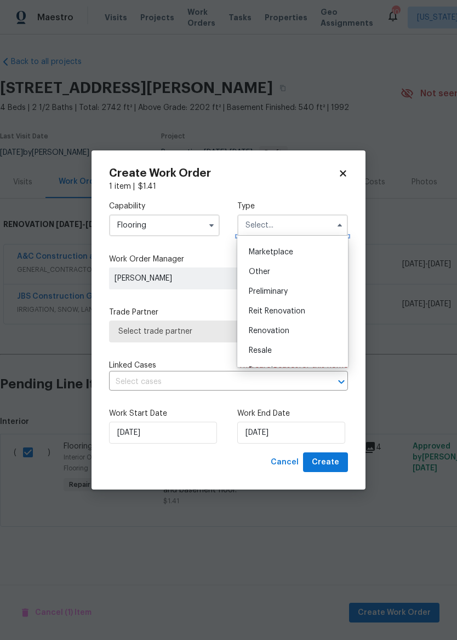
scroll to position [198, 0]
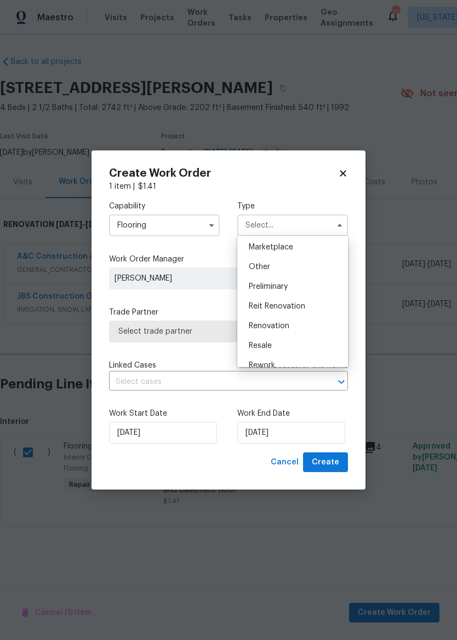
click at [302, 331] on div "Renovation" at bounding box center [292, 326] width 105 height 20
type input "Renovation"
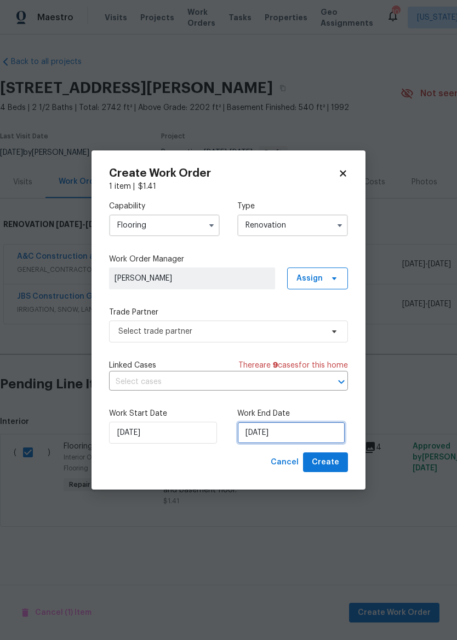
click at [317, 434] on input "[DATE]" at bounding box center [291, 433] width 108 height 22
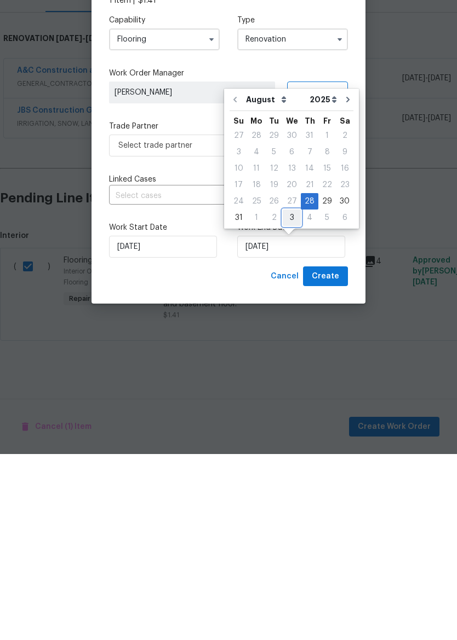
click at [293, 396] on div "3" at bounding box center [291, 403] width 18 height 15
type input "9/3/2025"
select select "8"
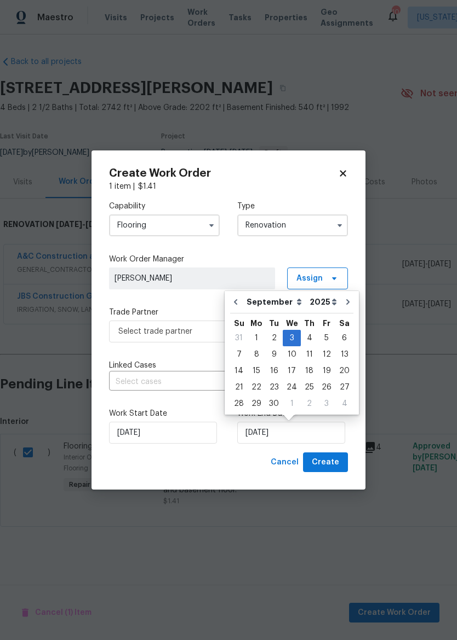
click at [314, 245] on div "Capability Flooring Type Renovation Work Order Manager Joshua Beatty Assign Tra…" at bounding box center [228, 322] width 239 height 261
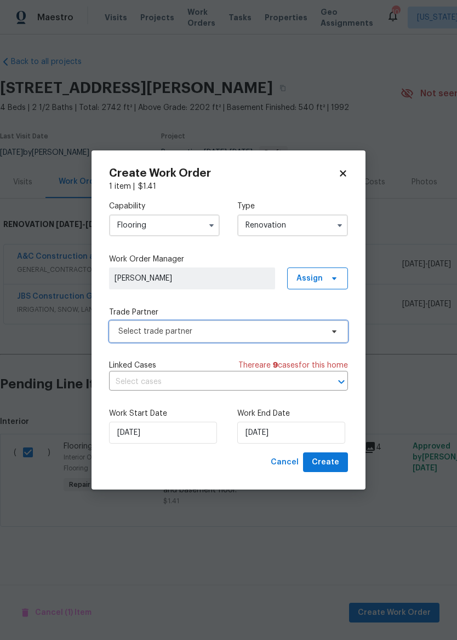
click at [308, 330] on span "Select trade partner" at bounding box center [220, 331] width 204 height 11
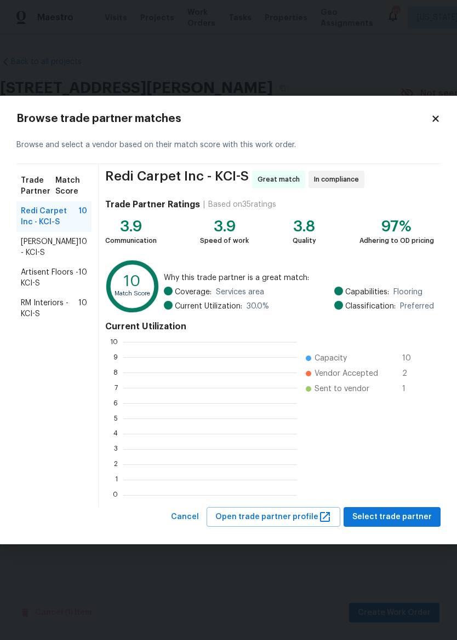
scroll to position [153, 174]
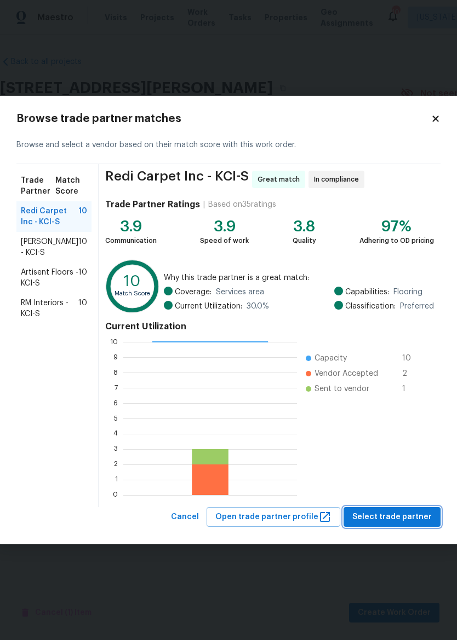
click at [408, 519] on span "Select trade partner" at bounding box center [391, 518] width 79 height 14
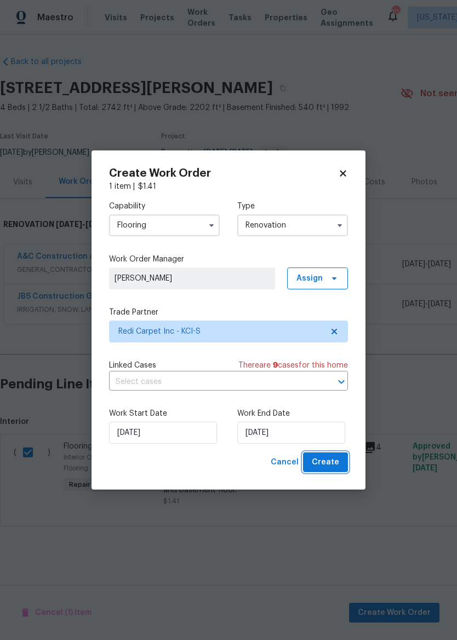
click at [338, 463] on span "Create" at bounding box center [324, 463] width 27 height 14
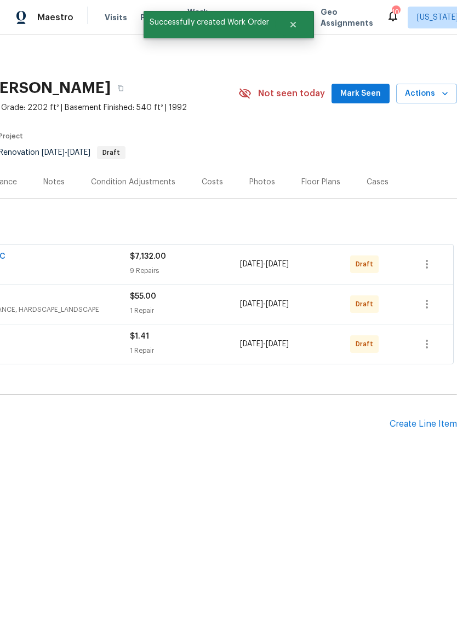
scroll to position [0, 162]
click at [432, 257] on button "button" at bounding box center [426, 264] width 26 height 26
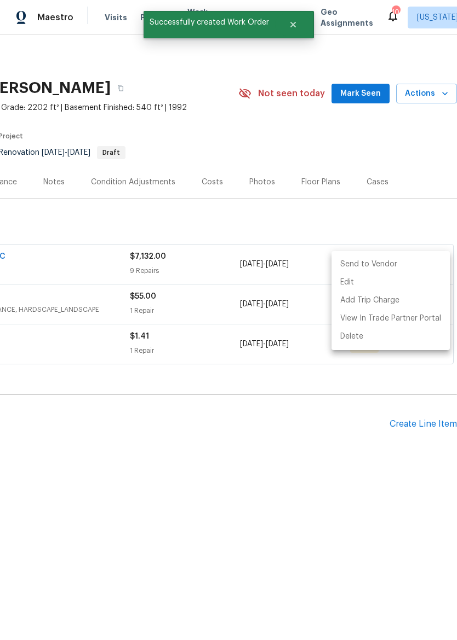
click at [410, 265] on li "Send to Vendor" at bounding box center [390, 265] width 118 height 18
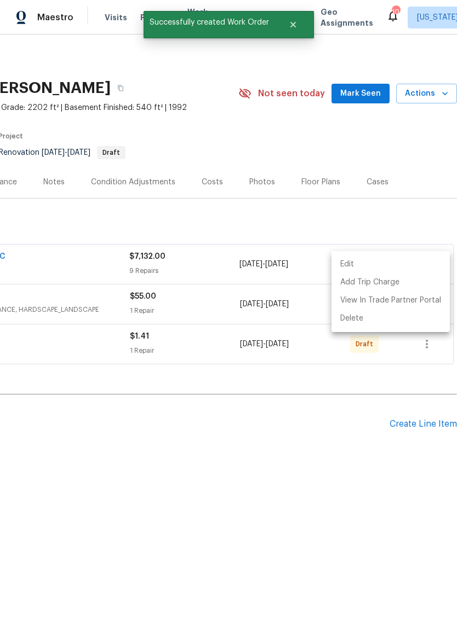
click at [367, 448] on div at bounding box center [228, 320] width 457 height 640
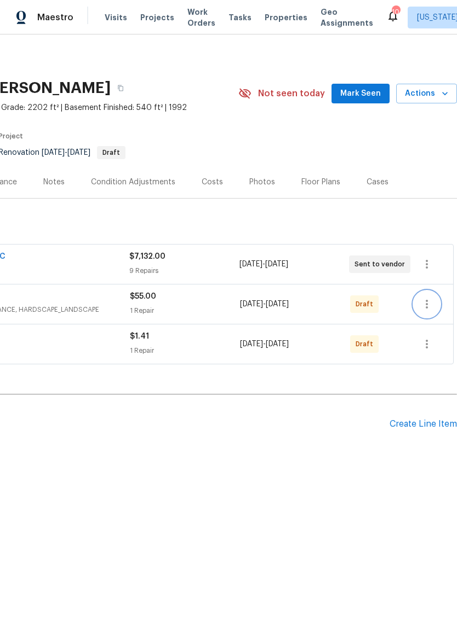
click at [438, 302] on button "button" at bounding box center [426, 304] width 26 height 26
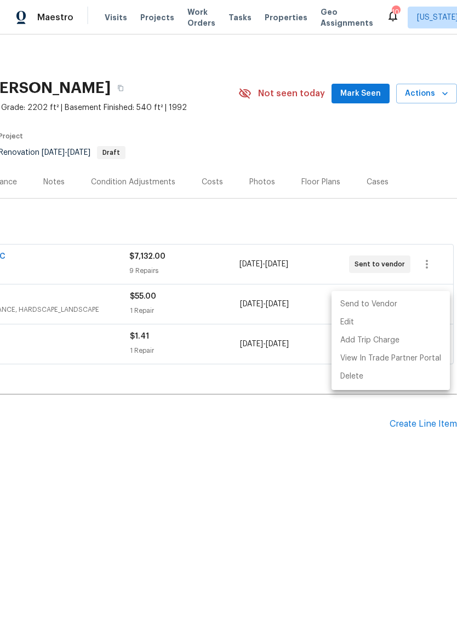
click at [403, 307] on li "Send to Vendor" at bounding box center [390, 305] width 118 height 18
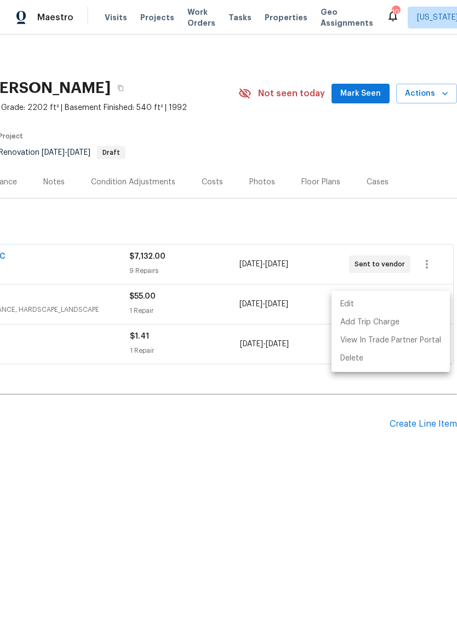
click at [314, 464] on div at bounding box center [228, 320] width 457 height 640
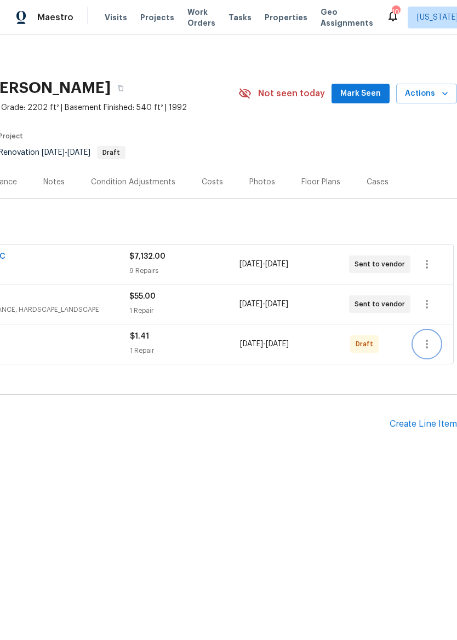
click at [431, 351] on button "button" at bounding box center [426, 344] width 26 height 26
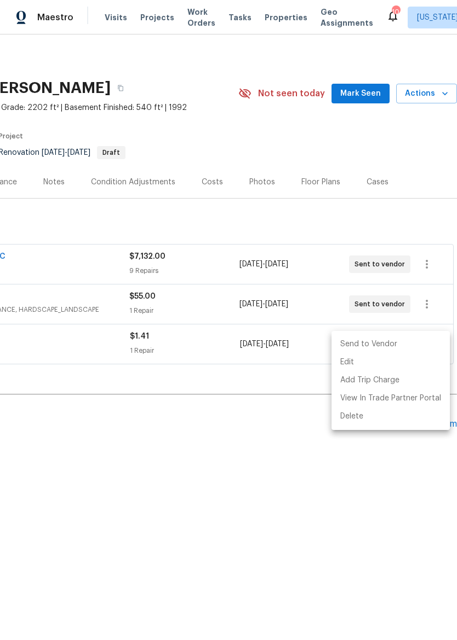
click at [406, 347] on li "Send to Vendor" at bounding box center [390, 345] width 118 height 18
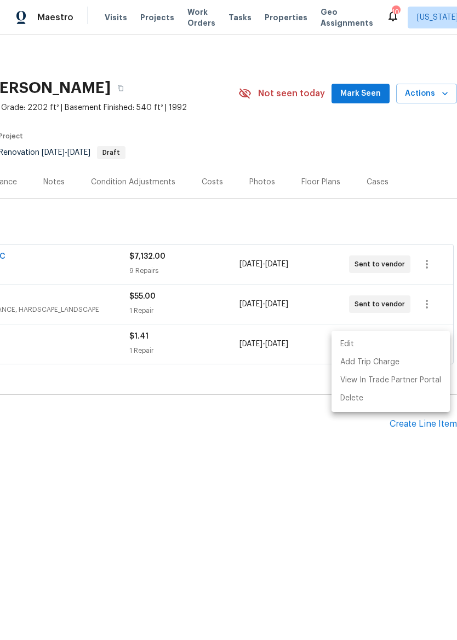
click at [307, 494] on div at bounding box center [228, 320] width 457 height 640
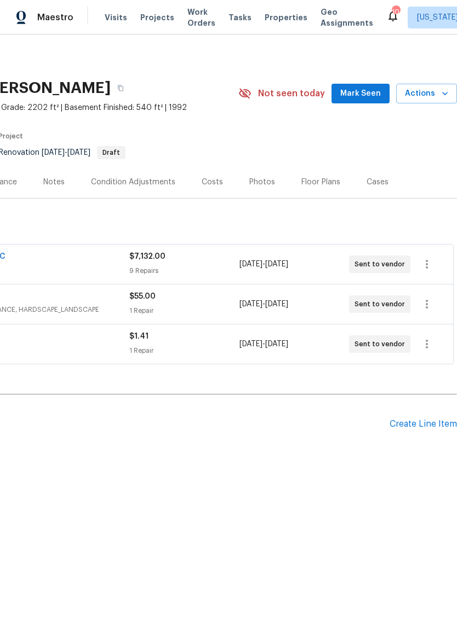
click at [281, 16] on span "Properties" at bounding box center [285, 17] width 43 height 11
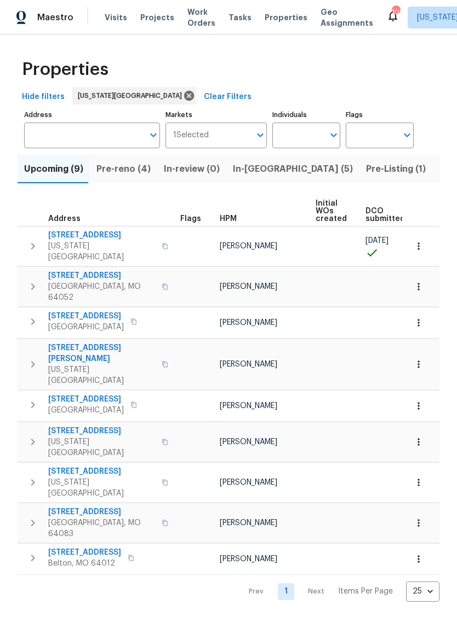
click at [126, 171] on span "Pre-reno (4)" at bounding box center [123, 168] width 54 height 15
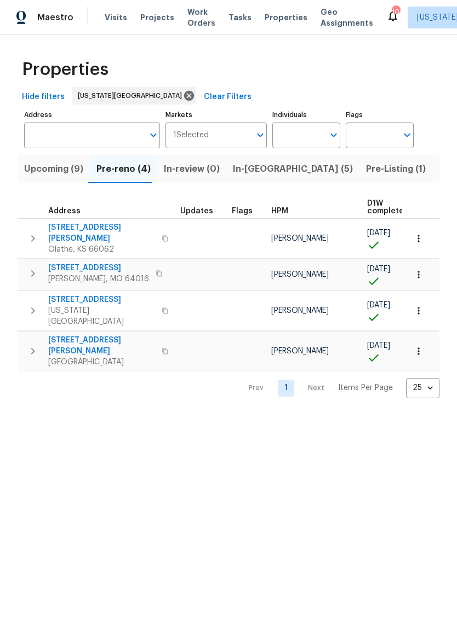
click at [85, 294] on span "623 N 62nd Pl" at bounding box center [101, 299] width 107 height 11
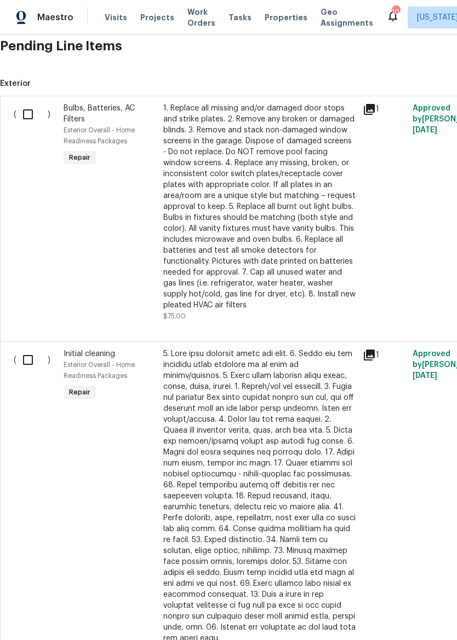
scroll to position [272, 0]
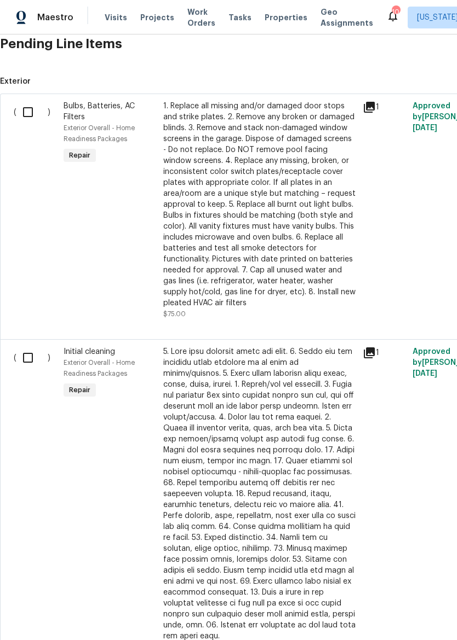
click at [27, 114] on input "checkbox" at bounding box center [31, 112] width 31 height 23
checkbox input "true"
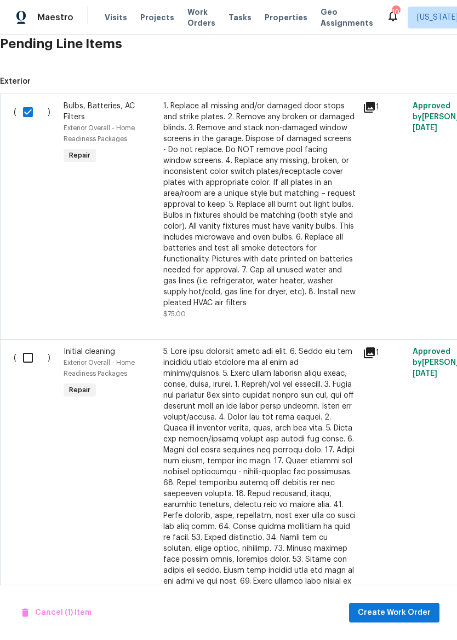
click at [25, 367] on input "checkbox" at bounding box center [31, 358] width 31 height 23
checkbox input "true"
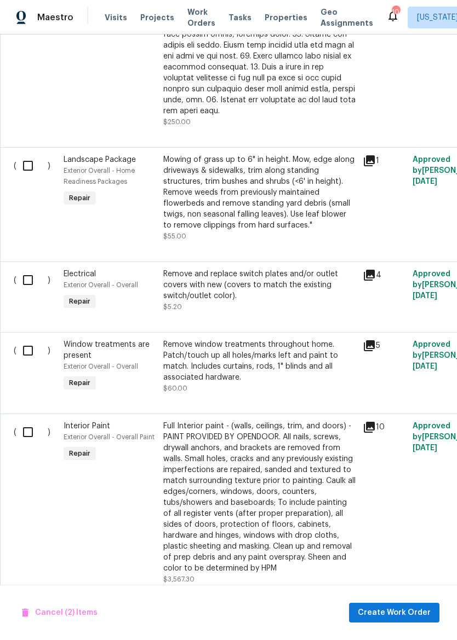
scroll to position [797, 0]
click at [13, 275] on div "( )" at bounding box center [35, 290] width 50 height 50
click at [36, 343] on input "checkbox" at bounding box center [31, 350] width 31 height 23
checkbox input "true"
click at [31, 421] on input "checkbox" at bounding box center [31, 432] width 31 height 23
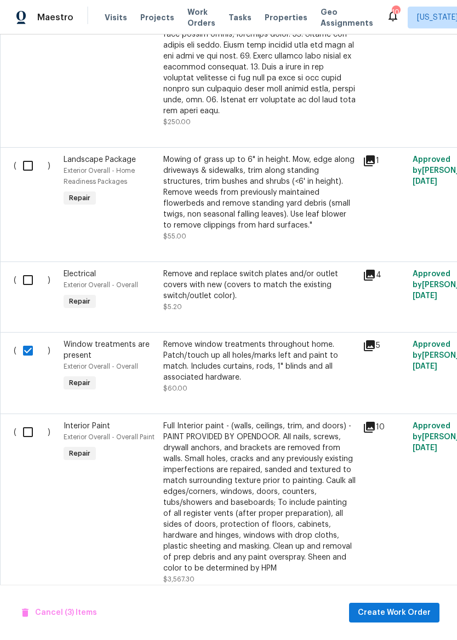
checkbox input "true"
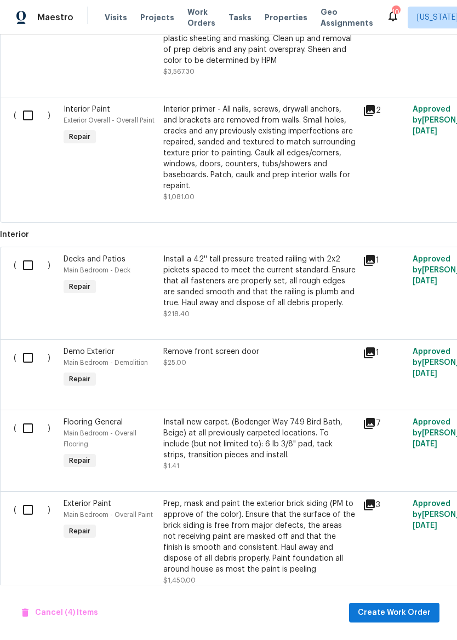
scroll to position [1307, 0]
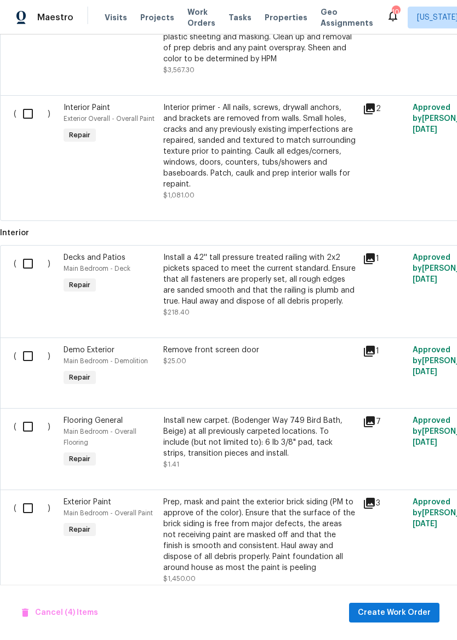
click at [32, 111] on input "checkbox" at bounding box center [31, 113] width 31 height 23
checkbox input "true"
click at [23, 254] on input "checkbox" at bounding box center [31, 263] width 31 height 23
checkbox input "true"
click at [27, 349] on input "checkbox" at bounding box center [31, 356] width 31 height 23
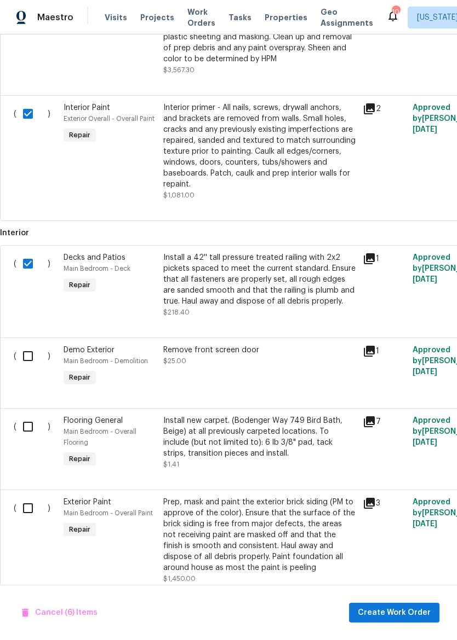
checkbox input "true"
click at [34, 429] on input "checkbox" at bounding box center [31, 426] width 31 height 23
click at [30, 423] on input "checkbox" at bounding box center [31, 426] width 31 height 23
checkbox input "false"
click at [34, 511] on input "checkbox" at bounding box center [31, 508] width 31 height 23
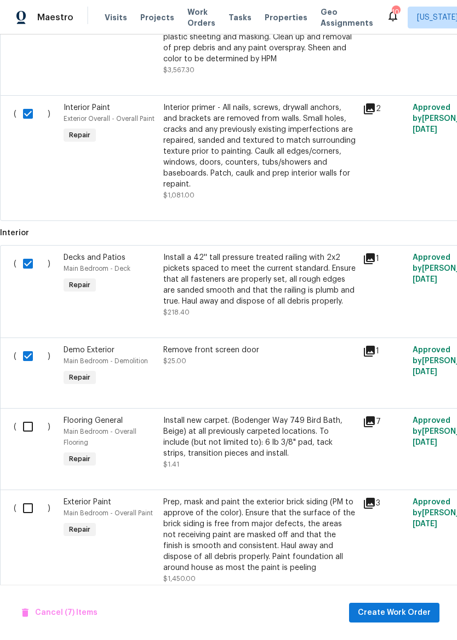
checkbox input "true"
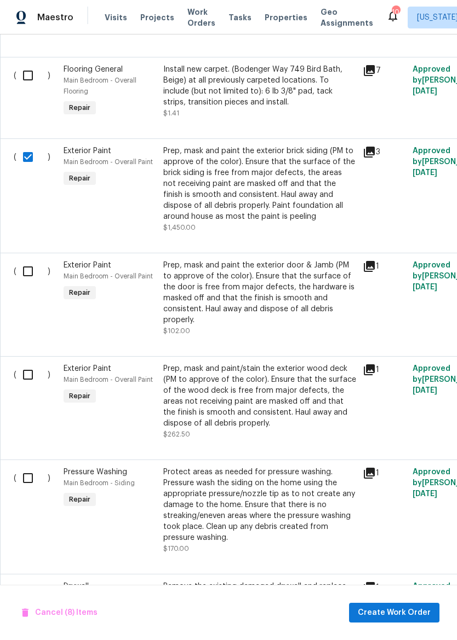
scroll to position [1659, 0]
click at [28, 273] on input "checkbox" at bounding box center [31, 270] width 31 height 23
checkbox input "true"
click at [36, 372] on input "checkbox" at bounding box center [31, 374] width 31 height 23
checkbox input "true"
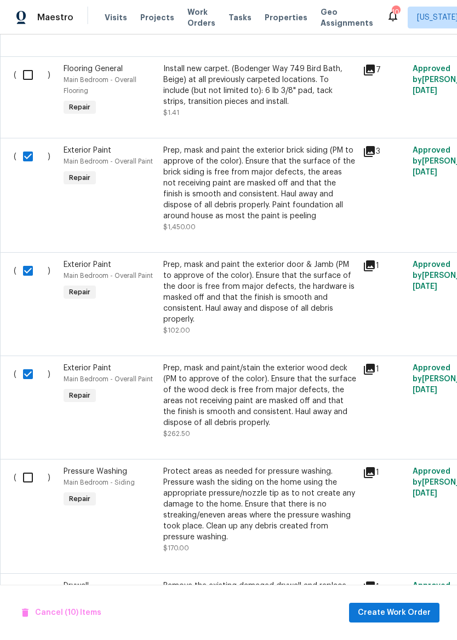
click at [31, 481] on input "checkbox" at bounding box center [31, 477] width 31 height 23
checkbox input "true"
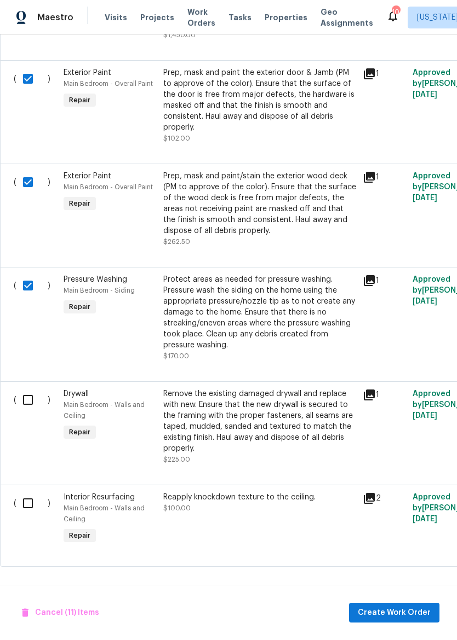
scroll to position [1850, 0]
click at [27, 401] on input "checkbox" at bounding box center [31, 400] width 31 height 23
checkbox input "true"
click at [36, 507] on input "checkbox" at bounding box center [31, 504] width 31 height 23
checkbox input "true"
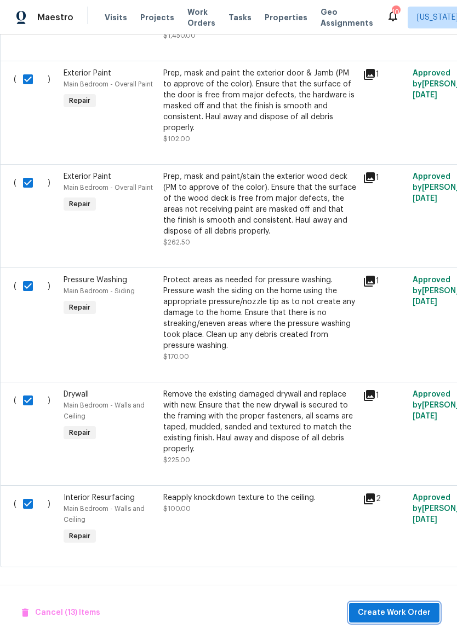
click at [412, 621] on button "Create Work Order" at bounding box center [394, 613] width 90 height 20
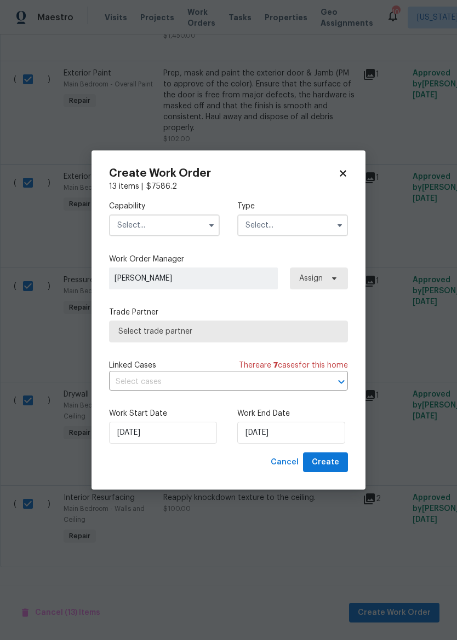
click at [178, 231] on input "text" at bounding box center [164, 226] width 111 height 22
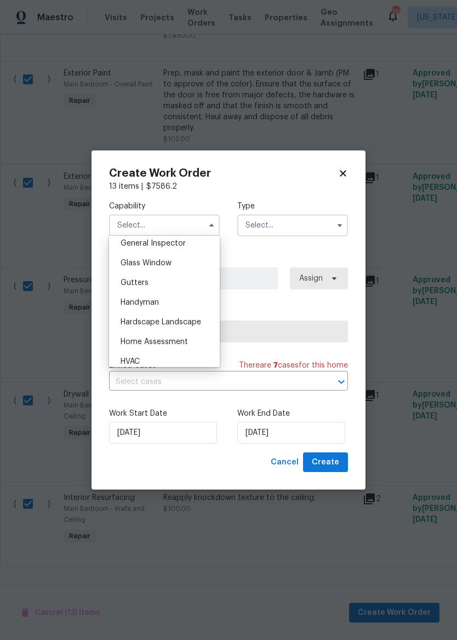
scroll to position [523, 0]
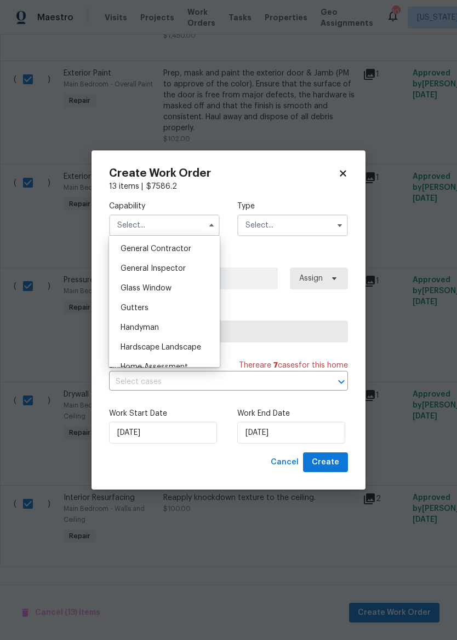
click at [197, 253] on div "General Contractor" at bounding box center [164, 249] width 105 height 20
type input "General Contractor"
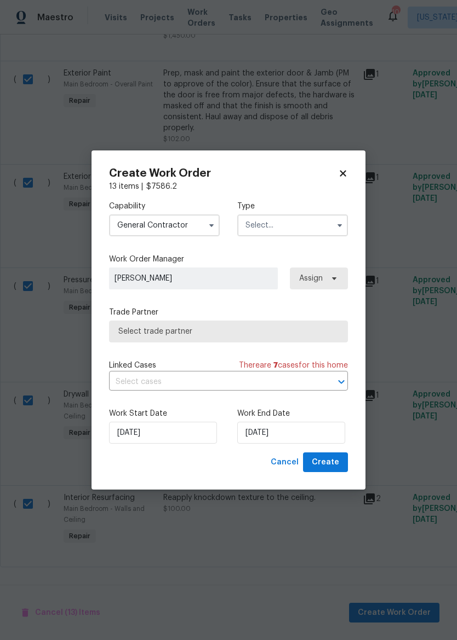
click at [313, 225] on input "text" at bounding box center [292, 226] width 111 height 22
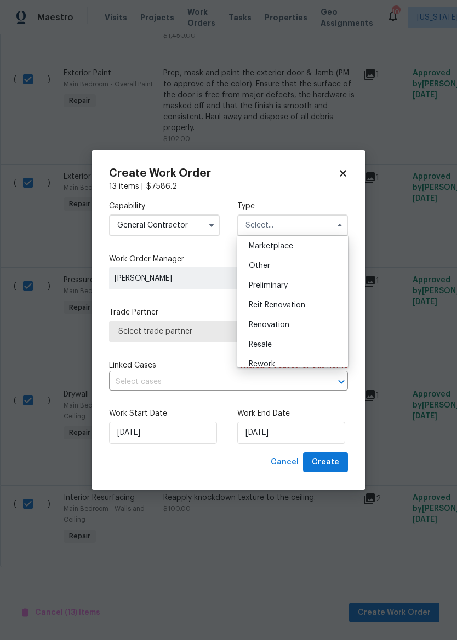
scroll to position [201, 0]
click at [308, 327] on div "Renovation" at bounding box center [292, 324] width 105 height 20
type input "Renovation"
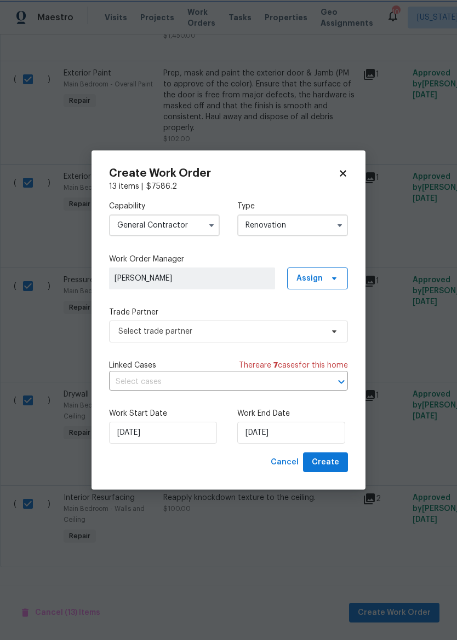
scroll to position [0, 0]
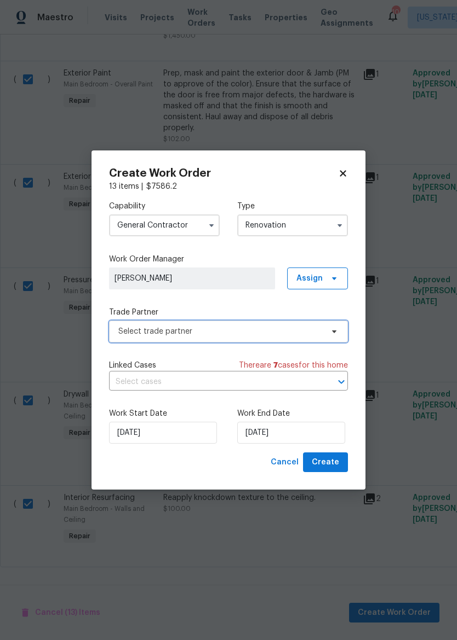
click at [286, 335] on span "Select trade partner" at bounding box center [220, 331] width 204 height 11
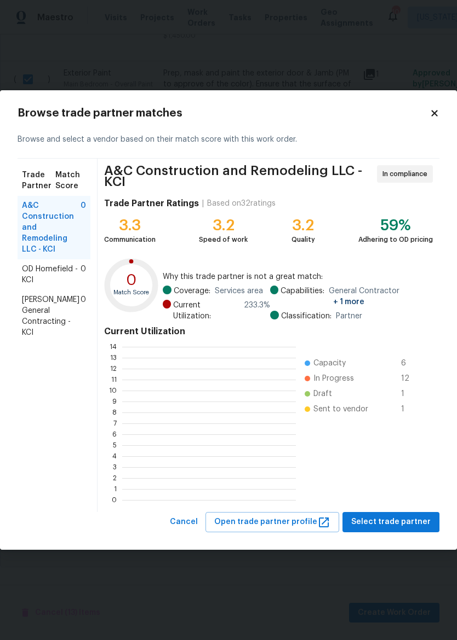
scroll to position [1, 1]
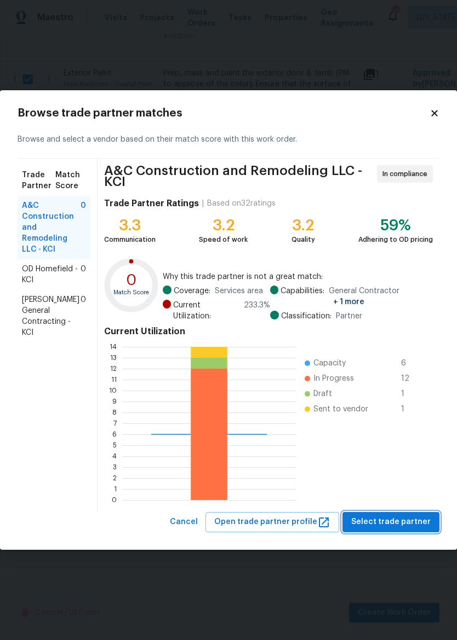
click at [414, 528] on span "Select trade partner" at bounding box center [390, 523] width 79 height 14
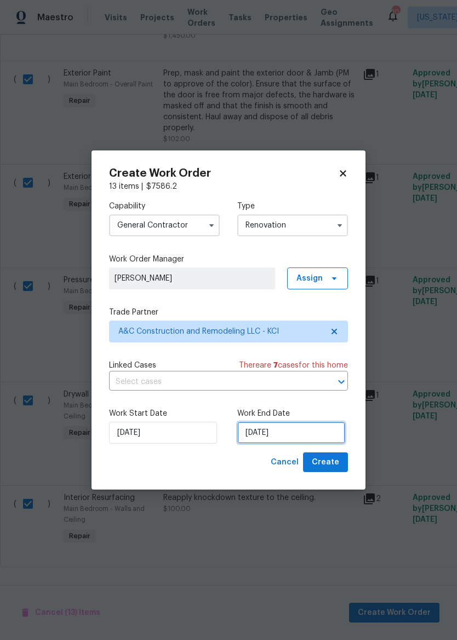
click at [288, 435] on input "[DATE]" at bounding box center [291, 433] width 108 height 22
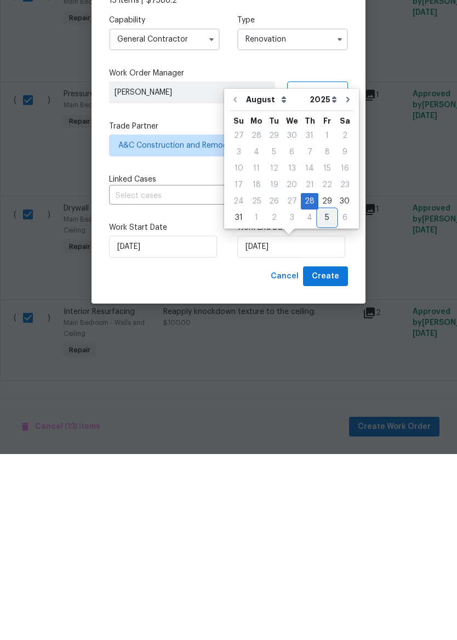
click at [325, 396] on div "5" at bounding box center [327, 403] width 18 height 15
type input "9/5/2025"
select select "8"
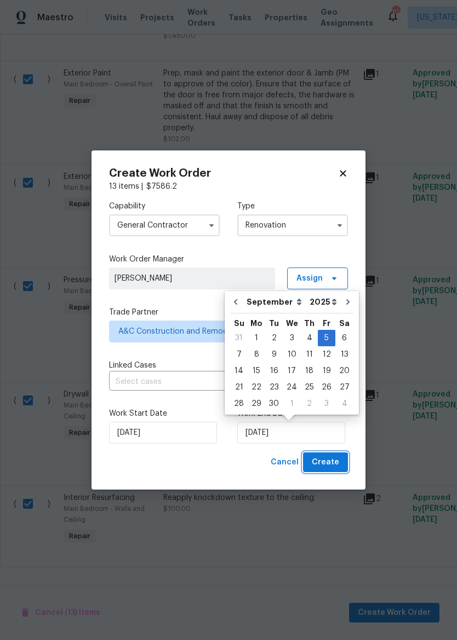
click at [335, 465] on span "Create" at bounding box center [324, 463] width 27 height 14
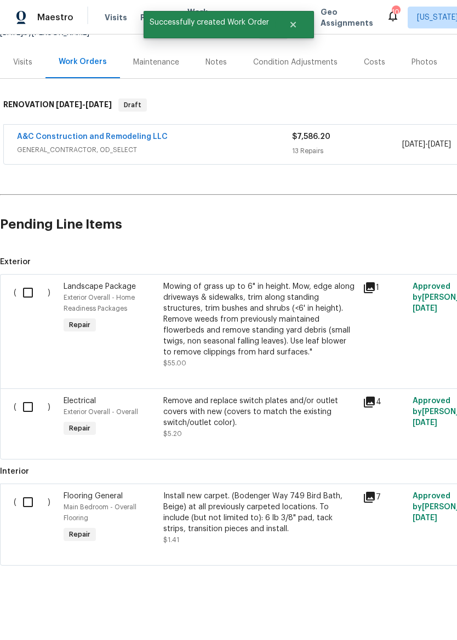
scroll to position [122, 0]
click at [24, 405] on input "checkbox" at bounding box center [31, 407] width 31 height 23
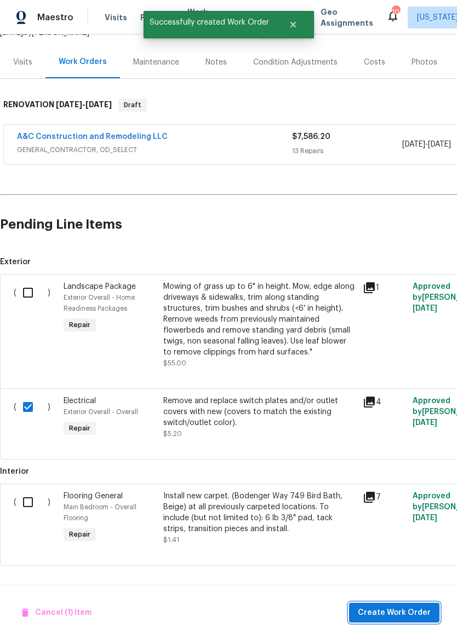
click at [374, 617] on span "Create Work Order" at bounding box center [393, 614] width 73 height 14
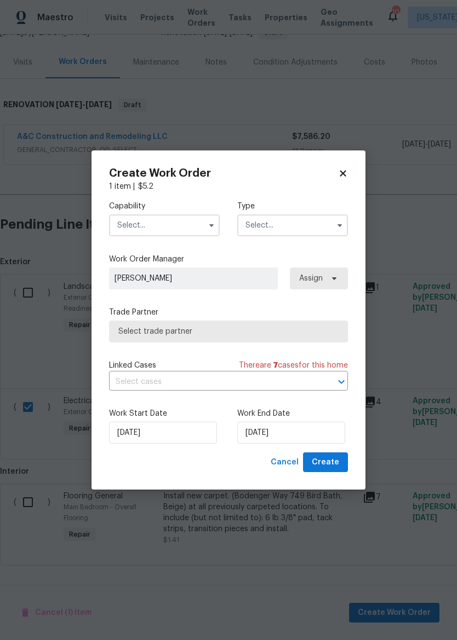
click at [344, 172] on icon at bounding box center [343, 174] width 10 height 10
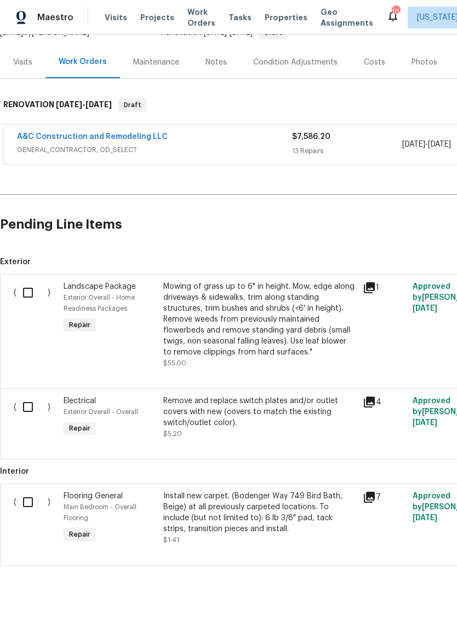
click at [25, 400] on input "checkbox" at bounding box center [31, 407] width 31 height 23
checkbox input "true"
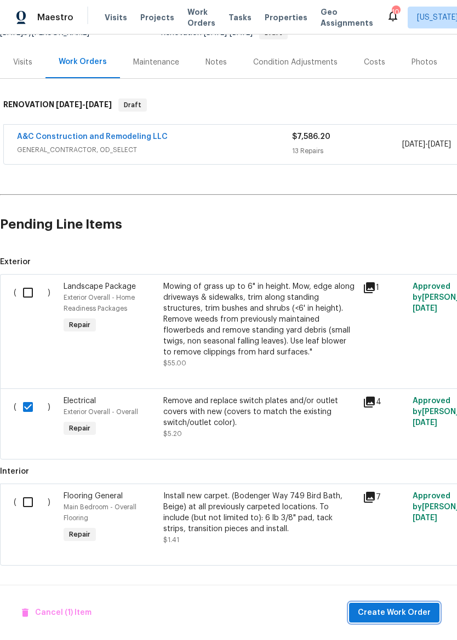
click at [402, 607] on span "Create Work Order" at bounding box center [393, 614] width 73 height 14
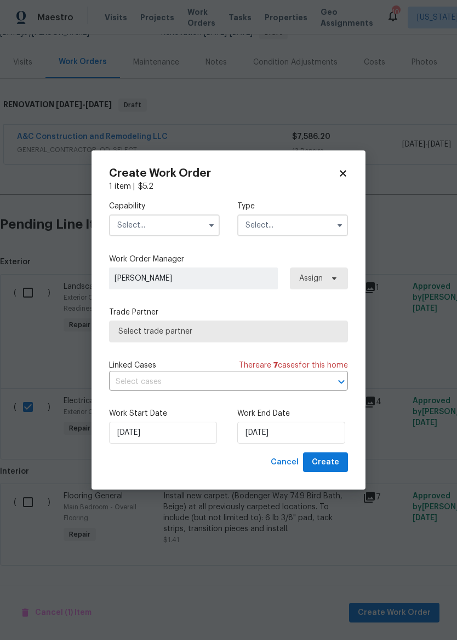
click at [178, 224] on input "text" at bounding box center [164, 226] width 111 height 22
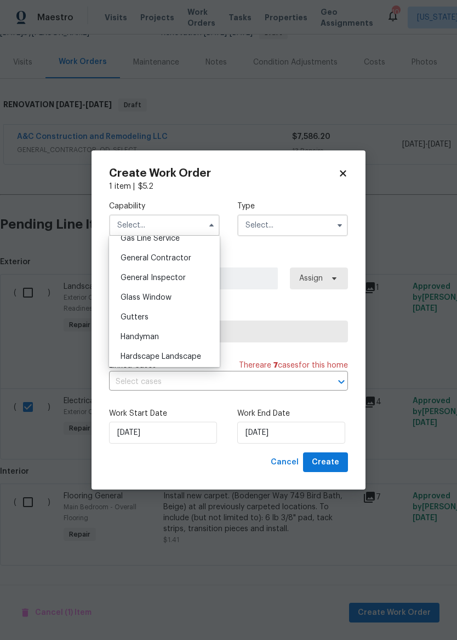
scroll to position [511, 0]
click at [190, 262] on div "General Contractor" at bounding box center [164, 261] width 105 height 20
type input "General Contractor"
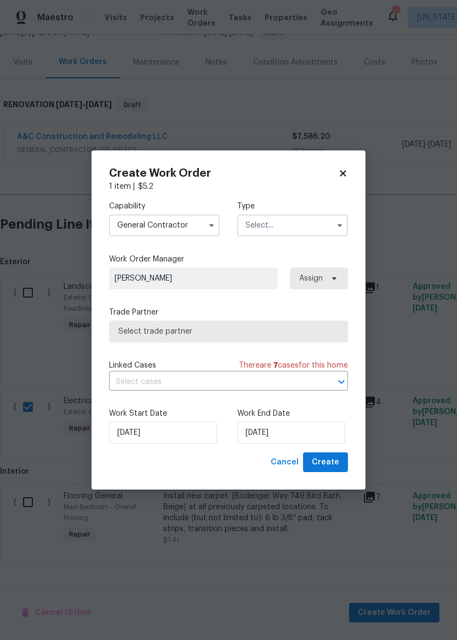
click at [297, 229] on input "text" at bounding box center [292, 226] width 111 height 22
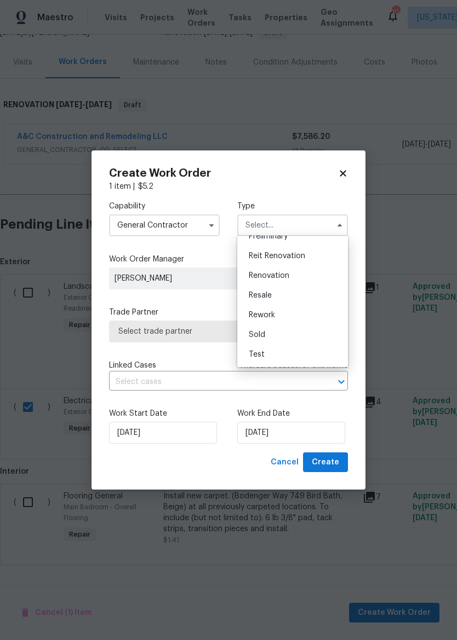
scroll to position [249, 0]
click at [302, 279] on div "Renovation" at bounding box center [292, 276] width 105 height 20
type input "Renovation"
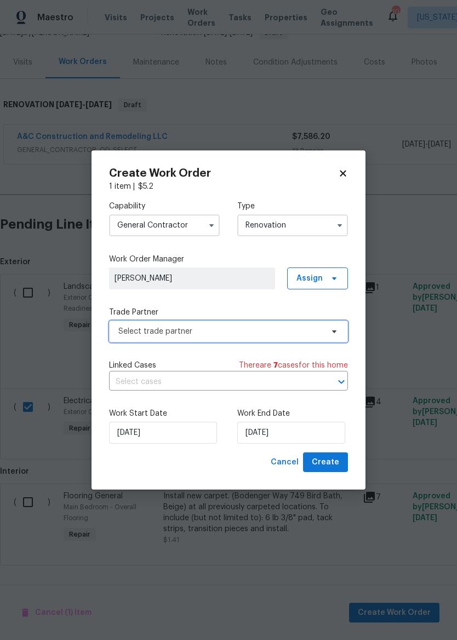
click at [244, 337] on span "Select trade partner" at bounding box center [228, 332] width 239 height 22
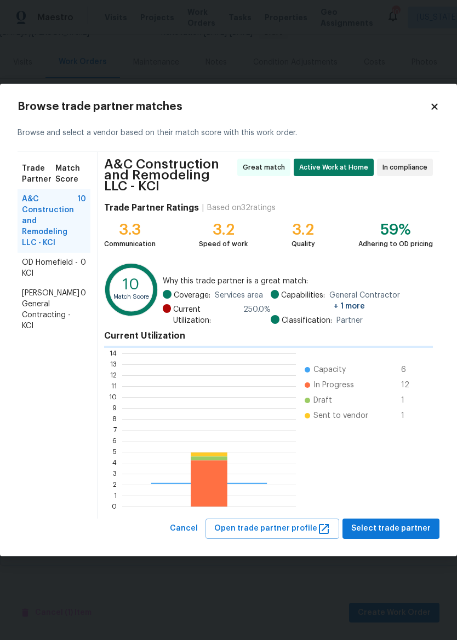
scroll to position [153, 174]
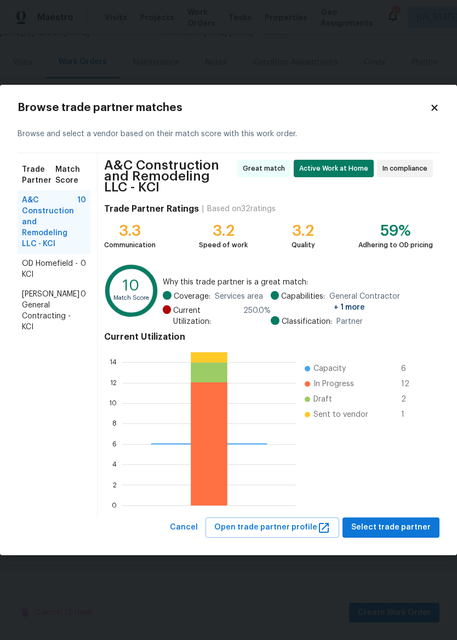
click at [406, 529] on span "Select trade partner" at bounding box center [390, 528] width 79 height 14
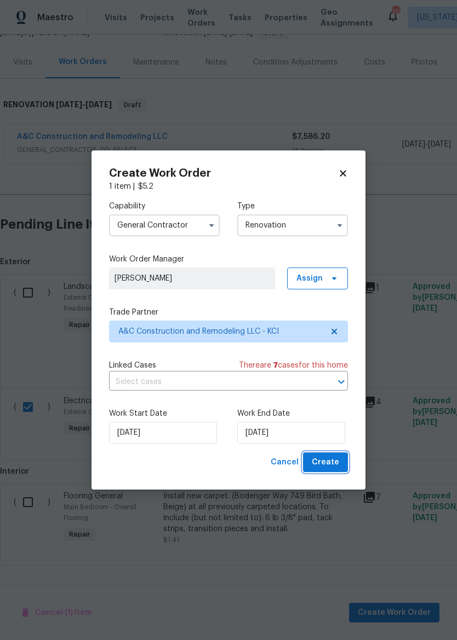
click at [334, 467] on span "Create" at bounding box center [324, 463] width 27 height 14
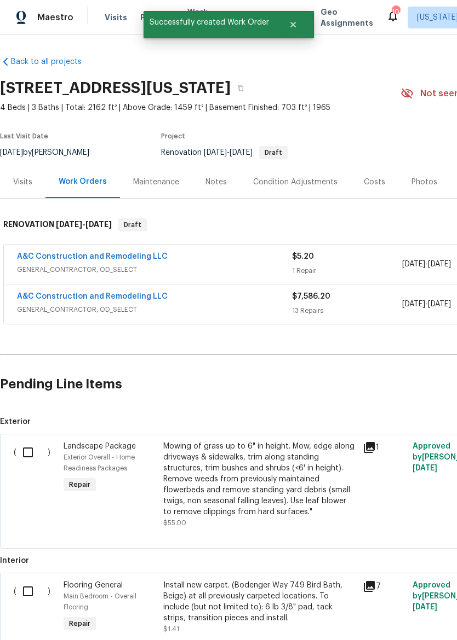
click at [22, 459] on input "checkbox" at bounding box center [31, 452] width 31 height 23
checkbox input "true"
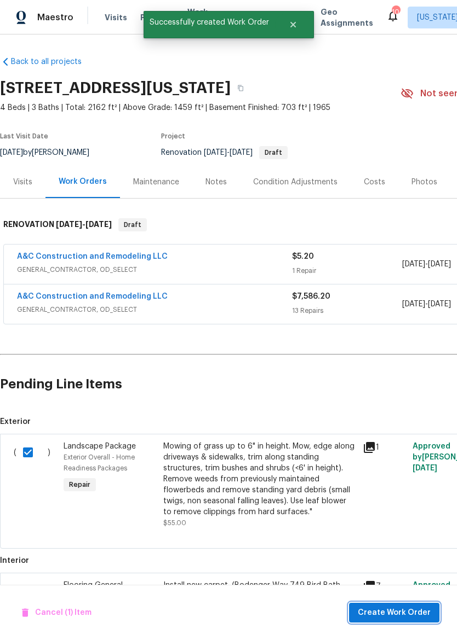
click at [395, 619] on span "Create Work Order" at bounding box center [393, 614] width 73 height 14
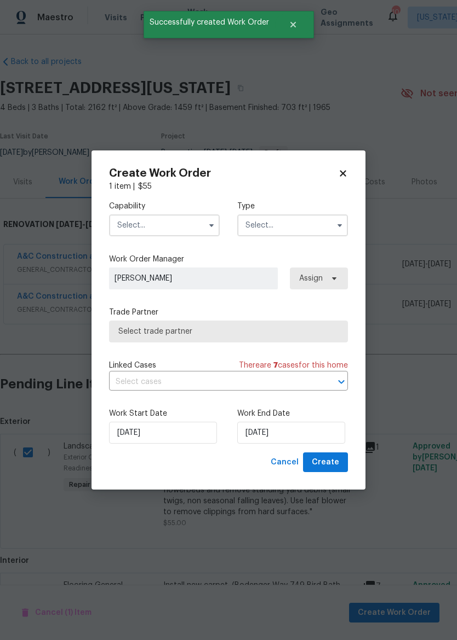
click at [178, 215] on input "text" at bounding box center [164, 226] width 111 height 22
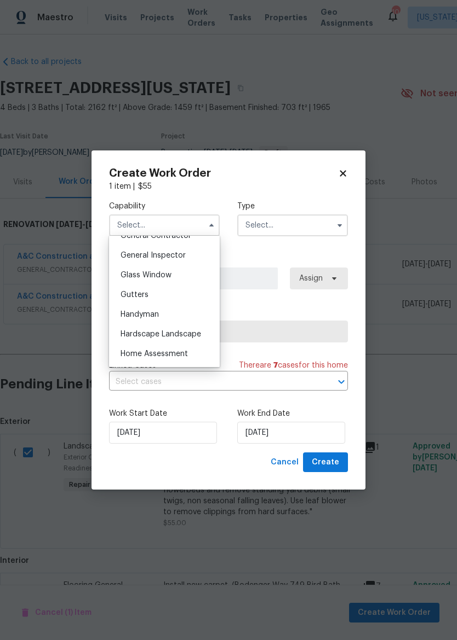
scroll to position [538, 0]
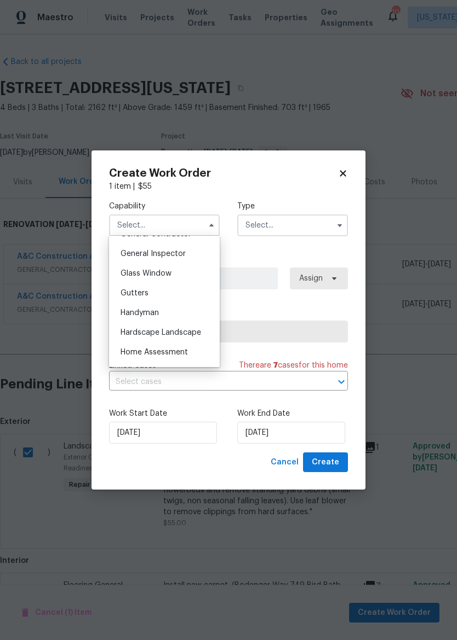
click at [183, 338] on div "Hardscape Landscape" at bounding box center [164, 333] width 105 height 20
type input "Hardscape Landscape"
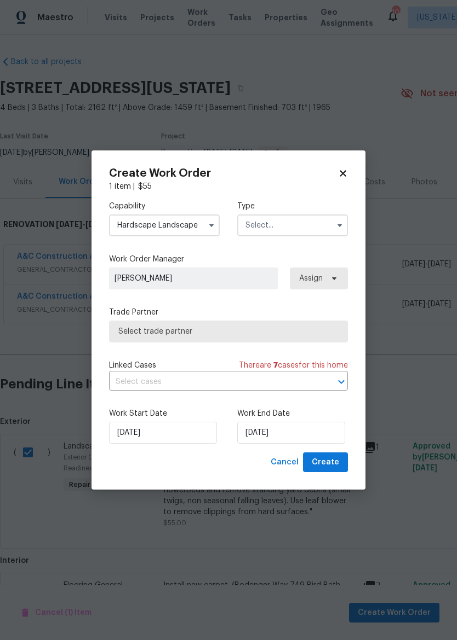
click at [313, 225] on input "text" at bounding box center [292, 226] width 111 height 22
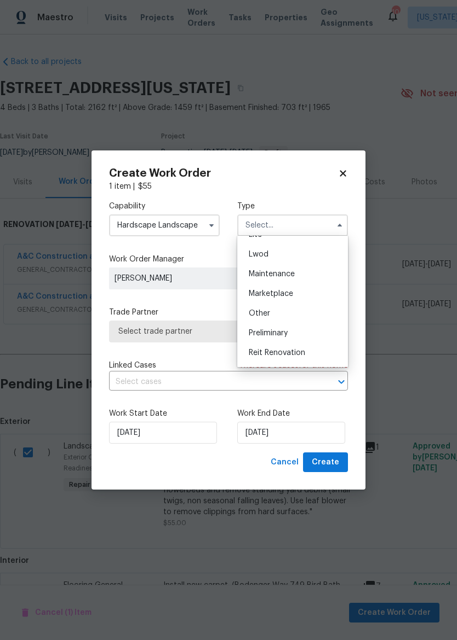
scroll to position [188, 0]
click at [302, 342] on div "Renovation" at bounding box center [292, 336] width 105 height 20
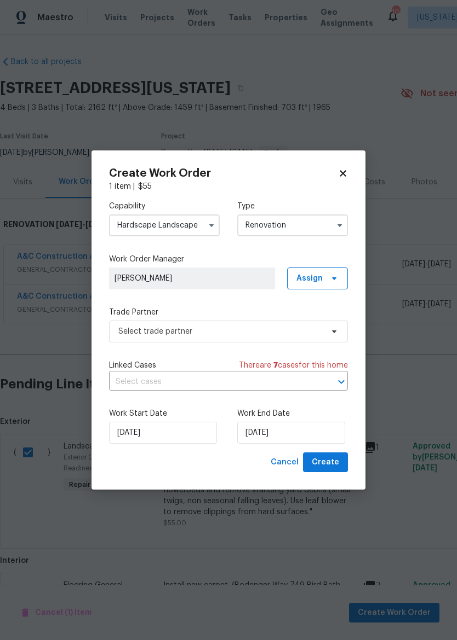
type input "Renovation"
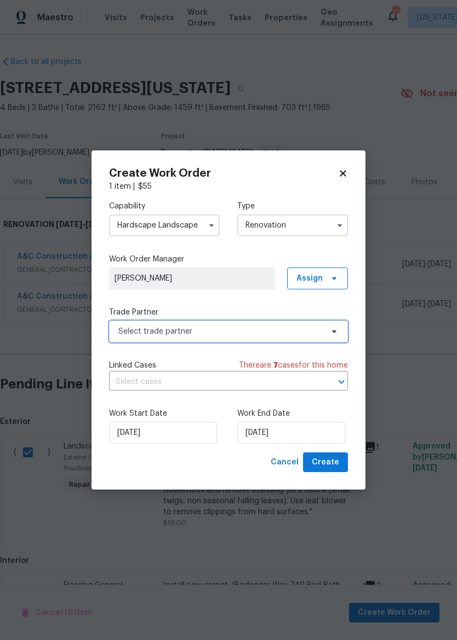
click at [223, 330] on span "Select trade partner" at bounding box center [220, 331] width 204 height 11
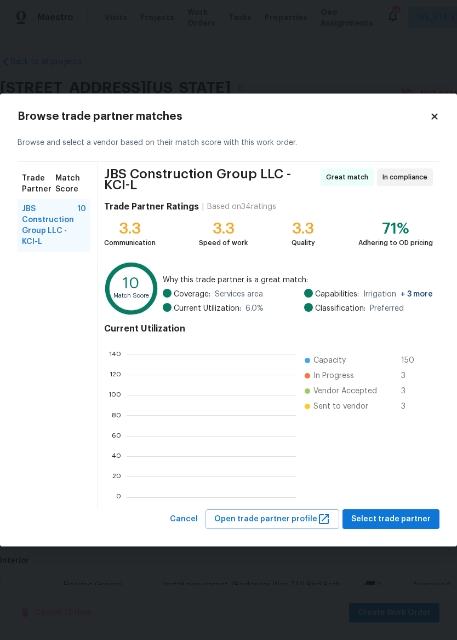
scroll to position [1, 1]
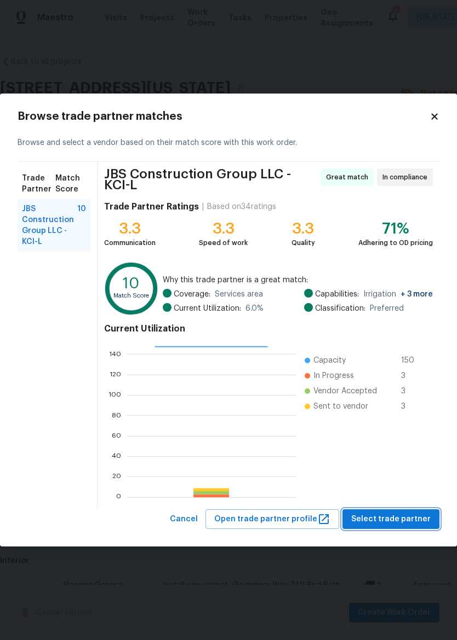
click at [400, 519] on span "Select trade partner" at bounding box center [390, 520] width 79 height 14
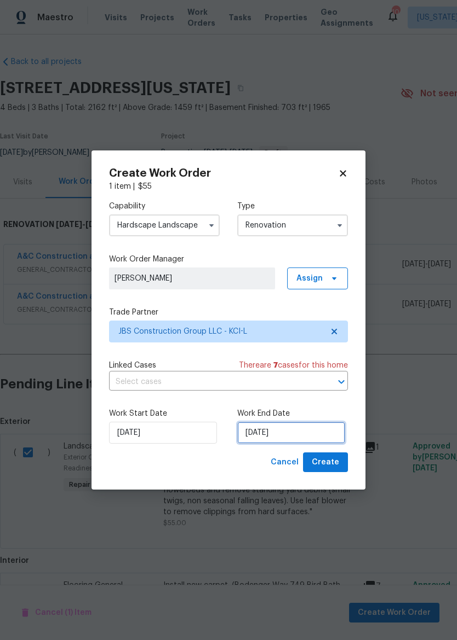
click at [290, 435] on input "[DATE]" at bounding box center [291, 433] width 108 height 22
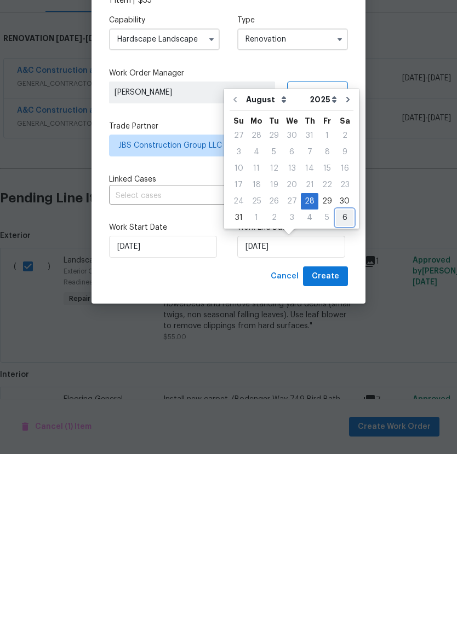
click at [342, 396] on div "6" at bounding box center [345, 403] width 18 height 15
type input "9/6/2025"
select select "8"
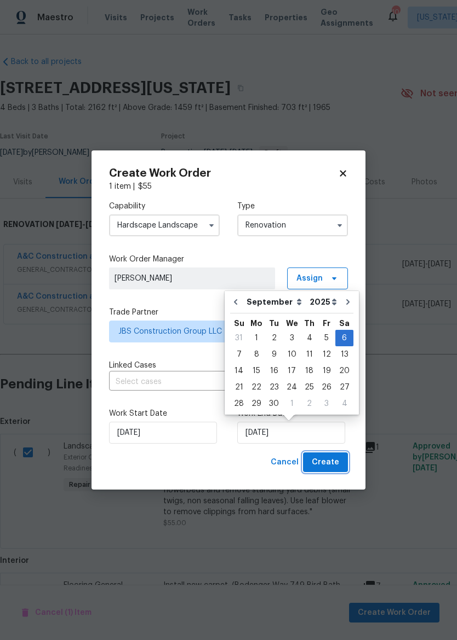
click at [329, 467] on span "Create" at bounding box center [324, 463] width 27 height 14
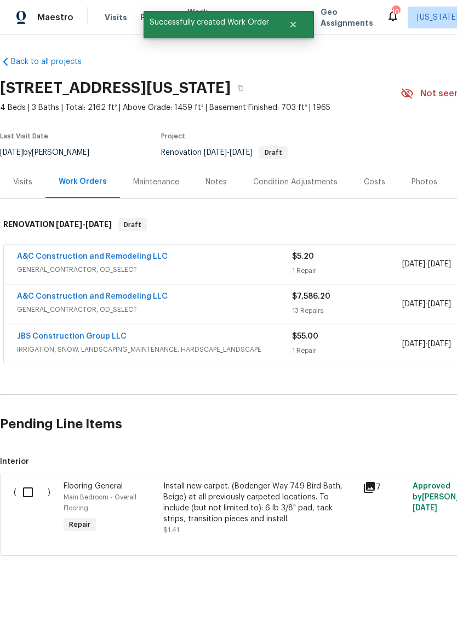
click at [28, 498] on input "checkbox" at bounding box center [31, 492] width 31 height 23
checkbox input "true"
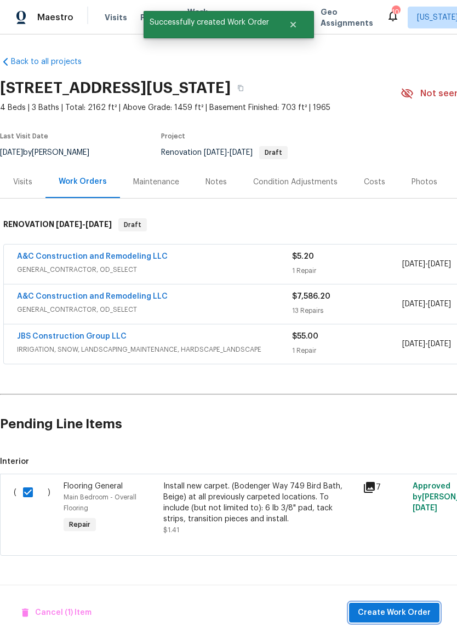
click at [393, 613] on span "Create Work Order" at bounding box center [393, 614] width 73 height 14
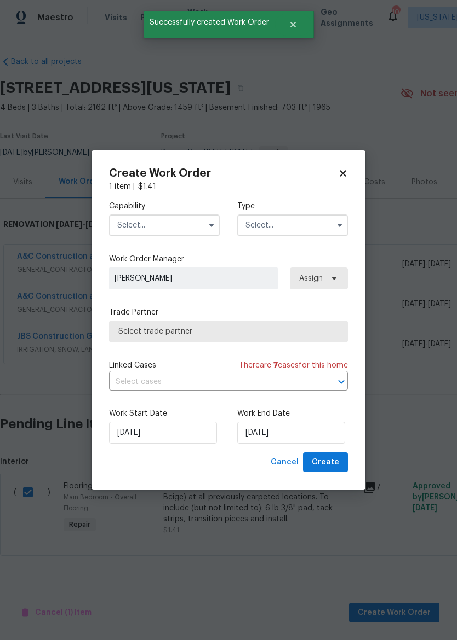
click at [178, 220] on input "text" at bounding box center [164, 226] width 111 height 22
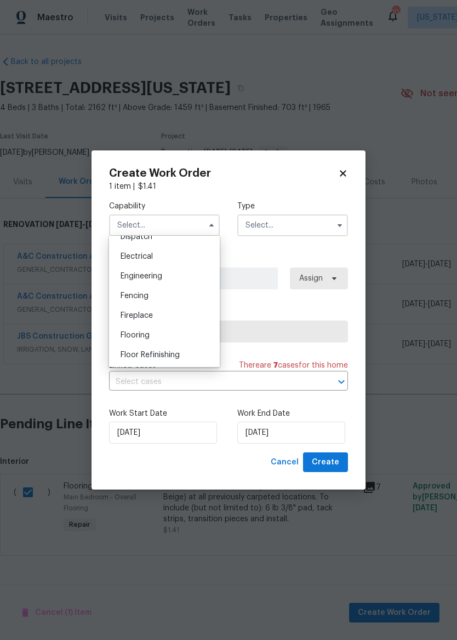
scroll to position [345, 0]
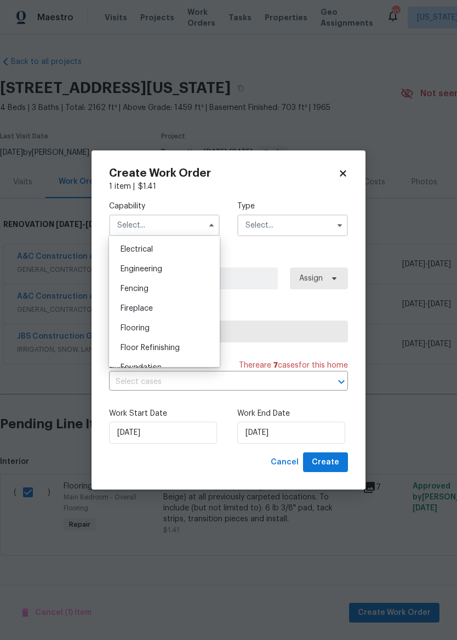
click at [171, 331] on div "Flooring" at bounding box center [164, 329] width 105 height 20
type input "Flooring"
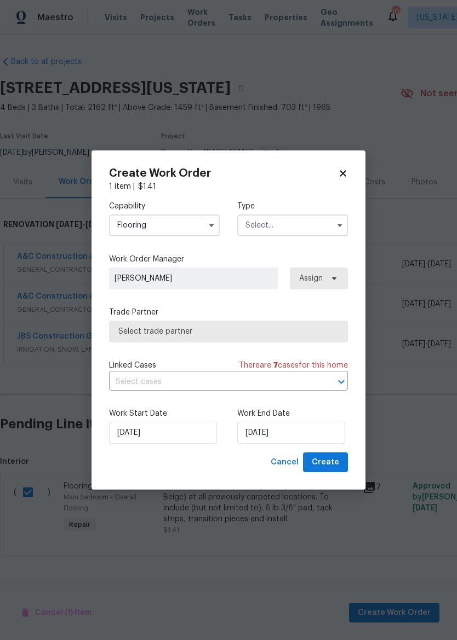
click at [315, 228] on input "text" at bounding box center [292, 226] width 111 height 22
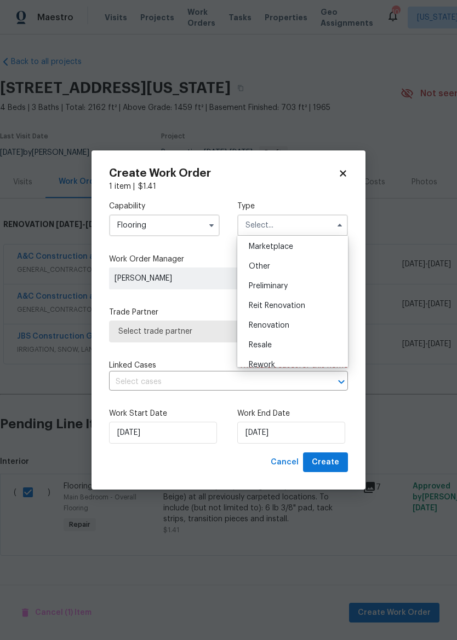
scroll to position [190, 0]
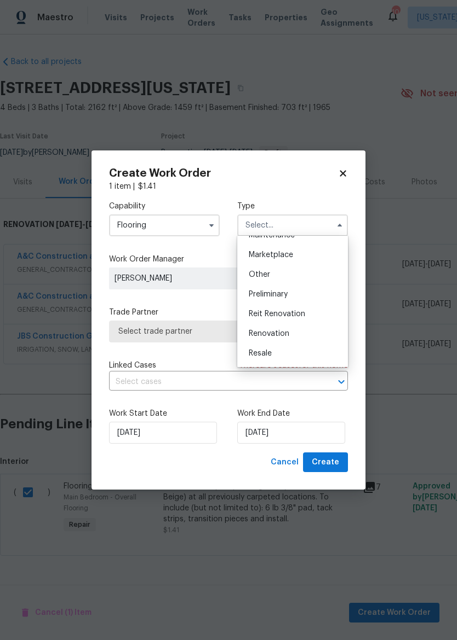
click at [307, 334] on div "Renovation" at bounding box center [292, 334] width 105 height 20
type input "Renovation"
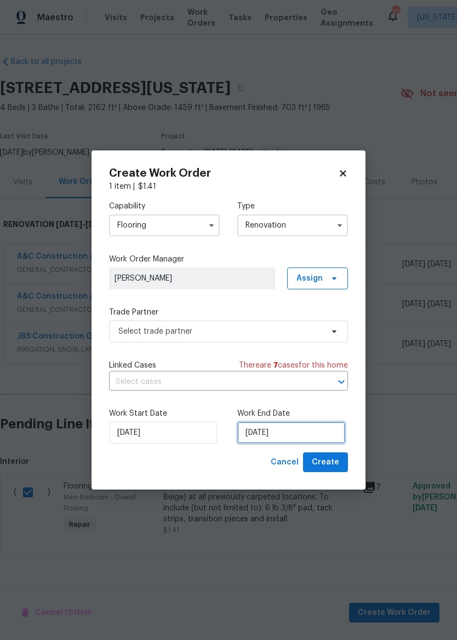
click at [296, 434] on input "[DATE]" at bounding box center [291, 433] width 108 height 22
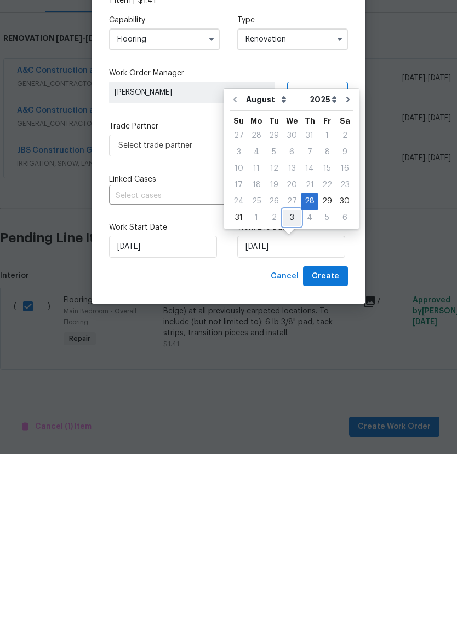
click at [291, 396] on div "3" at bounding box center [291, 403] width 18 height 15
type input "9/3/2025"
select select "8"
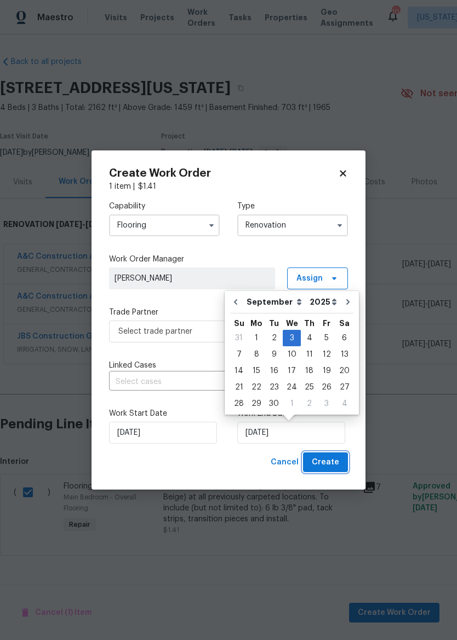
click at [334, 463] on span "Create" at bounding box center [324, 463] width 27 height 14
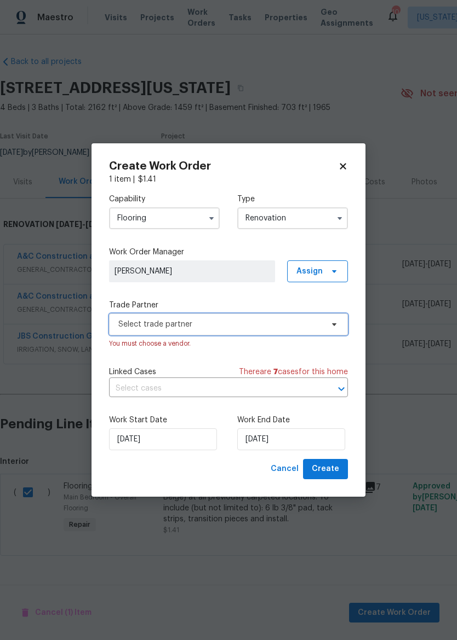
click at [302, 324] on span "Select trade partner" at bounding box center [220, 324] width 204 height 11
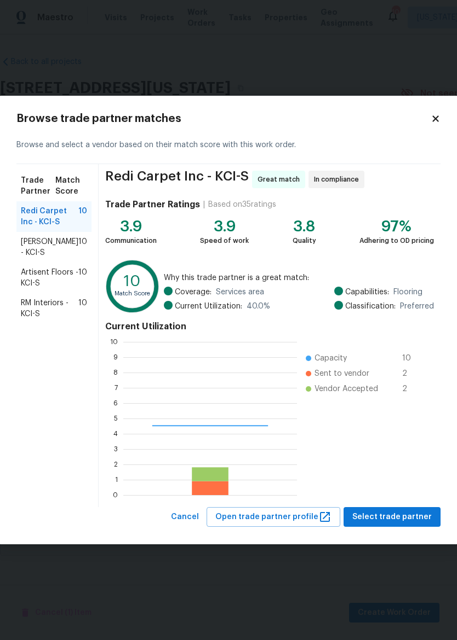
scroll to position [153, 174]
click at [412, 512] on span "Select trade partner" at bounding box center [391, 518] width 79 height 14
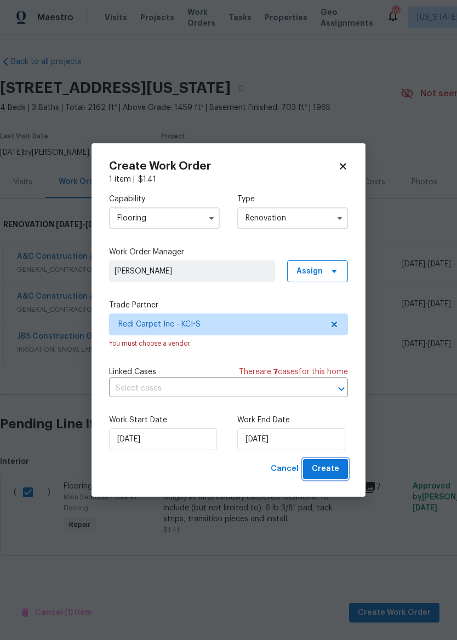
click at [329, 469] on span "Create" at bounding box center [324, 470] width 27 height 14
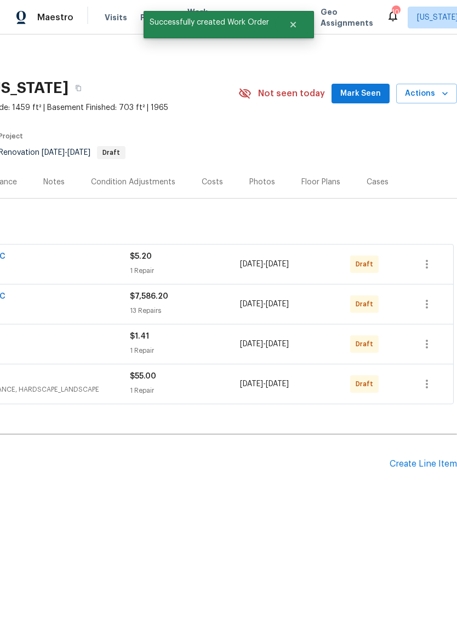
scroll to position [0, 162]
click at [426, 261] on icon "button" at bounding box center [426, 264] width 2 height 9
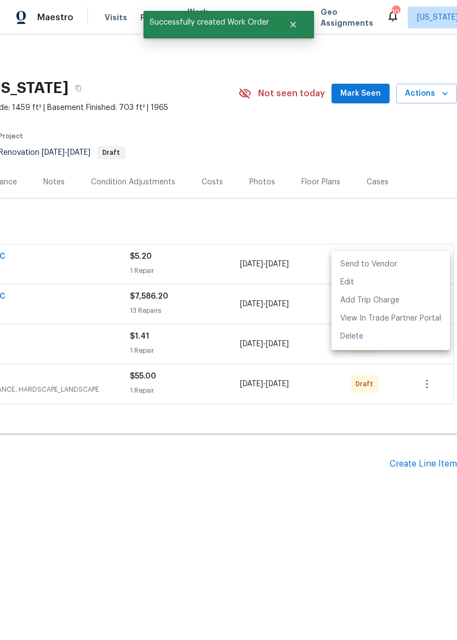
click at [413, 266] on li "Send to Vendor" at bounding box center [390, 265] width 118 height 18
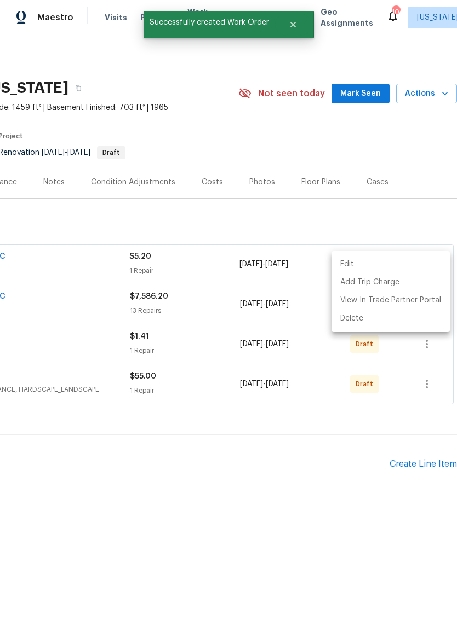
click at [415, 227] on div at bounding box center [228, 320] width 457 height 640
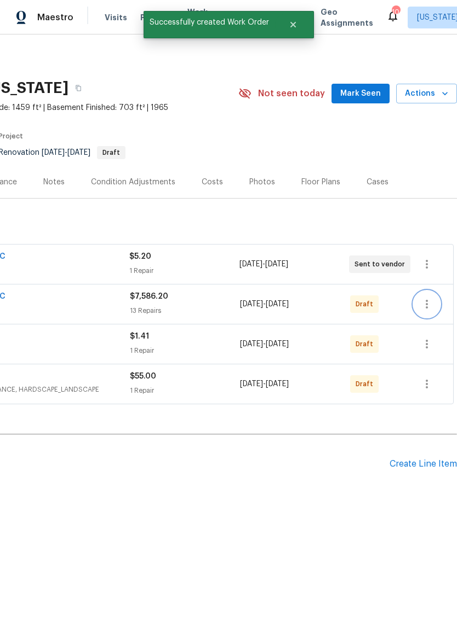
click at [435, 305] on button "button" at bounding box center [426, 304] width 26 height 26
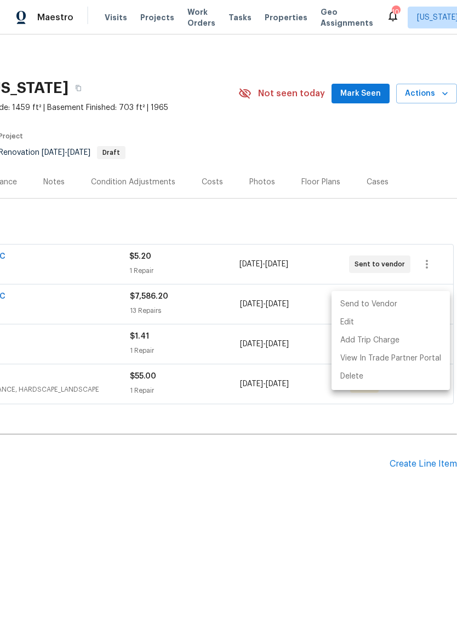
click at [407, 304] on li "Send to Vendor" at bounding box center [390, 305] width 118 height 18
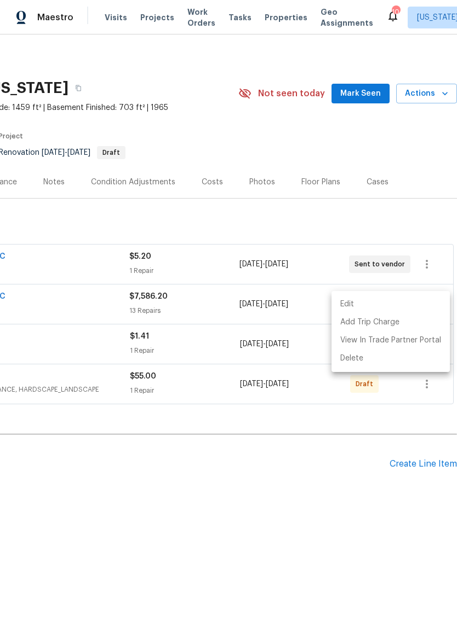
click at [416, 216] on div at bounding box center [228, 320] width 457 height 640
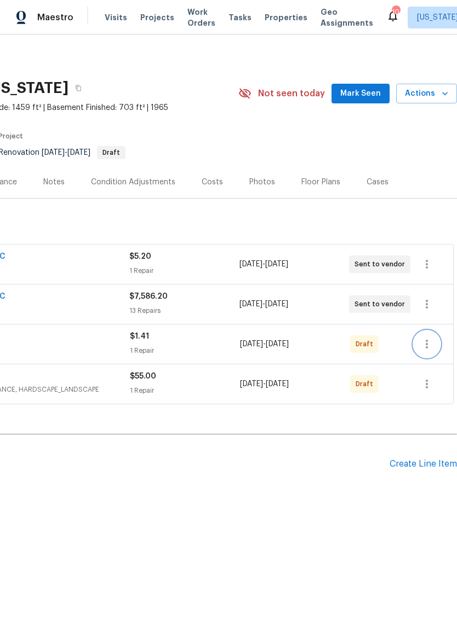
click at [430, 350] on icon "button" at bounding box center [426, 344] width 13 height 13
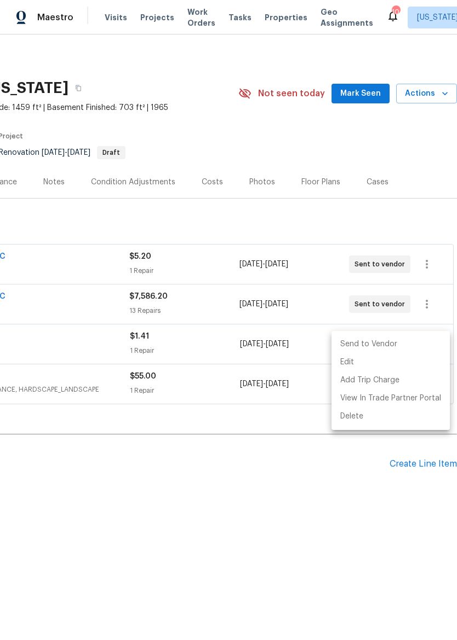
click at [399, 347] on li "Send to Vendor" at bounding box center [390, 345] width 118 height 18
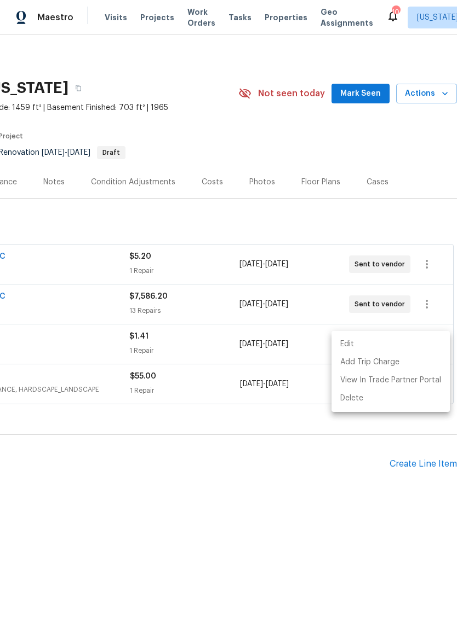
click at [415, 215] on div at bounding box center [228, 320] width 457 height 640
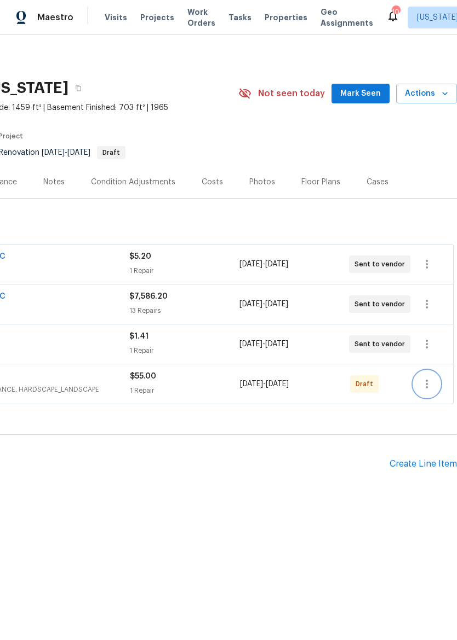
click at [424, 390] on icon "button" at bounding box center [426, 384] width 13 height 13
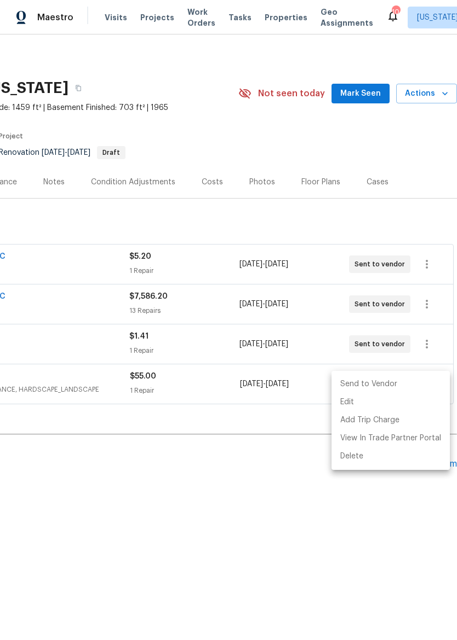
click at [391, 386] on li "Send to Vendor" at bounding box center [390, 385] width 118 height 18
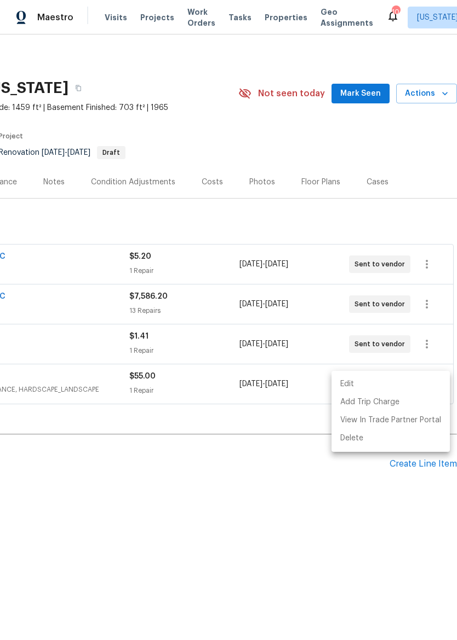
click at [400, 221] on div at bounding box center [228, 320] width 457 height 640
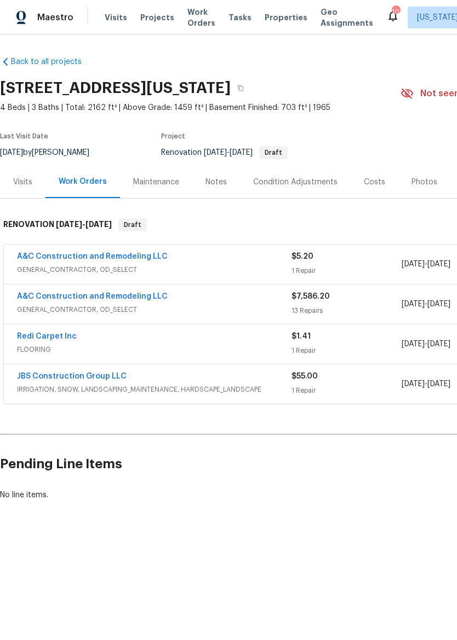
scroll to position [0, 0]
click at [269, 13] on span "Properties" at bounding box center [285, 17] width 43 height 11
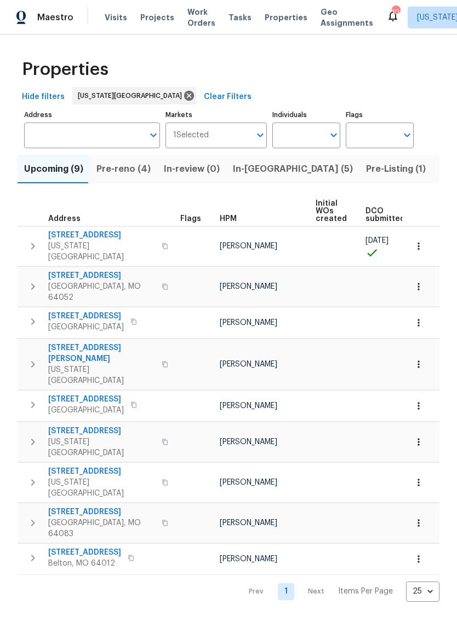
click at [245, 179] on button "In-[GEOGRAPHIC_DATA] (5)" at bounding box center [292, 169] width 133 height 28
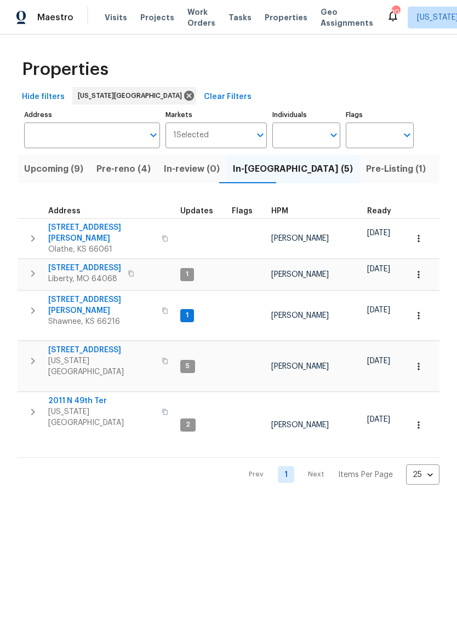
click at [58, 18] on span "Maestro" at bounding box center [55, 17] width 36 height 11
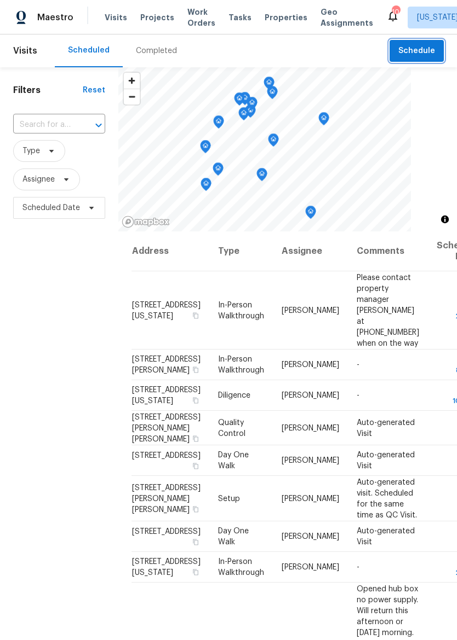
click at [418, 51] on span "Schedule" at bounding box center [416, 51] width 37 height 14
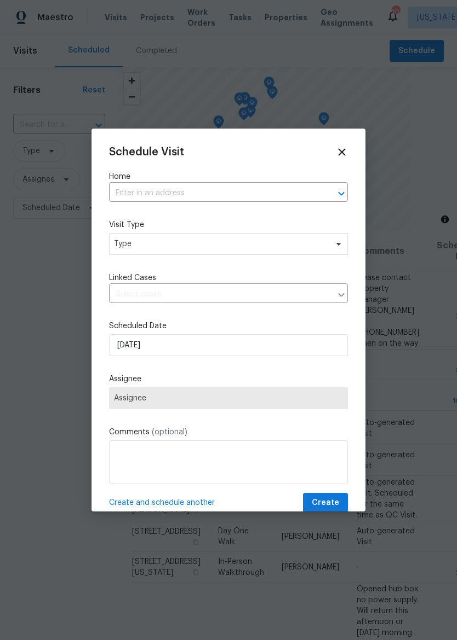
click at [234, 197] on input "text" at bounding box center [213, 193] width 208 height 17
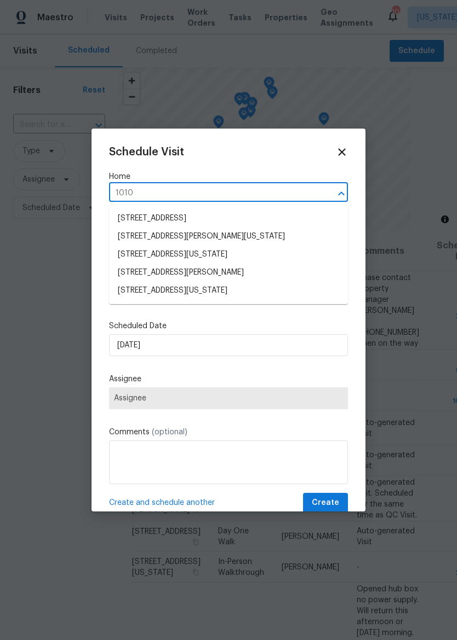
type input "10105"
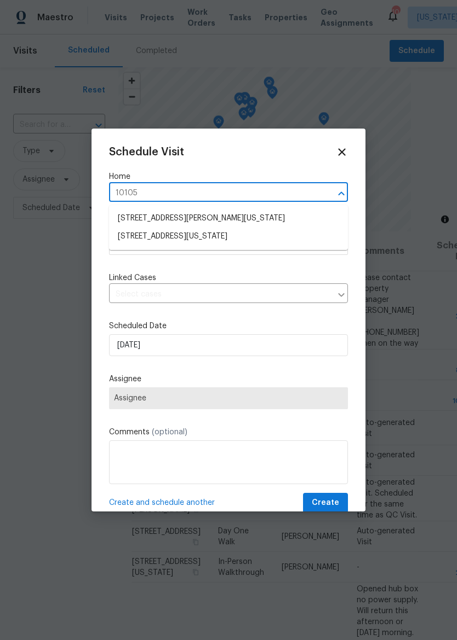
click at [270, 234] on li "[STREET_ADDRESS][US_STATE]" at bounding box center [228, 237] width 239 height 18
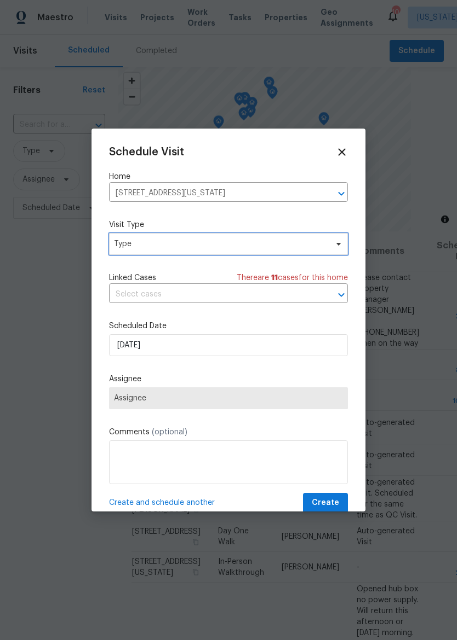
click at [276, 248] on span "Type" at bounding box center [220, 244] width 213 height 11
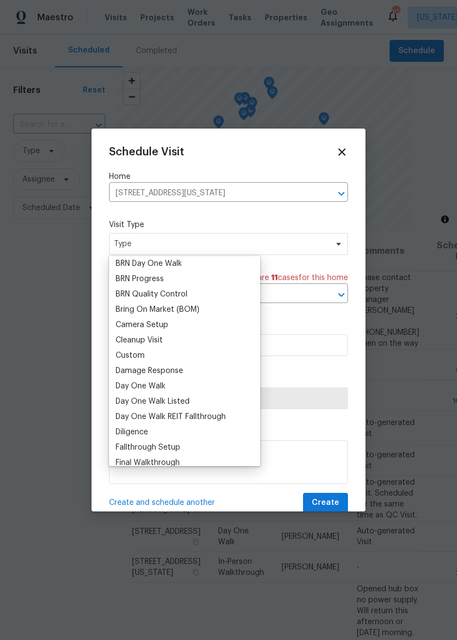
scroll to position [85, 0]
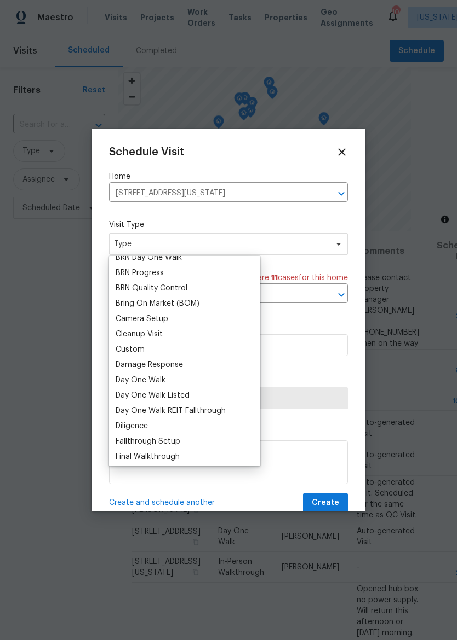
click at [208, 360] on div "Damage Response" at bounding box center [184, 364] width 145 height 15
click at [211, 352] on div "Custom" at bounding box center [184, 349] width 145 height 15
click at [141, 350] on div "Custom" at bounding box center [130, 349] width 29 height 11
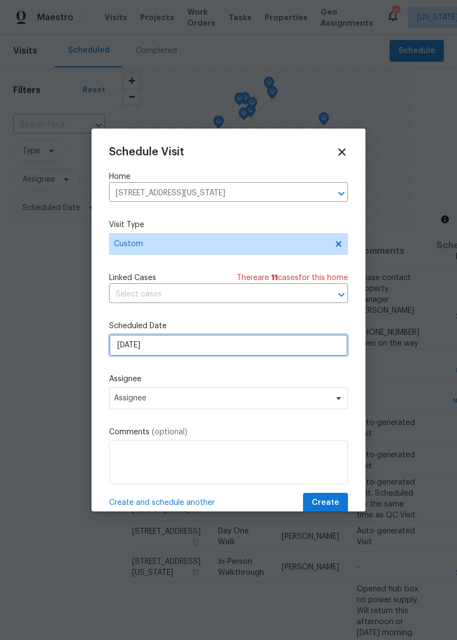
click at [287, 340] on input "8/27/2025" at bounding box center [228, 345] width 239 height 22
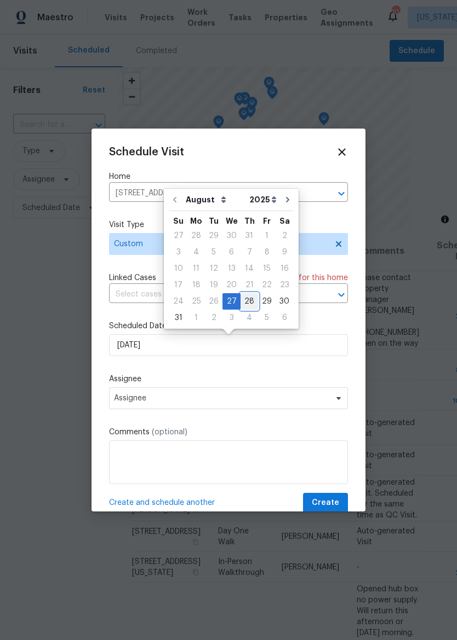
click at [245, 303] on div "28" at bounding box center [249, 301] width 18 height 15
type input "8/28/2025"
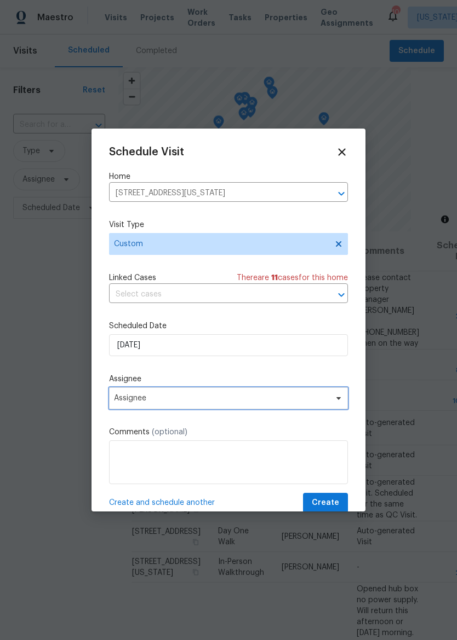
click at [266, 403] on span "Assignee" at bounding box center [221, 398] width 215 height 9
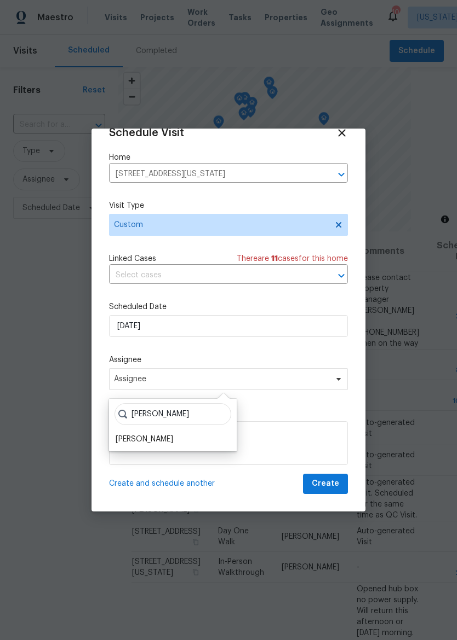
scroll to position [21, 0]
type input "Josh"
click at [163, 435] on div "[PERSON_NAME]" at bounding box center [144, 439] width 57 height 11
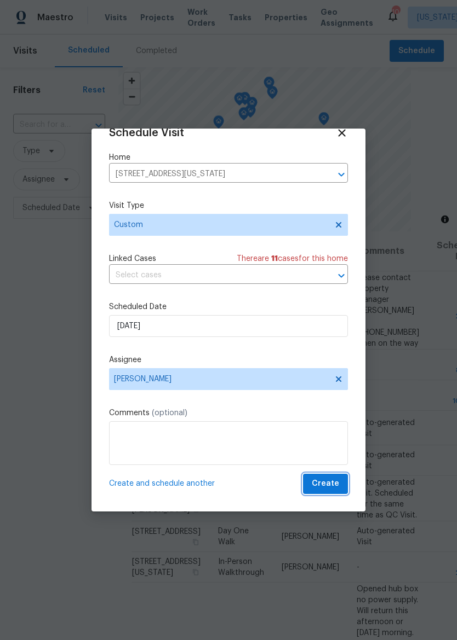
click at [339, 489] on button "Create" at bounding box center [325, 484] width 45 height 20
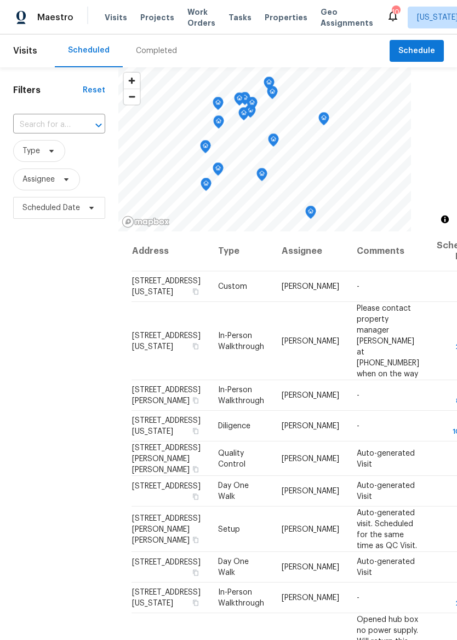
click at [277, 12] on span "Properties" at bounding box center [285, 17] width 43 height 11
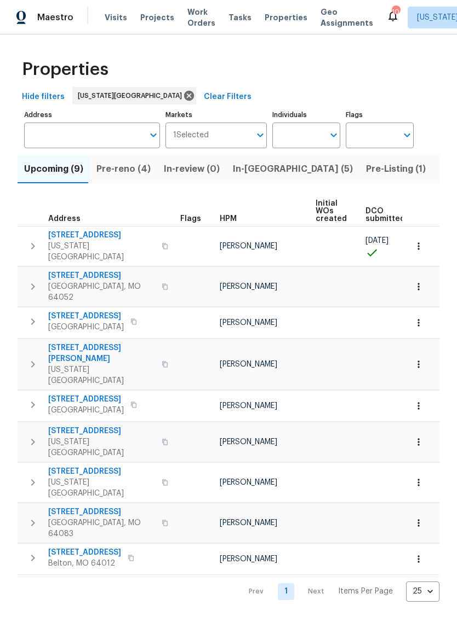
click at [255, 176] on span "In-[GEOGRAPHIC_DATA] (5)" at bounding box center [293, 168] width 120 height 15
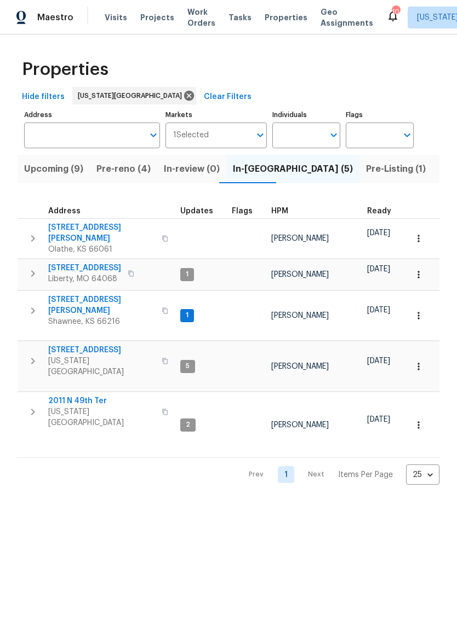
click at [33, 270] on icon "button" at bounding box center [33, 273] width 4 height 7
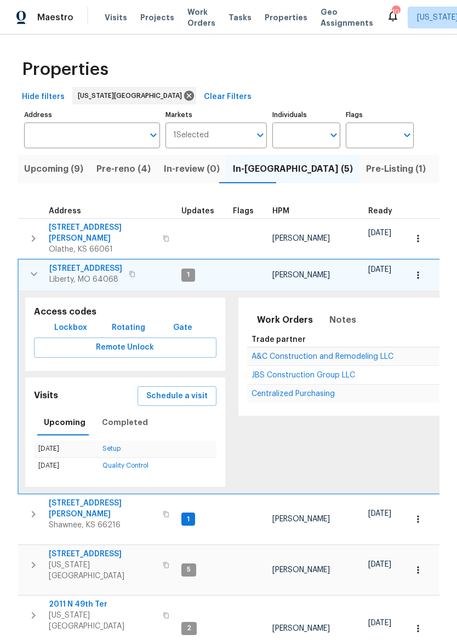
click at [421, 271] on icon "button" at bounding box center [417, 275] width 11 height 11
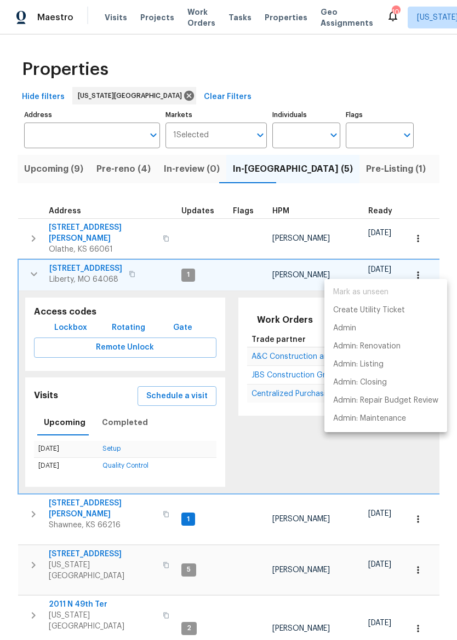
click at [244, 278] on div at bounding box center [228, 320] width 457 height 640
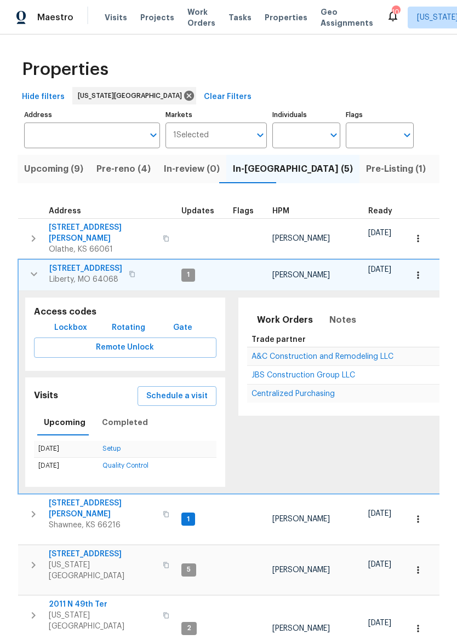
click at [178, 390] on span "Schedule a visit" at bounding box center [176, 397] width 61 height 14
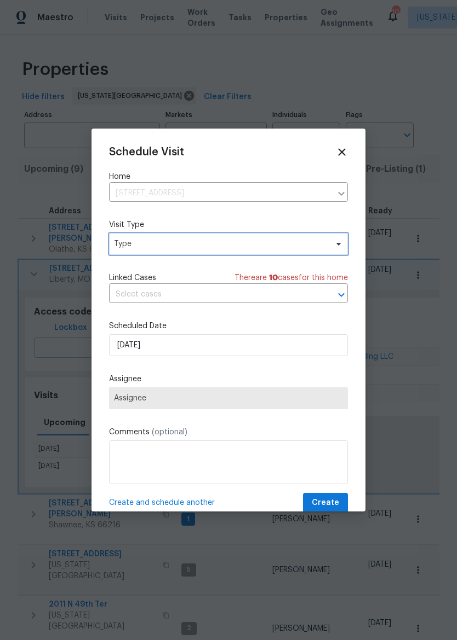
click at [276, 253] on span "Type" at bounding box center [228, 244] width 239 height 22
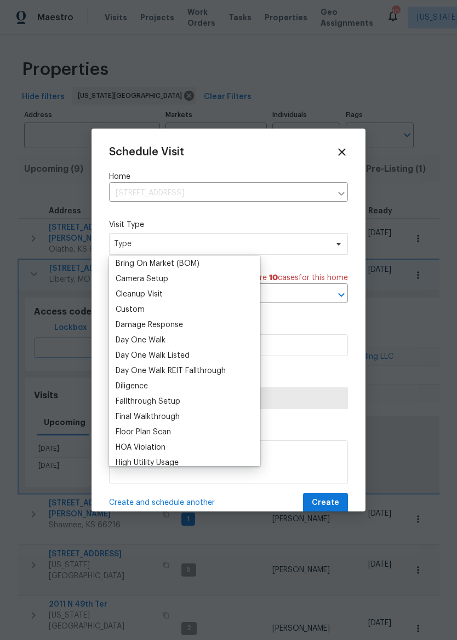
scroll to position [125, 0]
click at [349, 149] on div "Schedule Visit Home 1209 Liberty Drive Ter, Liberty, MO 64068 ​ Visit Type Type…" at bounding box center [228, 320] width 274 height 383
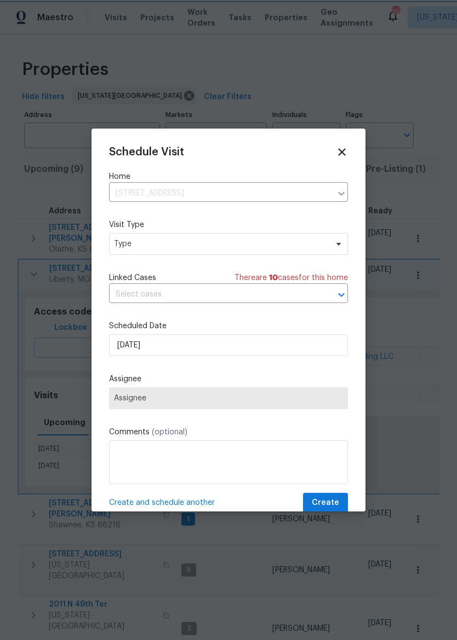
click at [349, 149] on div "Schedule Visit Home 1209 Liberty Drive Ter, Liberty, MO 64068 ​ Visit Type Type…" at bounding box center [228, 320] width 274 height 383
click at [342, 153] on icon at bounding box center [341, 151] width 7 height 7
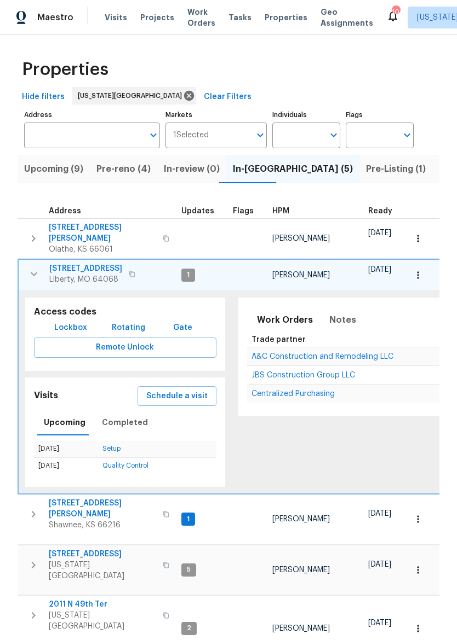
click at [33, 272] on icon "button" at bounding box center [34, 274] width 7 height 4
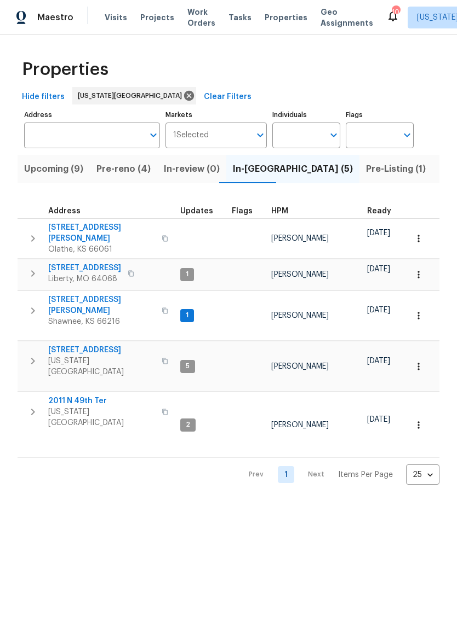
click at [28, 406] on icon "button" at bounding box center [32, 412] width 13 height 13
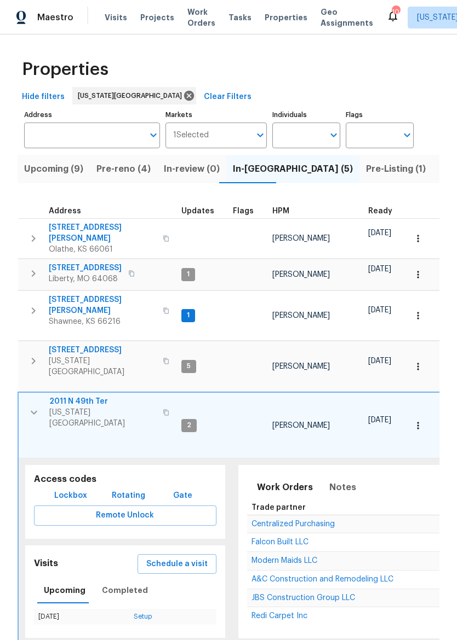
click at [192, 558] on span "Schedule a visit" at bounding box center [176, 565] width 61 height 14
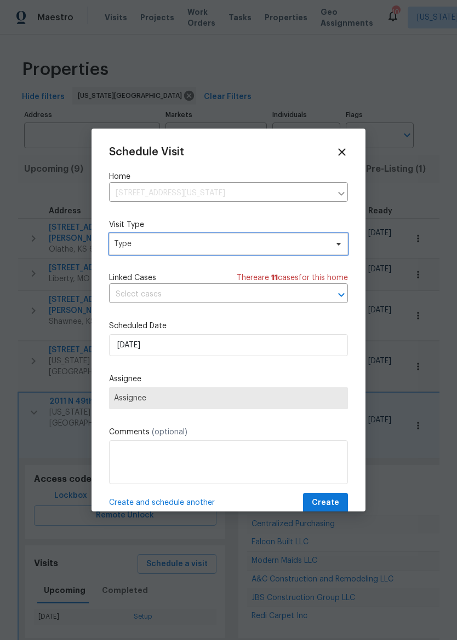
click at [269, 246] on span "Type" at bounding box center [220, 244] width 213 height 11
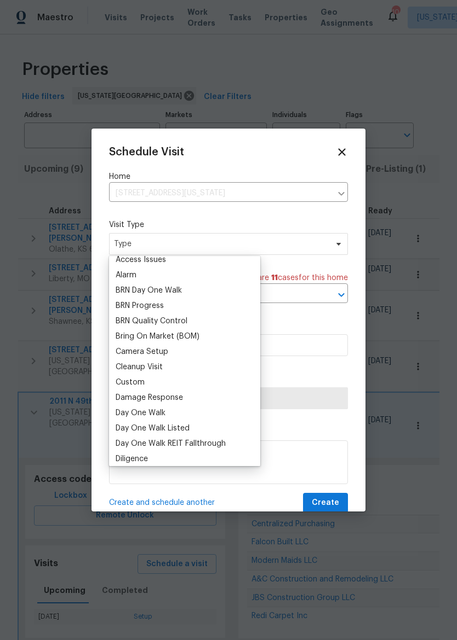
scroll to position [53, 0]
click at [200, 384] on div "Custom" at bounding box center [184, 381] width 145 height 15
click at [138, 383] on div "Custom" at bounding box center [130, 381] width 29 height 11
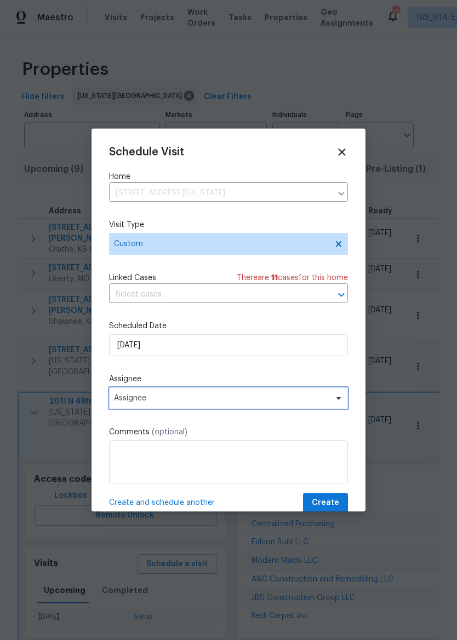
click at [288, 400] on span "Assignee" at bounding box center [221, 398] width 215 height 9
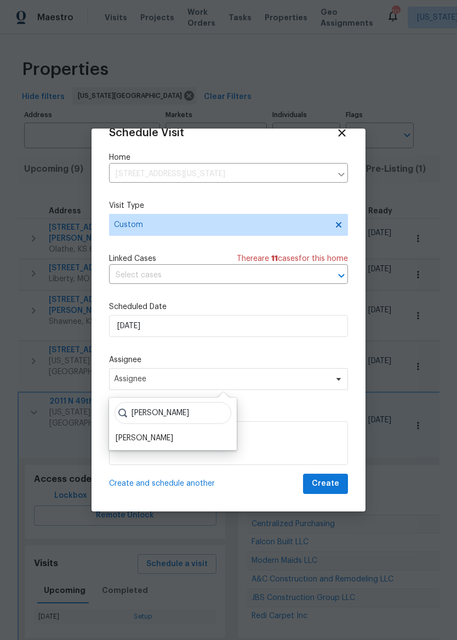
scroll to position [21, 0]
type input "Josh"
click at [146, 440] on div "[PERSON_NAME]" at bounding box center [144, 439] width 57 height 11
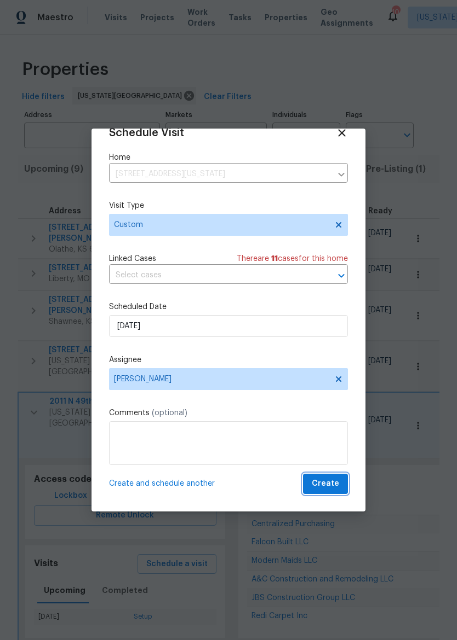
click at [334, 481] on span "Create" at bounding box center [324, 484] width 27 height 14
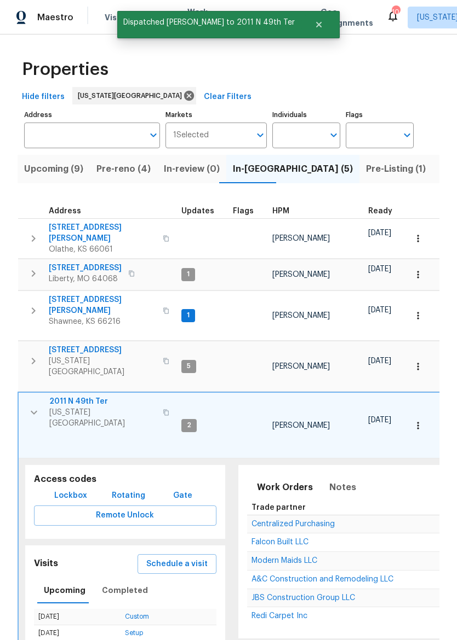
click at [34, 406] on icon "button" at bounding box center [33, 412] width 13 height 13
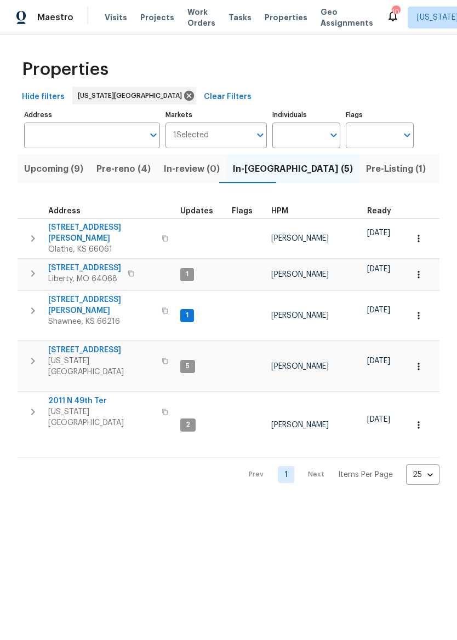
click at [74, 316] on span "Shawnee, KS 66216" at bounding box center [101, 321] width 107 height 11
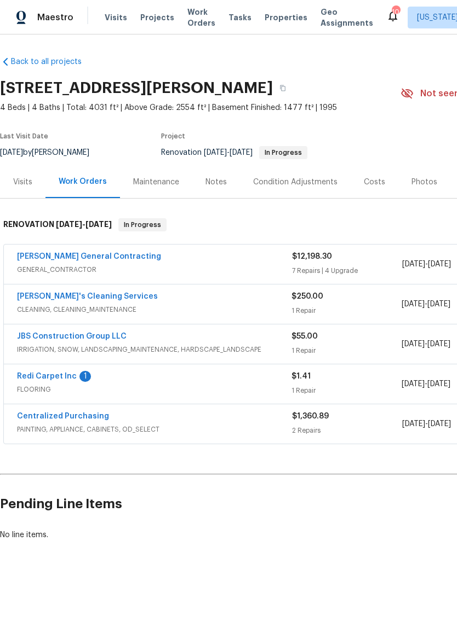
click at [63, 378] on link "Redi Carpet Inc" at bounding box center [47, 377] width 60 height 8
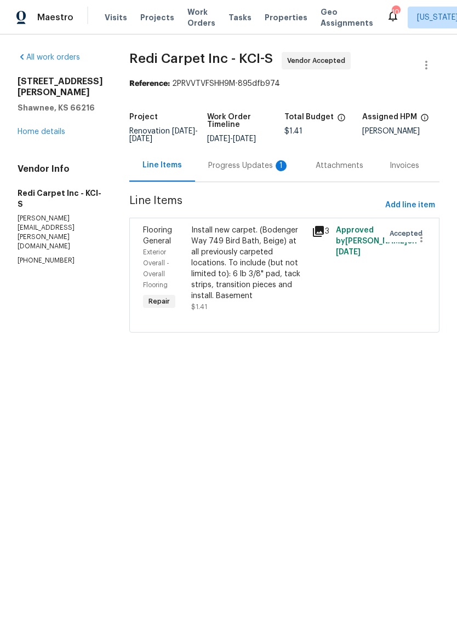
click at [253, 169] on div "Progress Updates 1" at bounding box center [248, 165] width 81 height 11
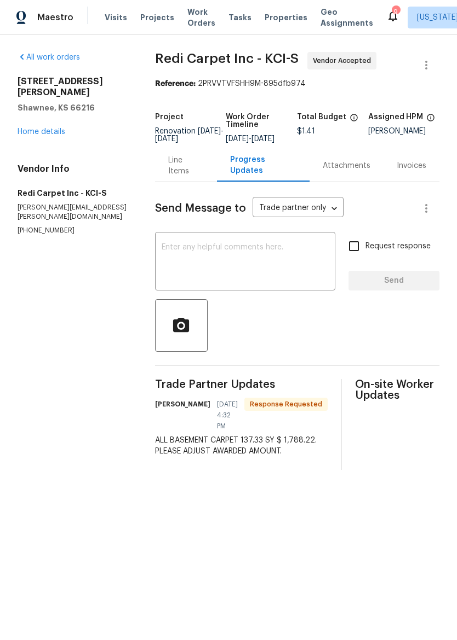
click at [187, 171] on div "Line Items" at bounding box center [186, 166] width 36 height 22
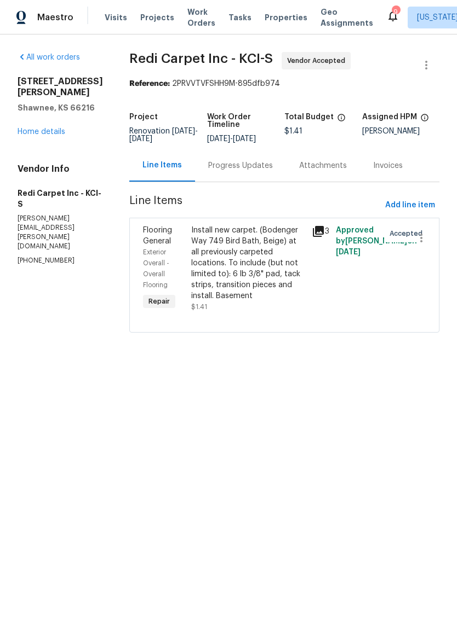
click at [259, 252] on div "Install new carpet. (Bodenger Way 749 Bird Bath, Beige) at all previously carpe…" at bounding box center [248, 263] width 114 height 77
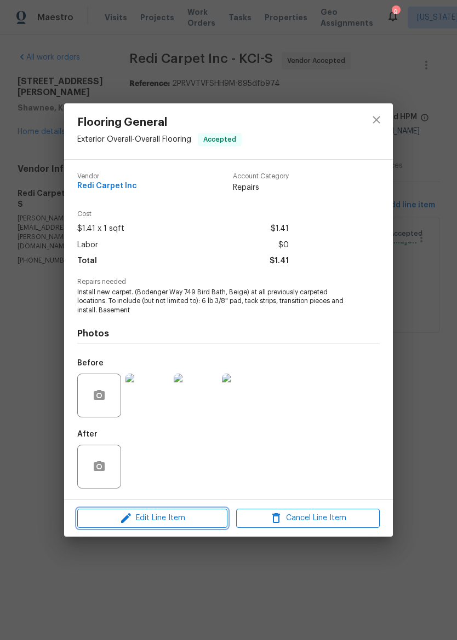
click at [195, 520] on span "Edit Line Item" at bounding box center [151, 519] width 143 height 14
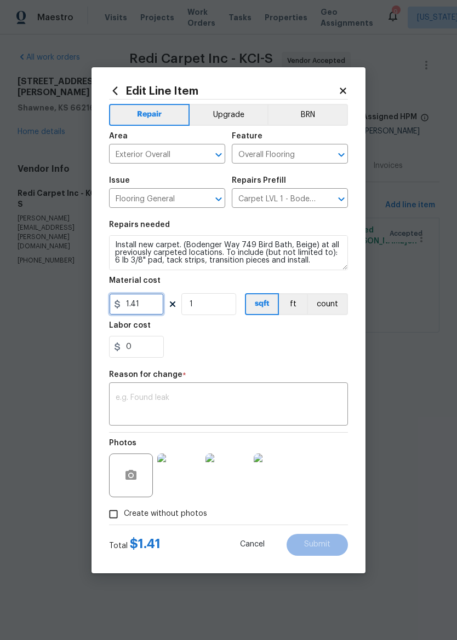
click at [141, 307] on input "1.41" at bounding box center [136, 304] width 55 height 22
type input "1788.22"
click at [307, 354] on div "0" at bounding box center [228, 347] width 239 height 22
click at [269, 396] on textarea at bounding box center [229, 405] width 226 height 23
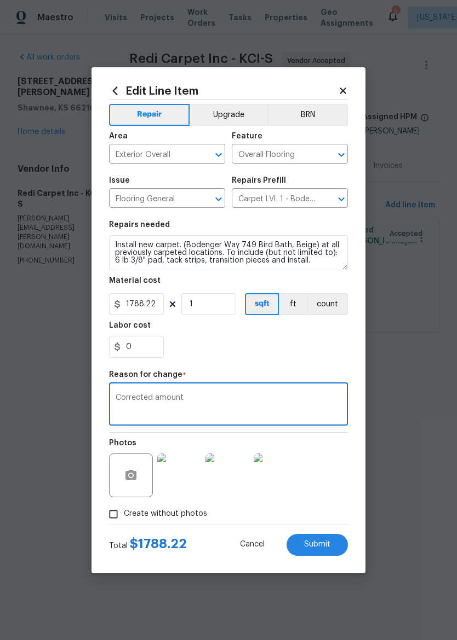
type textarea "Corrected amount"
click at [320, 354] on div "0" at bounding box center [228, 347] width 239 height 22
click at [120, 505] on input "Create without photos" at bounding box center [113, 514] width 21 height 21
checkbox input "false"
click at [336, 548] on button "Submit" at bounding box center [316, 545] width 61 height 22
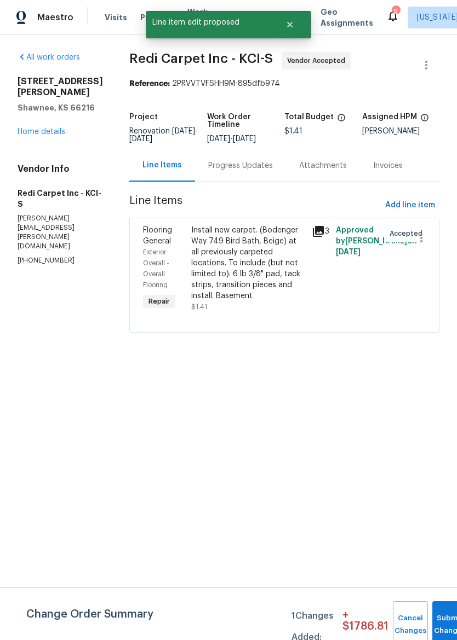
click at [449, 622] on button "Submit Changes" at bounding box center [449, 625] width 35 height 47
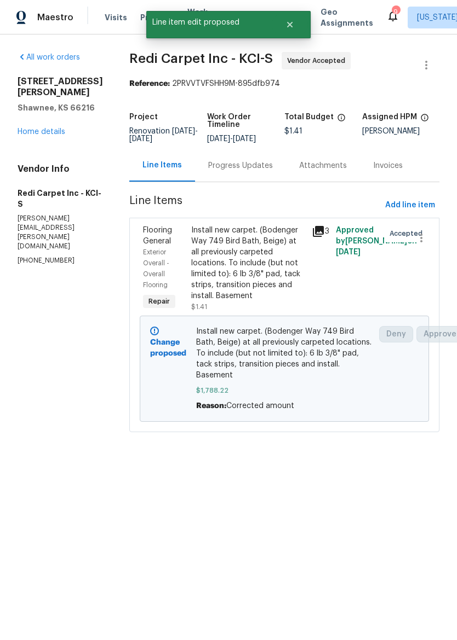
click at [54, 128] on link "Home details" at bounding box center [42, 132] width 48 height 8
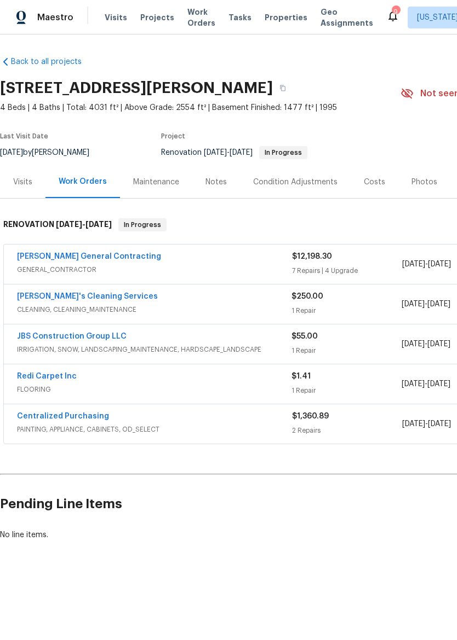
click at [270, 21] on span "Properties" at bounding box center [285, 17] width 43 height 11
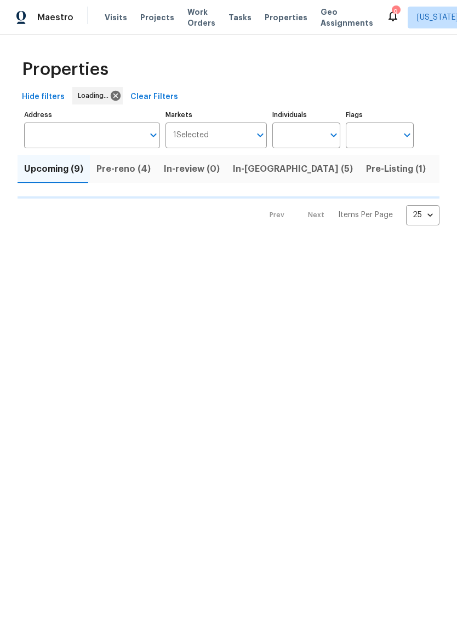
click at [388, 19] on icon at bounding box center [392, 16] width 9 height 11
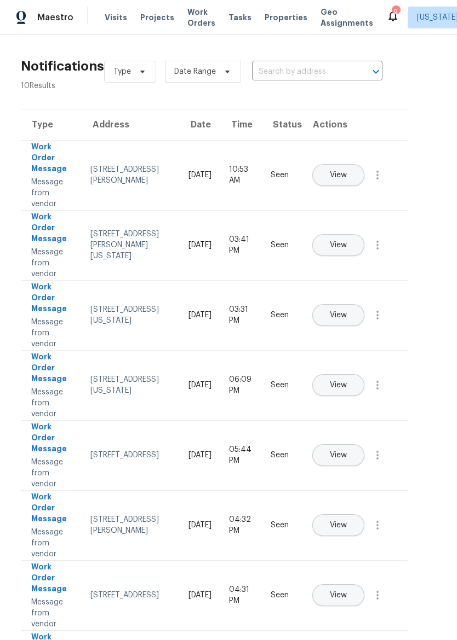
scroll to position [0, 15]
click at [57, 18] on span "Maestro" at bounding box center [55, 17] width 36 height 11
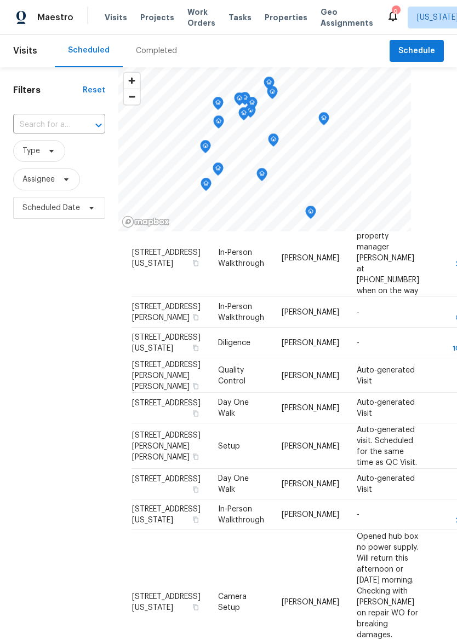
scroll to position [115, 0]
click at [0, 0] on icon at bounding box center [0, 0] width 0 height 0
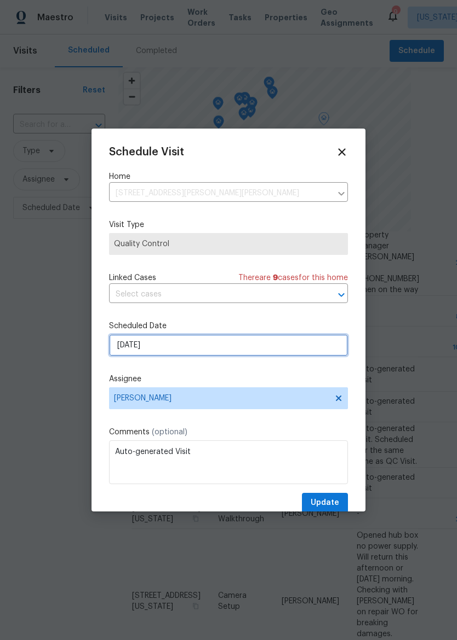
click at [259, 349] on input "[DATE]" at bounding box center [228, 345] width 239 height 22
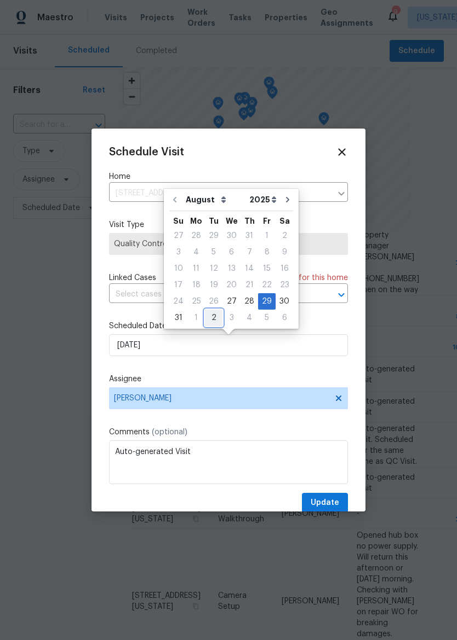
click at [216, 314] on div "2" at bounding box center [214, 317] width 18 height 15
type input "[DATE]"
select select "8"
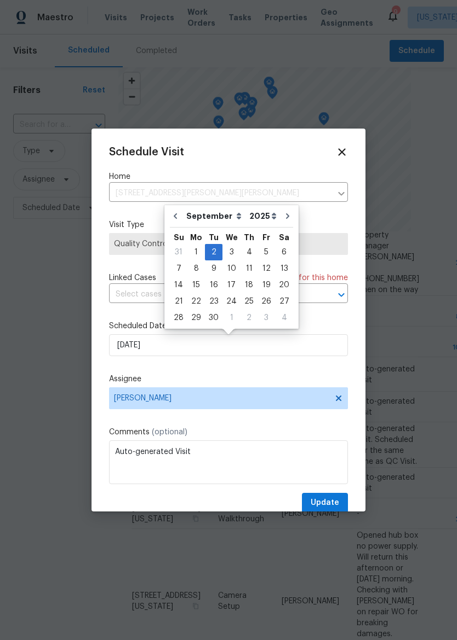
click at [309, 367] on div "Schedule Visit Home [STREET_ADDRESS][PERSON_NAME] ​ Visit Type Quality Control …" at bounding box center [228, 329] width 239 height 367
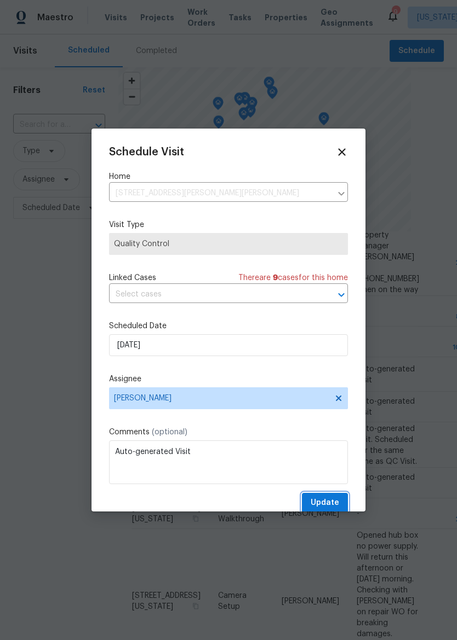
click at [332, 496] on button "Update" at bounding box center [325, 503] width 46 height 20
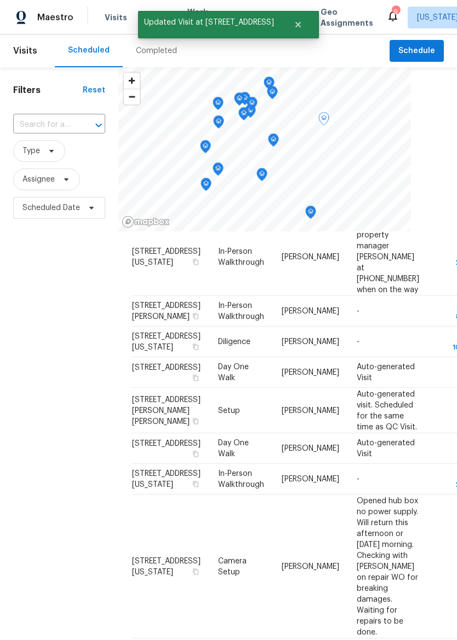
click at [0, 0] on icon at bounding box center [0, 0] width 0 height 0
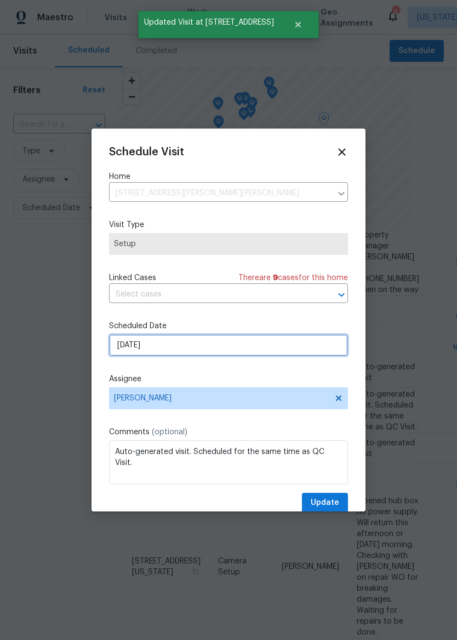
click at [243, 350] on input "[DATE]" at bounding box center [228, 345] width 239 height 22
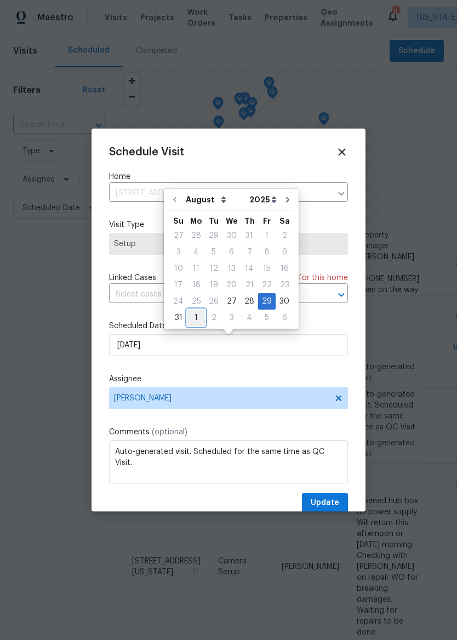
click at [198, 315] on div "1" at bounding box center [196, 317] width 18 height 15
type input "[DATE]"
select select "8"
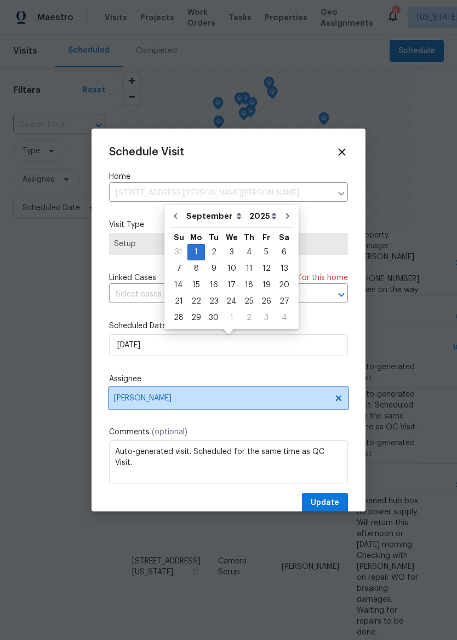
click at [264, 407] on span "[PERSON_NAME]" at bounding box center [228, 399] width 239 height 22
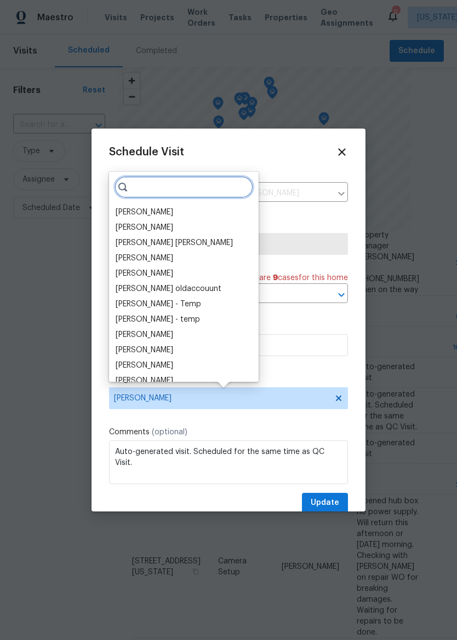
click at [153, 188] on input "search" at bounding box center [183, 187] width 138 height 22
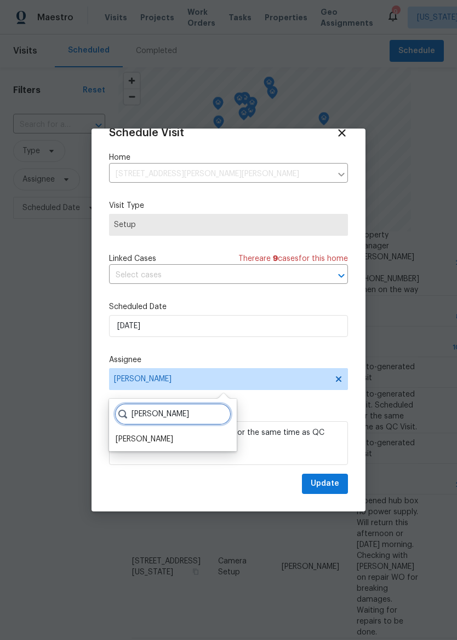
scroll to position [21, 0]
type input "[PERSON_NAME]"
click at [151, 442] on div "[PERSON_NAME]" at bounding box center [144, 439] width 57 height 11
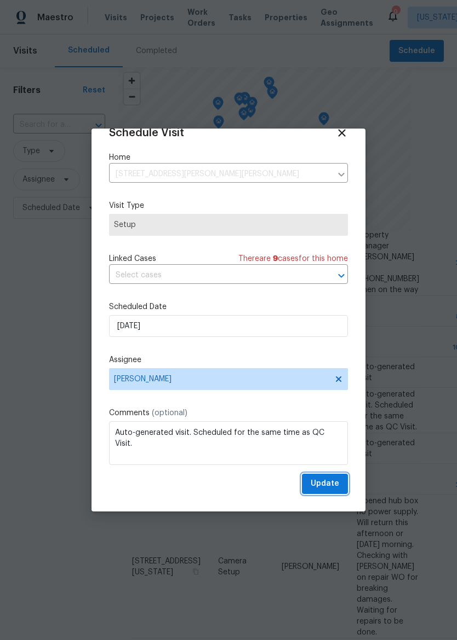
click at [328, 488] on span "Update" at bounding box center [324, 484] width 28 height 14
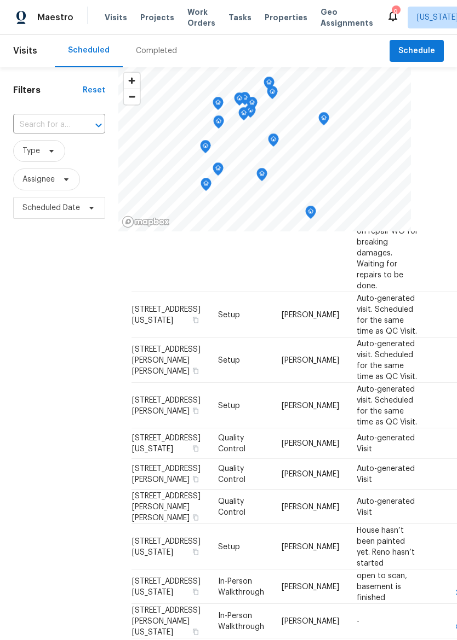
scroll to position [476, 0]
click at [0, 0] on icon at bounding box center [0, 0] width 0 height 0
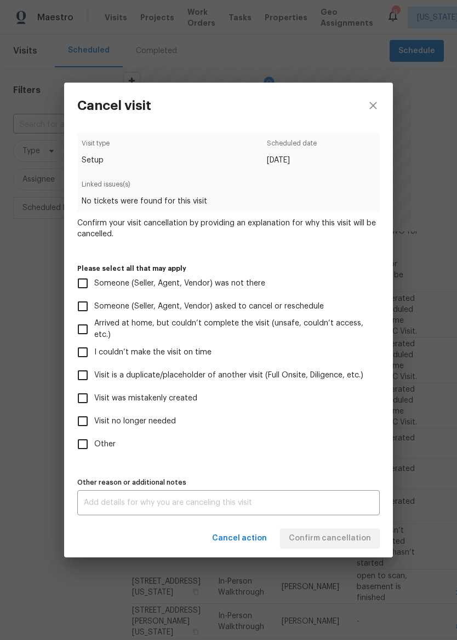
click at [105, 423] on span "Visit no longer needed" at bounding box center [135, 421] width 82 height 11
click at [94, 423] on input "Visit no longer needed" at bounding box center [82, 421] width 23 height 23
checkbox input "true"
click at [317, 486] on label "Other reason or additional notes" at bounding box center [228, 483] width 302 height 7
click at [354, 514] on div "x Other reason or additional notes" at bounding box center [228, 502] width 302 height 25
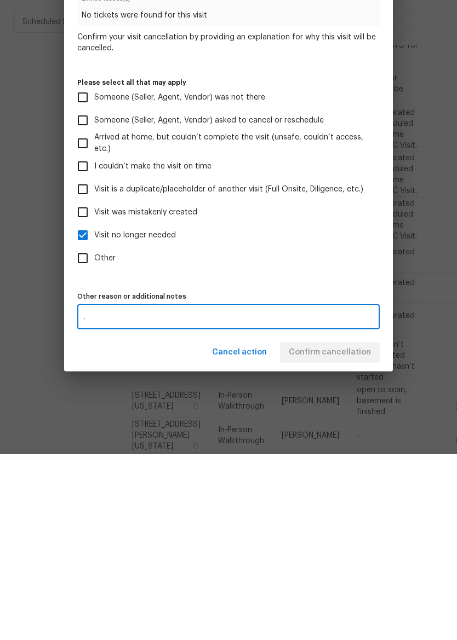
type textarea "."
click at [351, 282] on div "Visit type Setup Scheduled date [DATE] Linked issues(s) No tickets were found f…" at bounding box center [228, 324] width 302 height 383
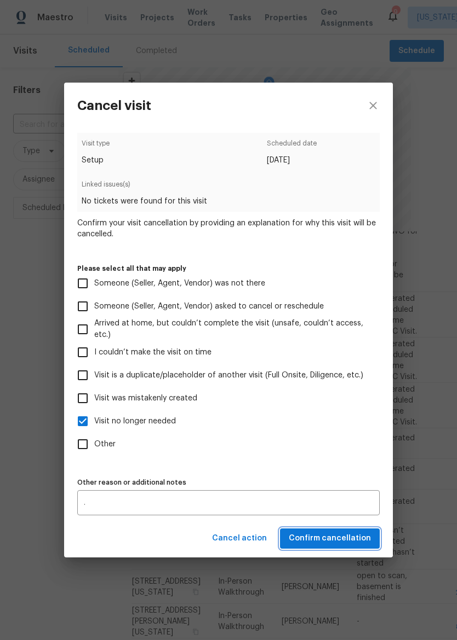
click at [348, 538] on span "Confirm cancellation" at bounding box center [329, 539] width 82 height 14
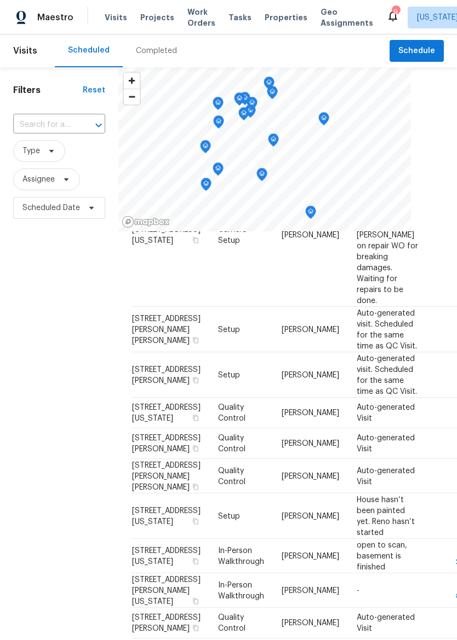
scroll to position [477, 0]
click at [0, 0] on span at bounding box center [0, 0] width 0 height 0
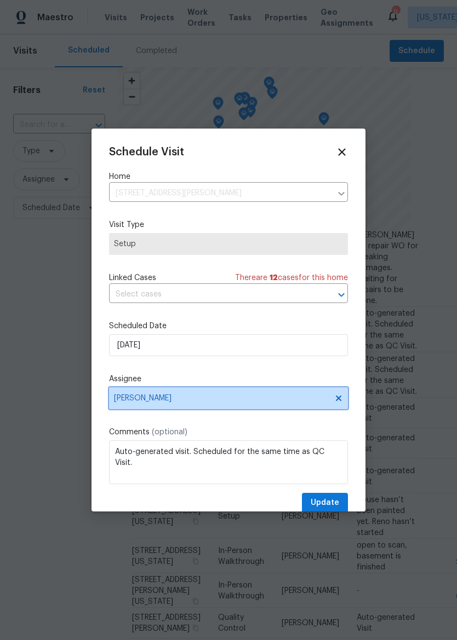
click at [310, 408] on span "[PERSON_NAME]" at bounding box center [228, 399] width 239 height 22
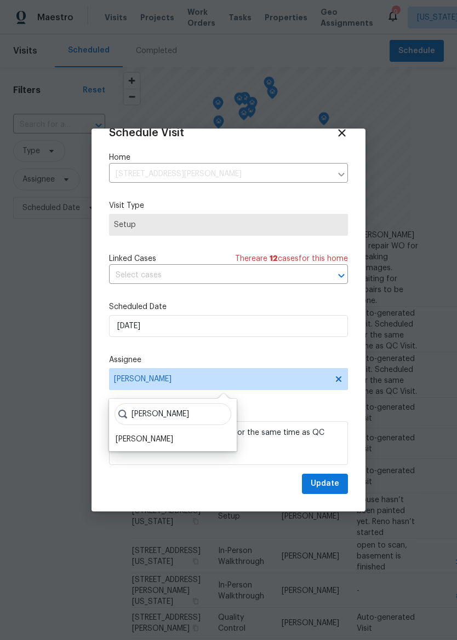
scroll to position [21, 0]
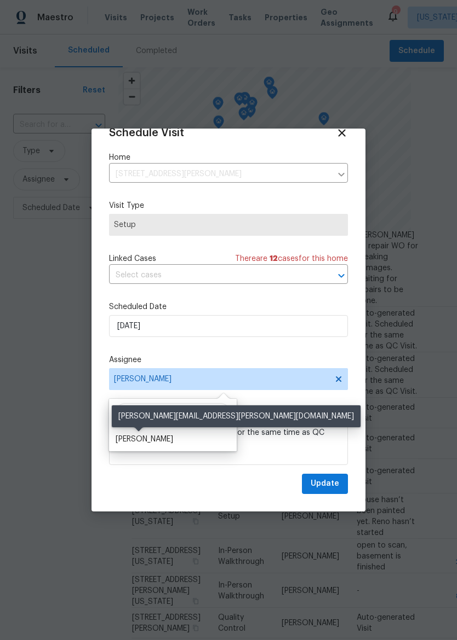
type input "[PERSON_NAME]"
click at [155, 442] on div "[PERSON_NAME]" at bounding box center [144, 439] width 57 height 11
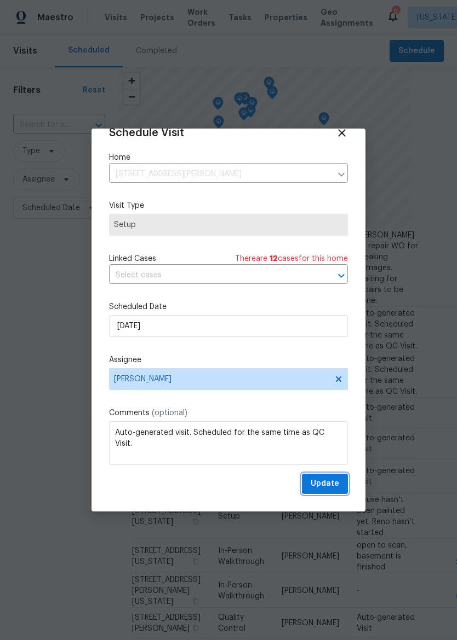
click at [334, 483] on span "Update" at bounding box center [324, 484] width 28 height 14
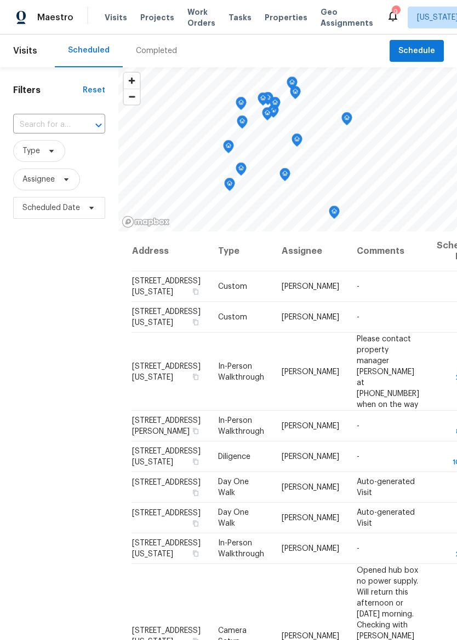
scroll to position [0, 0]
click at [0, 0] on icon at bounding box center [0, 0] width 0 height 0
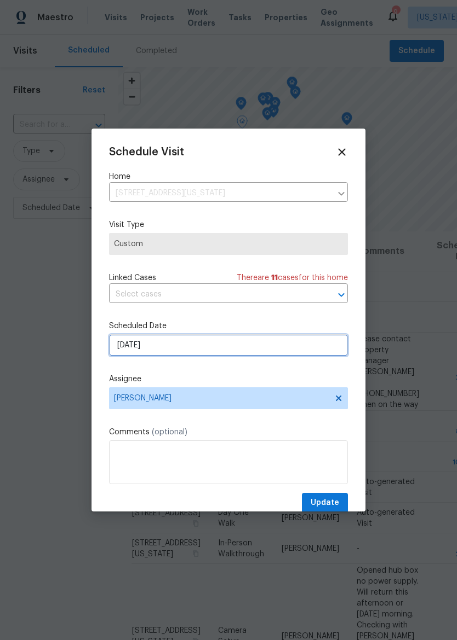
click at [270, 356] on input "[DATE]" at bounding box center [228, 345] width 239 height 22
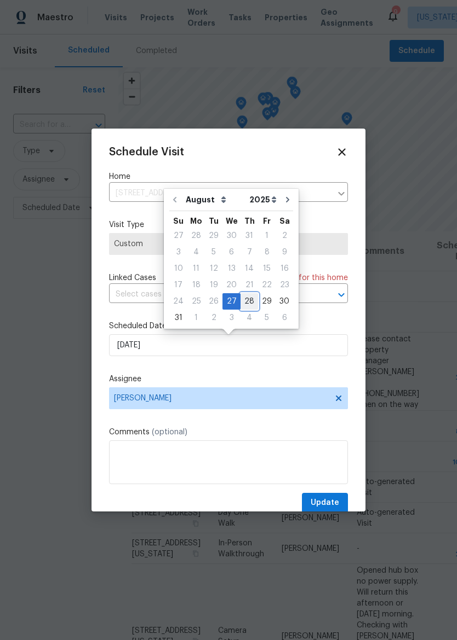
click at [242, 305] on div "28" at bounding box center [249, 301] width 18 height 15
type input "[DATE]"
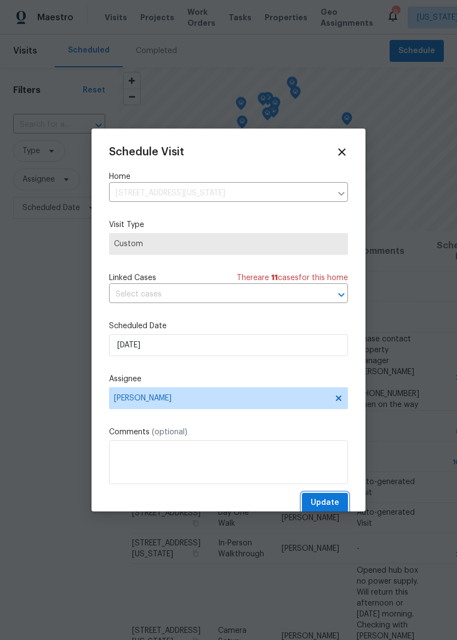
click at [328, 507] on span "Update" at bounding box center [324, 503] width 28 height 14
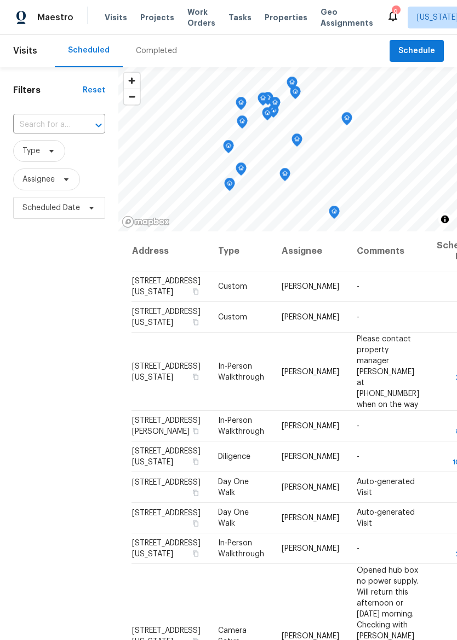
click at [270, 15] on span "Properties" at bounding box center [285, 17] width 43 height 11
